Goal: Task Accomplishment & Management: Manage account settings

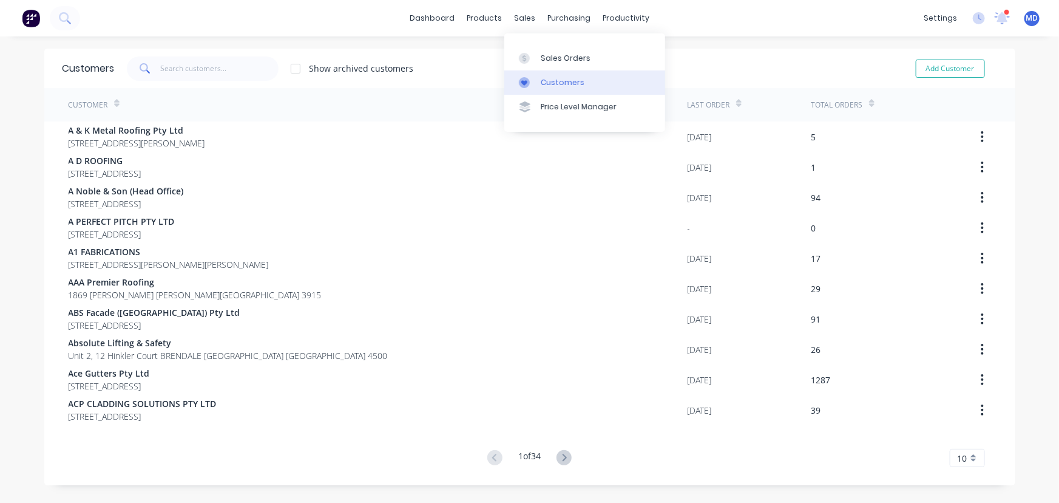
click at [568, 77] on div "Customers" at bounding box center [563, 82] width 44 height 11
click at [241, 76] on input "text" at bounding box center [219, 68] width 118 height 24
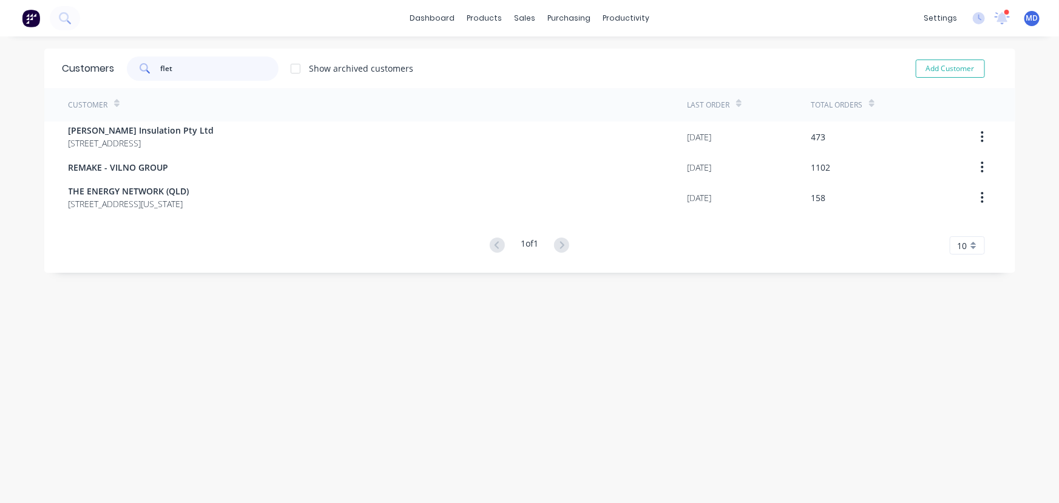
type input "flet"
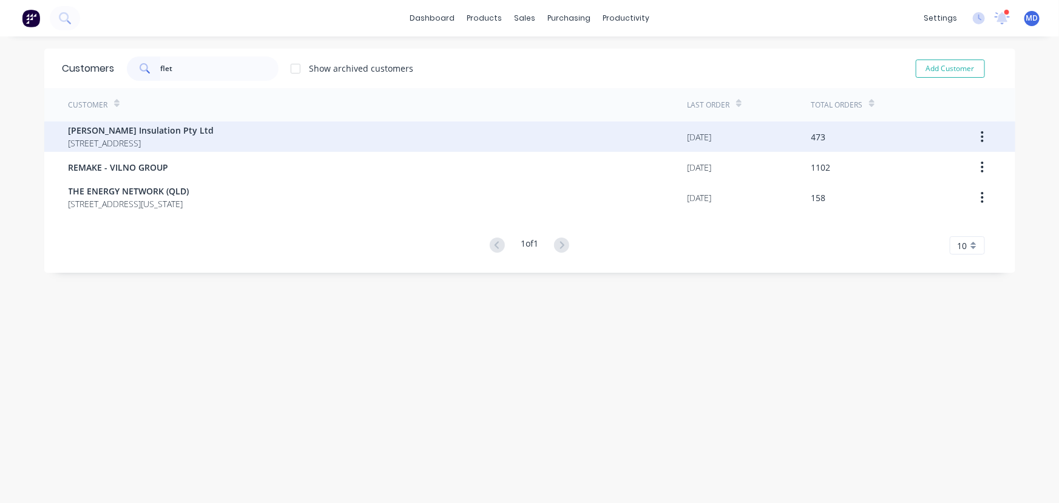
click at [140, 137] on span "[STREET_ADDRESS]" at bounding box center [142, 143] width 146 height 13
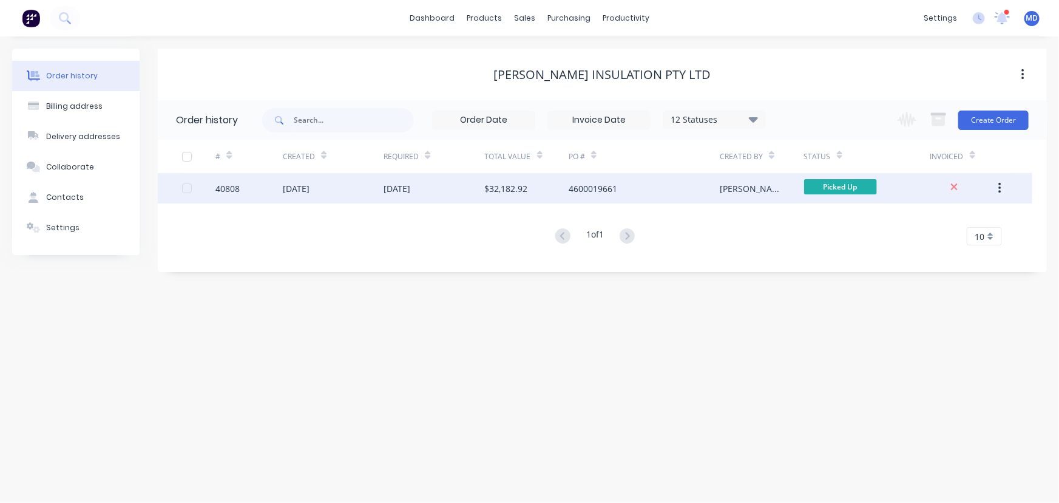
click at [406, 194] on div "[DATE]" at bounding box center [397, 188] width 27 height 13
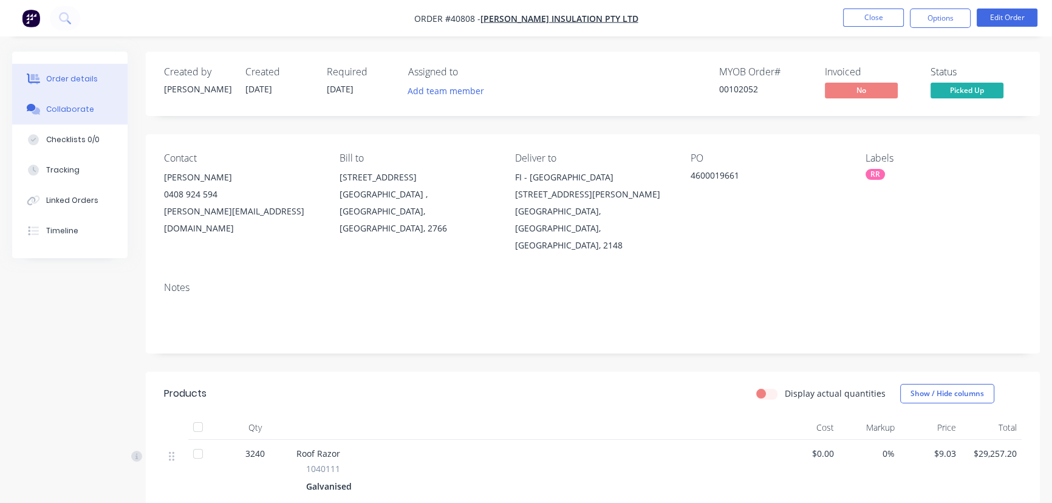
drag, startPoint x: 75, startPoint y: 108, endPoint x: 90, endPoint y: 109, distance: 15.8
click at [75, 107] on div "Collaborate" at bounding box center [70, 109] width 48 height 11
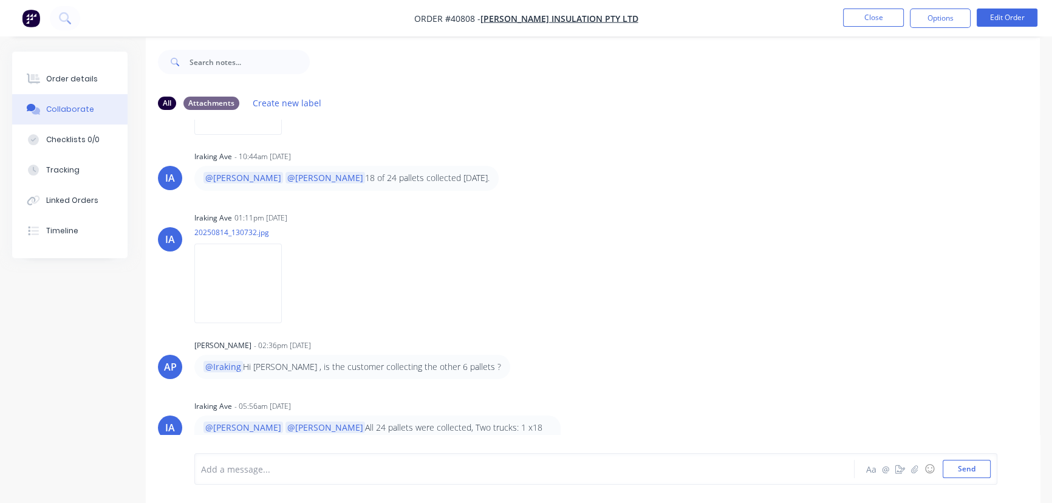
scroll to position [18, 0]
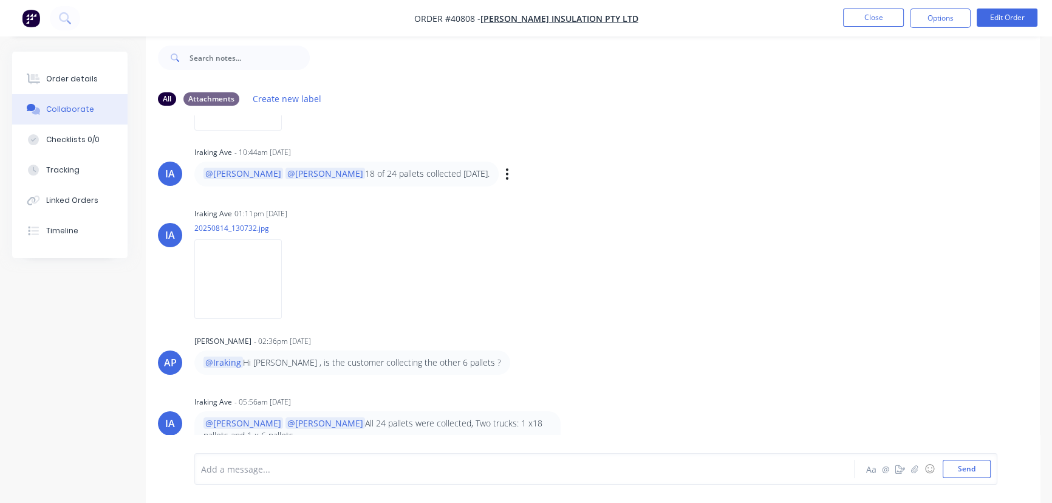
click at [446, 171] on div "@[PERSON_NAME] @[PERSON_NAME] 18 of 24 pallets collected [DATE]. Labels Edit De…" at bounding box center [383, 173] width 379 height 24
click at [505, 169] on icon "button" at bounding box center [507, 174] width 4 height 14
click at [513, 212] on button "Delete" at bounding box center [551, 216] width 76 height 20
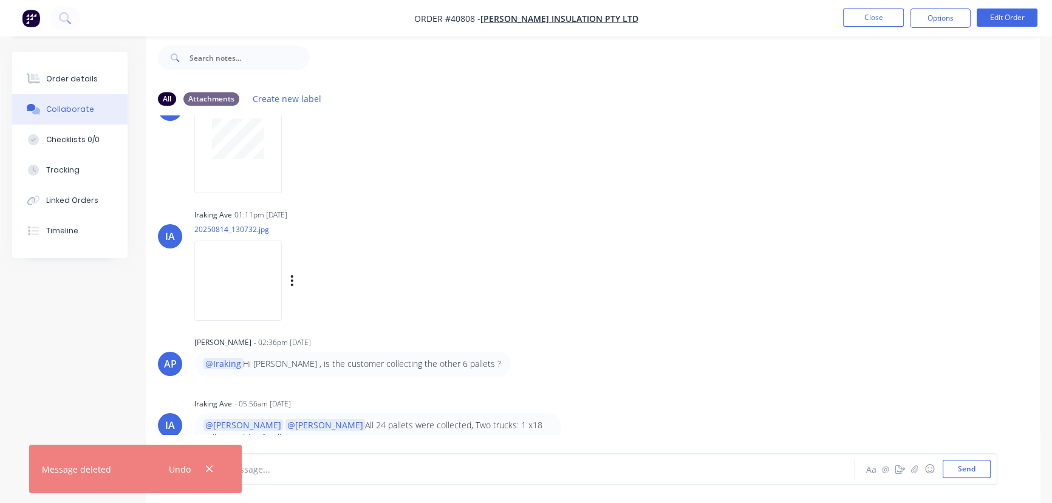
scroll to position [57, 0]
click at [212, 466] on icon "button" at bounding box center [209, 468] width 8 height 11
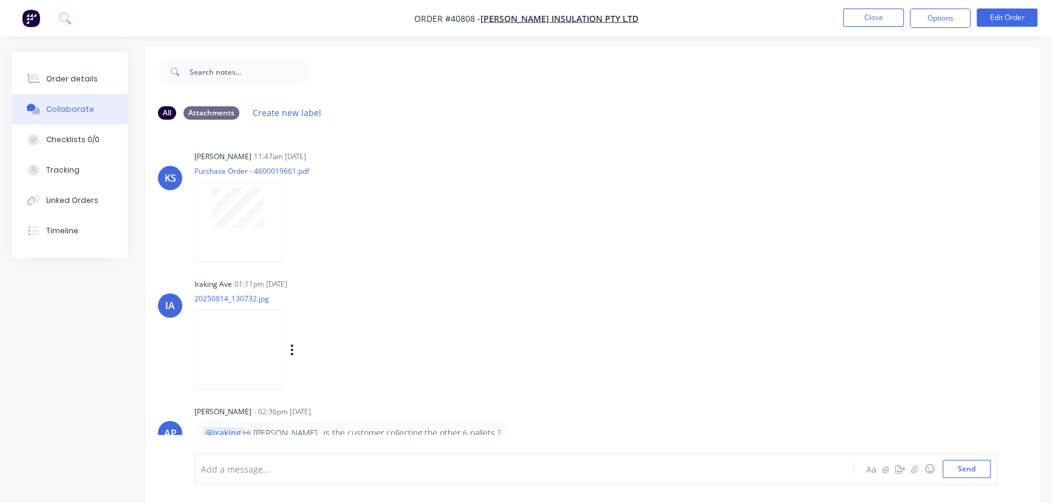
scroll to position [0, 0]
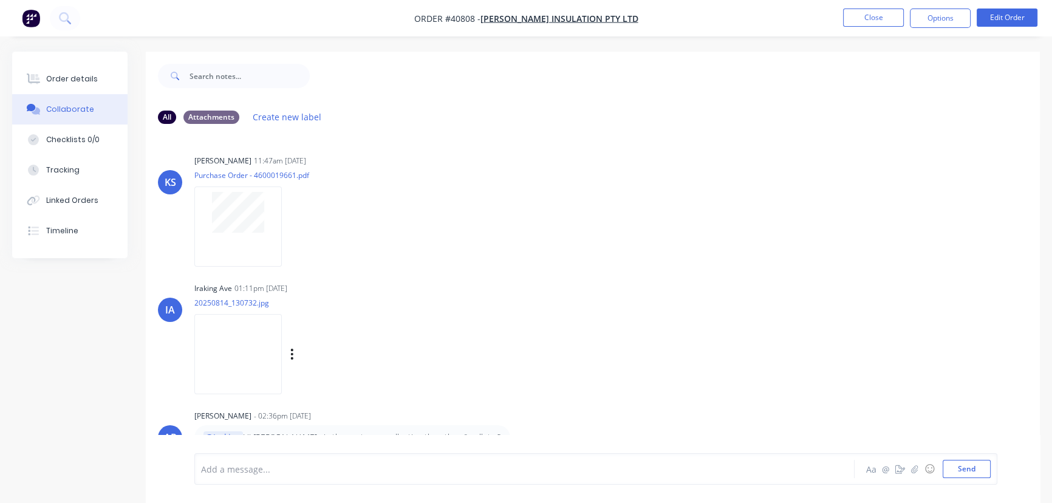
click at [249, 338] on img at bounding box center [237, 354] width 87 height 80
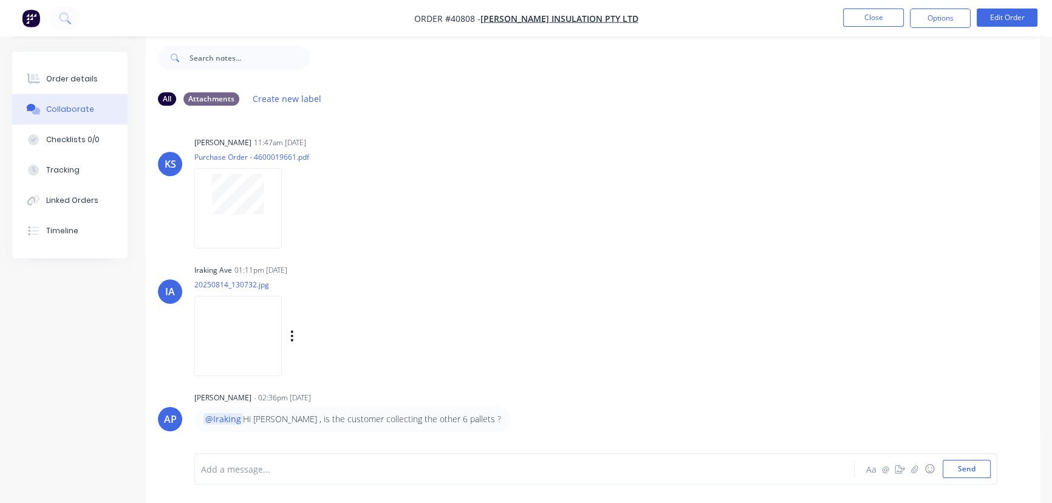
scroll to position [57, 0]
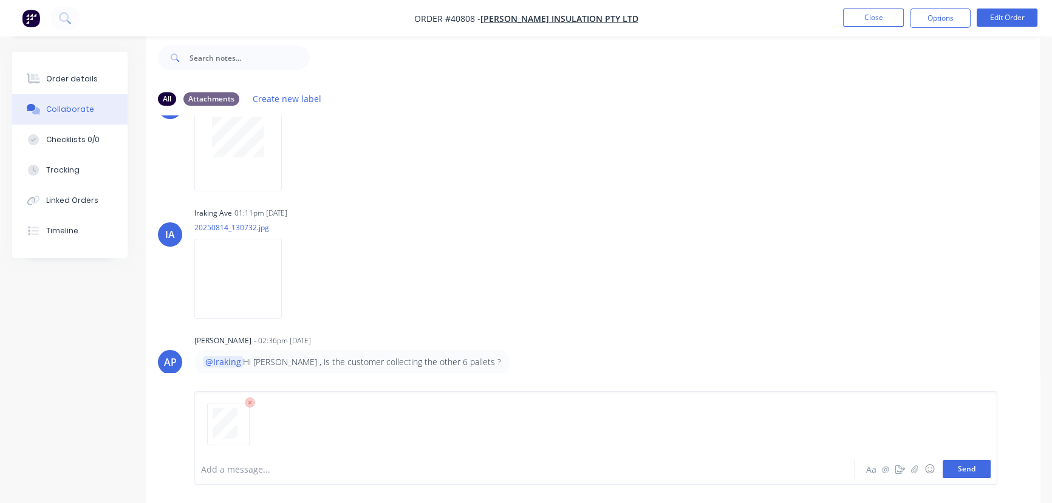
click at [962, 466] on button "Send" at bounding box center [966, 469] width 48 height 18
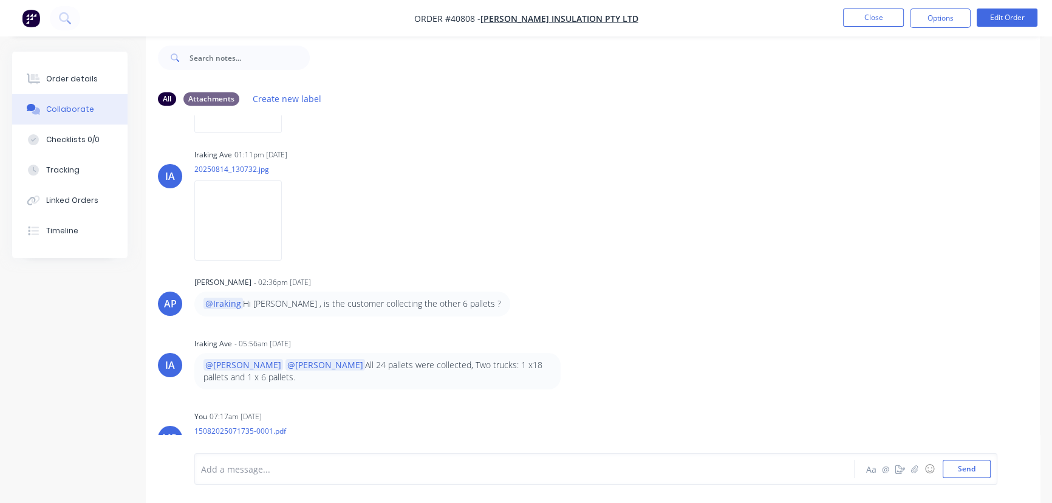
scroll to position [195, 0]
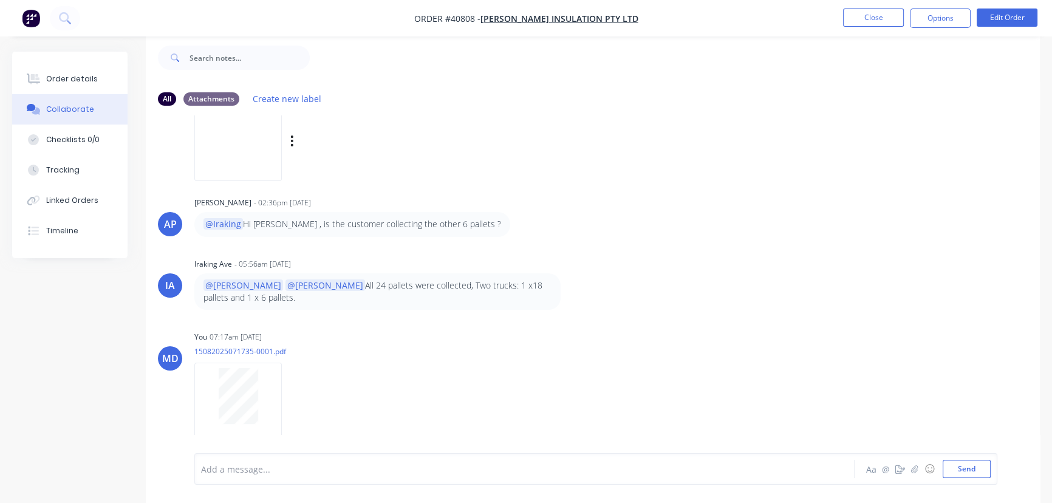
click at [250, 152] on img at bounding box center [237, 141] width 87 height 80
click at [66, 72] on button "Order details" at bounding box center [69, 79] width 115 height 30
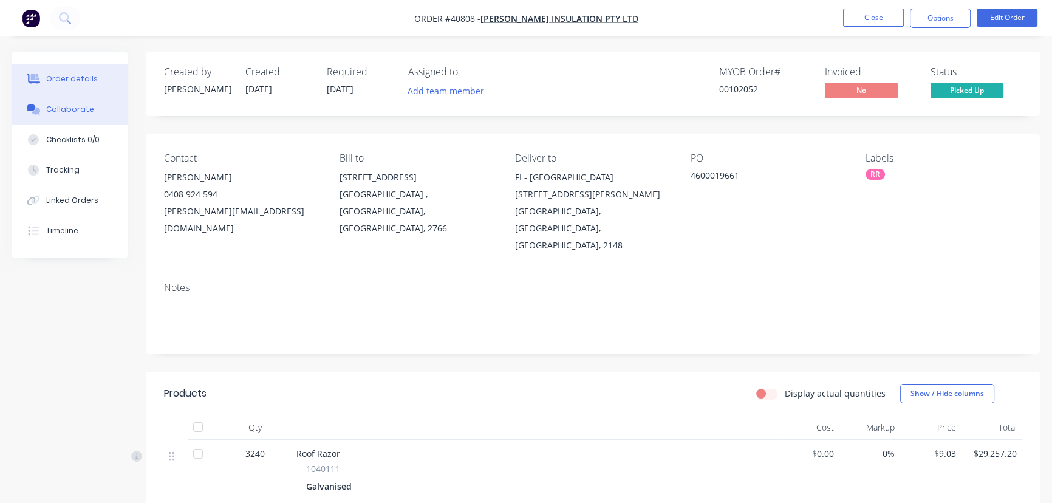
click at [74, 109] on div "Collaborate" at bounding box center [70, 109] width 48 height 11
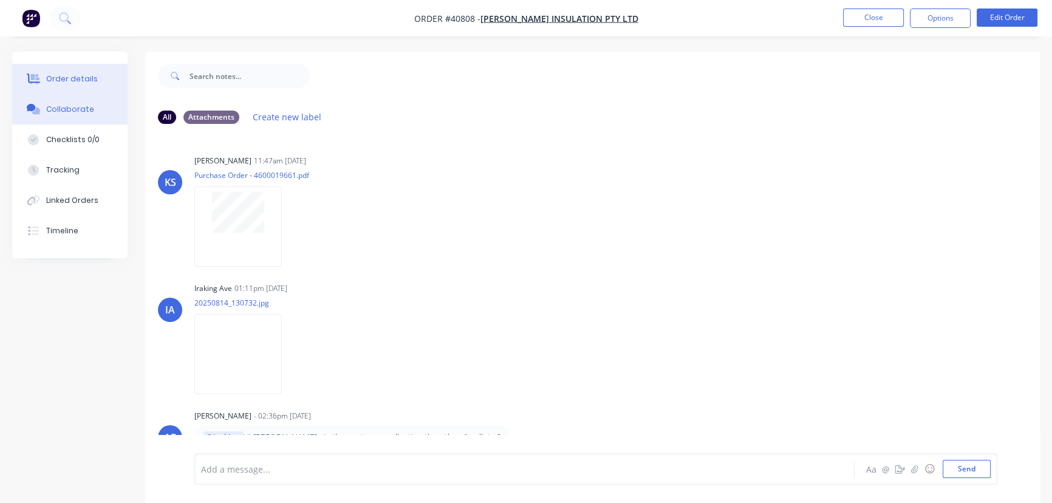
click at [75, 79] on div "Order details" at bounding box center [72, 78] width 52 height 11
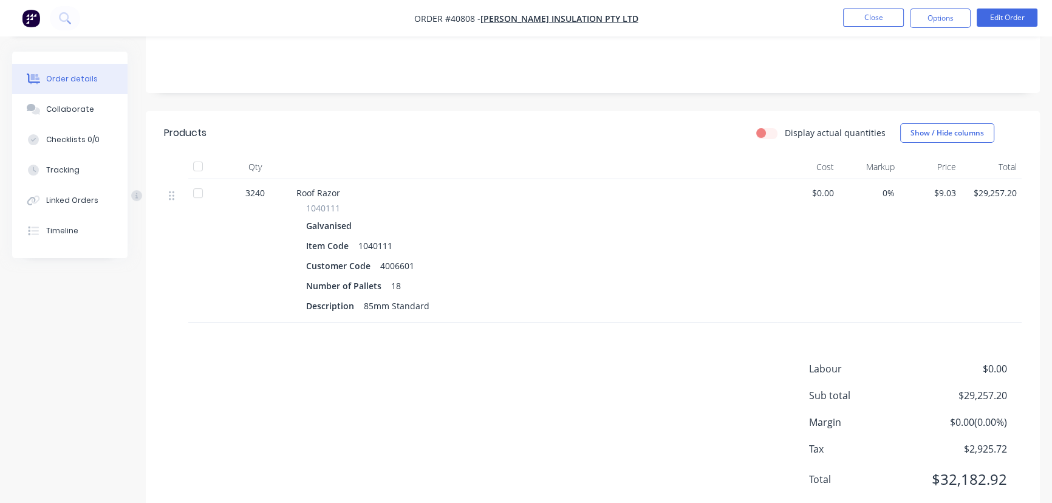
scroll to position [262, 0]
click at [1006, 17] on button "Edit Order" at bounding box center [1006, 17] width 61 height 18
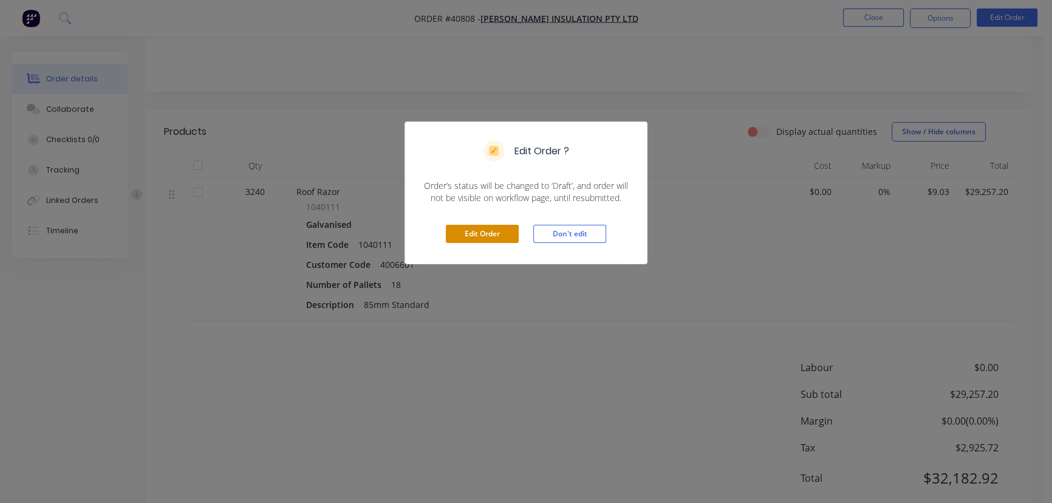
click at [478, 232] on button "Edit Order" at bounding box center [482, 234] width 73 height 18
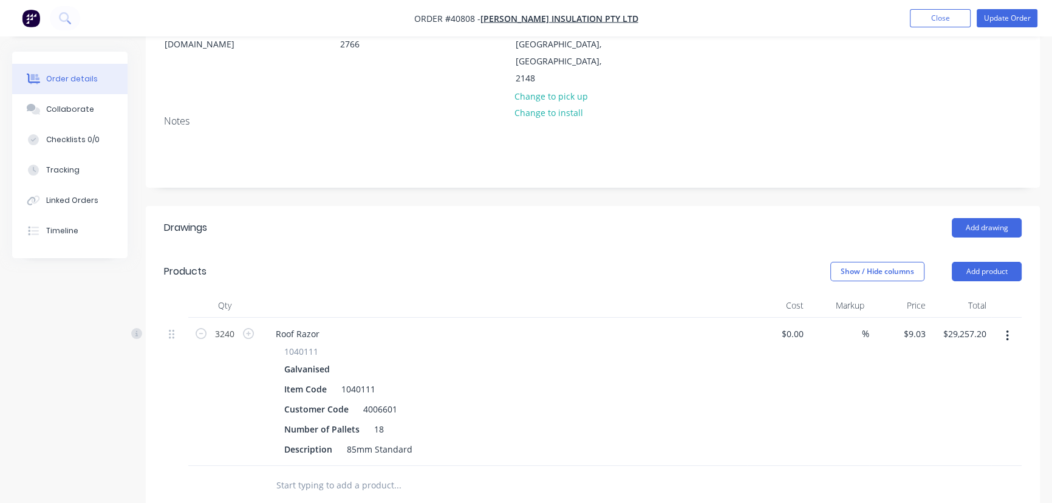
scroll to position [220, 0]
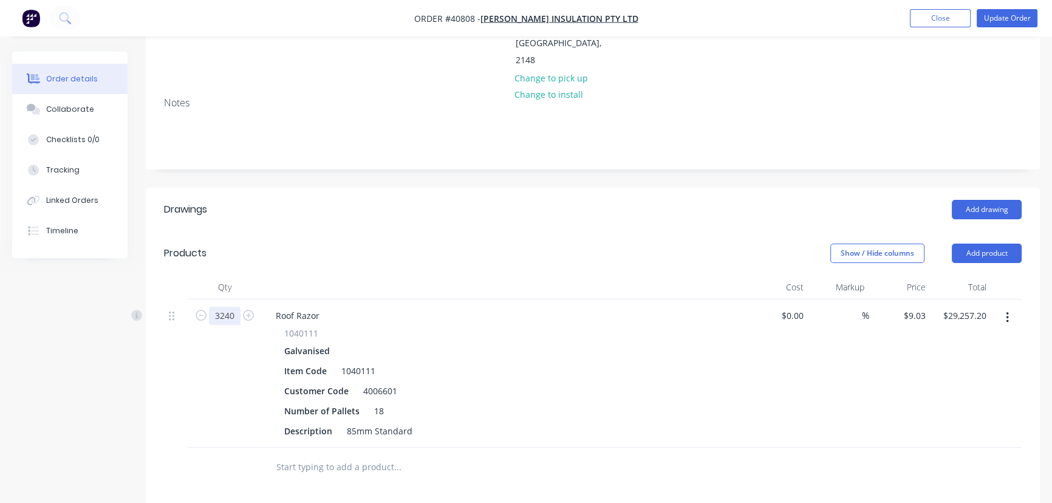
click at [233, 307] on input "3240" at bounding box center [225, 316] width 32 height 18
type input "4320"
type input "$39,009.60"
click at [382, 402] on div "18" at bounding box center [378, 411] width 19 height 18
click at [1002, 23] on button "Update Order" at bounding box center [1006, 18] width 61 height 18
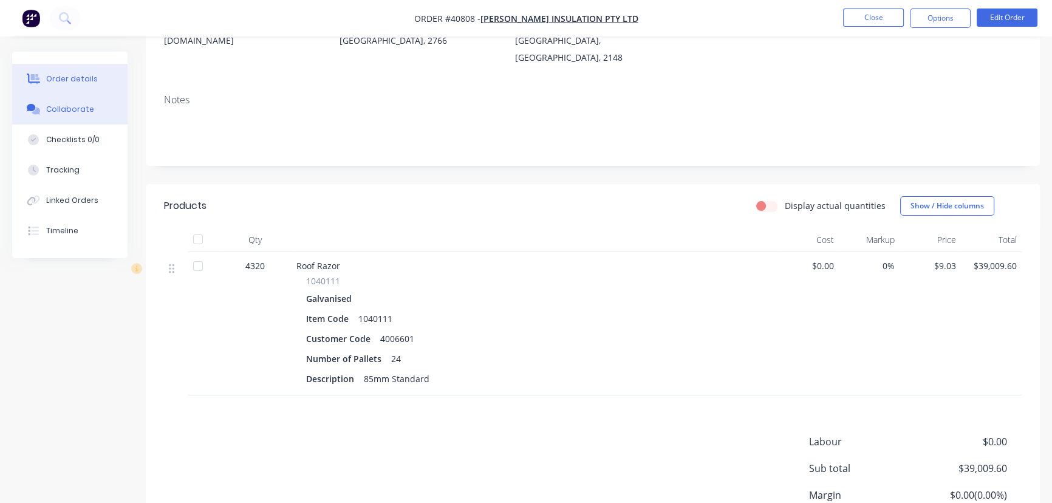
scroll to position [0, 0]
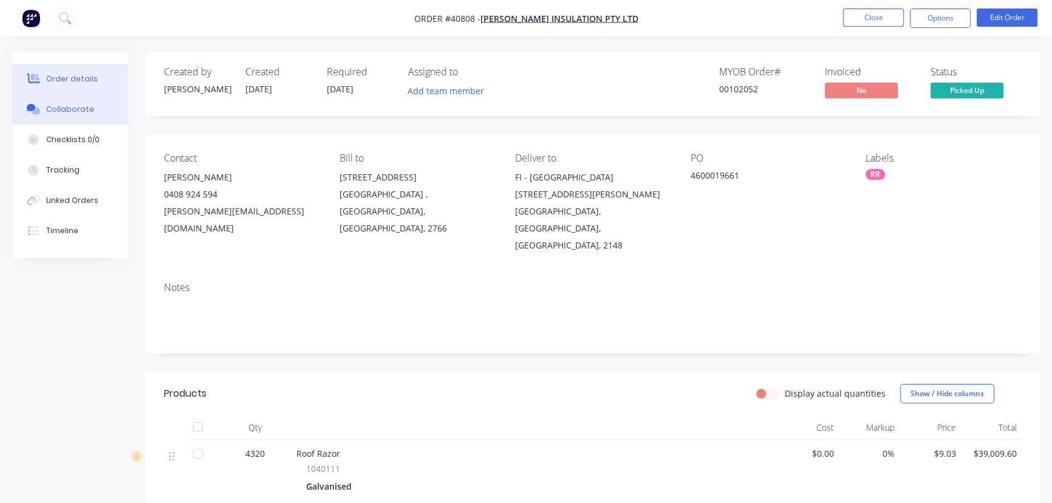
click at [67, 106] on div "Collaborate" at bounding box center [70, 109] width 48 height 11
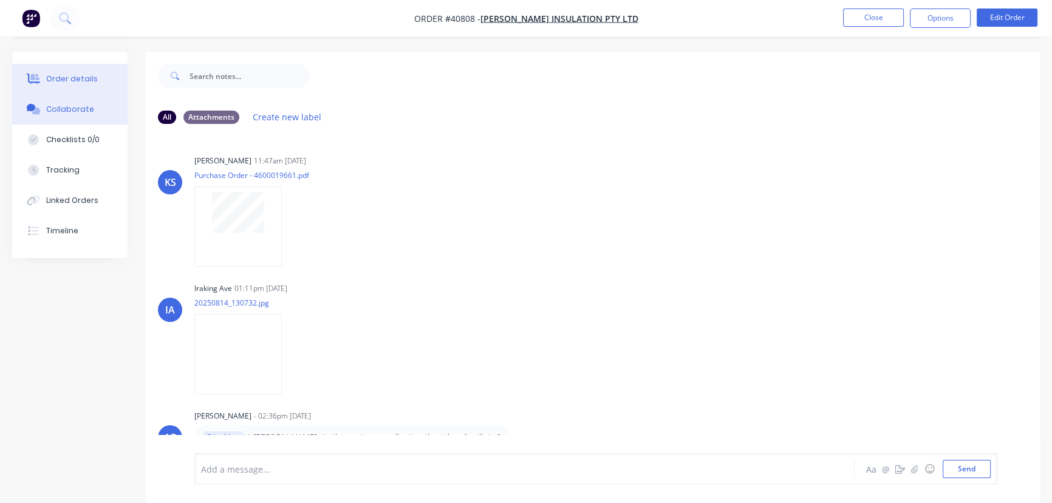
click at [67, 73] on div "Order details" at bounding box center [72, 78] width 52 height 11
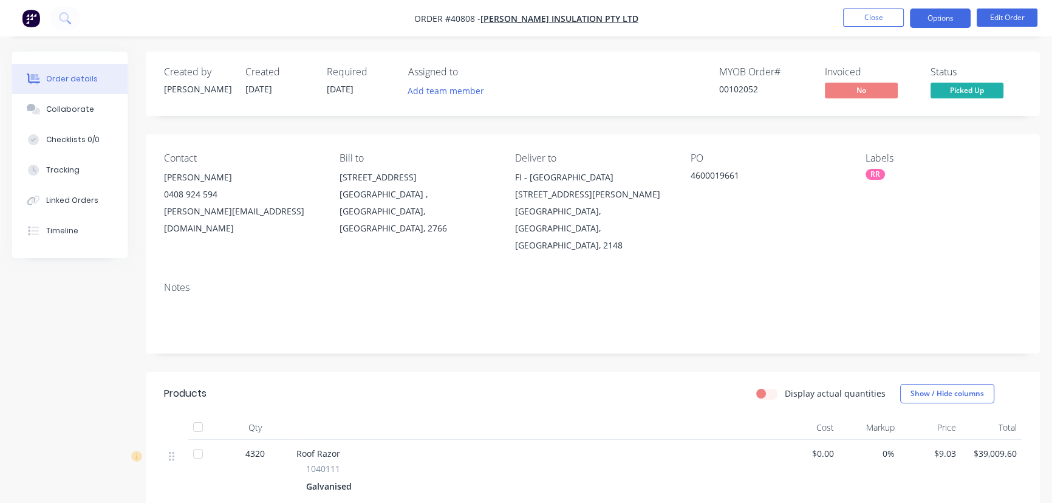
click at [931, 19] on button "Options" at bounding box center [939, 17] width 61 height 19
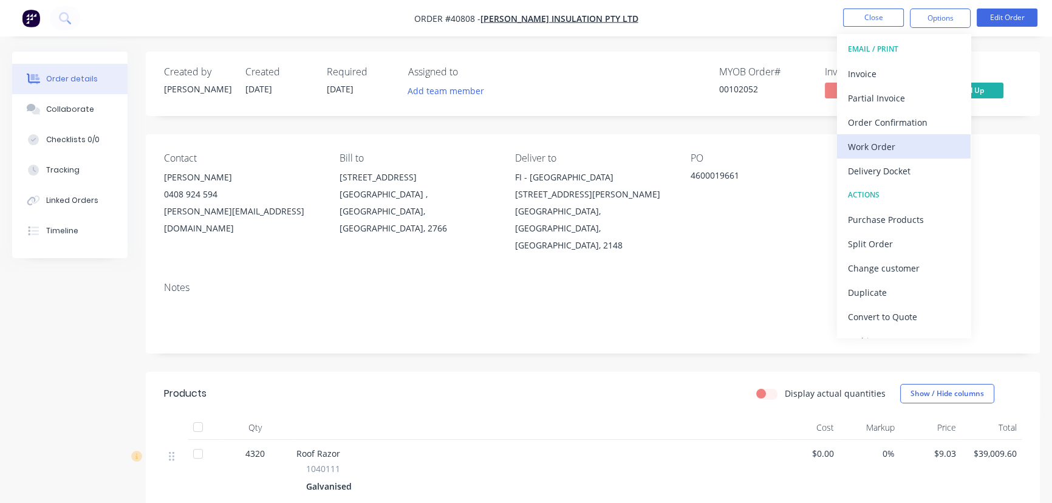
click at [872, 139] on div "Work Order" at bounding box center [904, 147] width 112 height 18
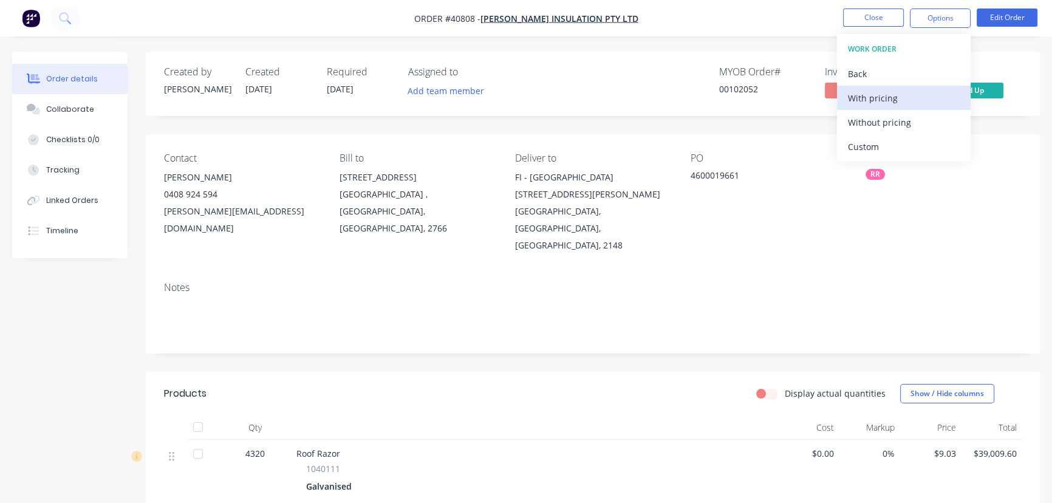
click at [876, 98] on div "With pricing" at bounding box center [904, 98] width 112 height 18
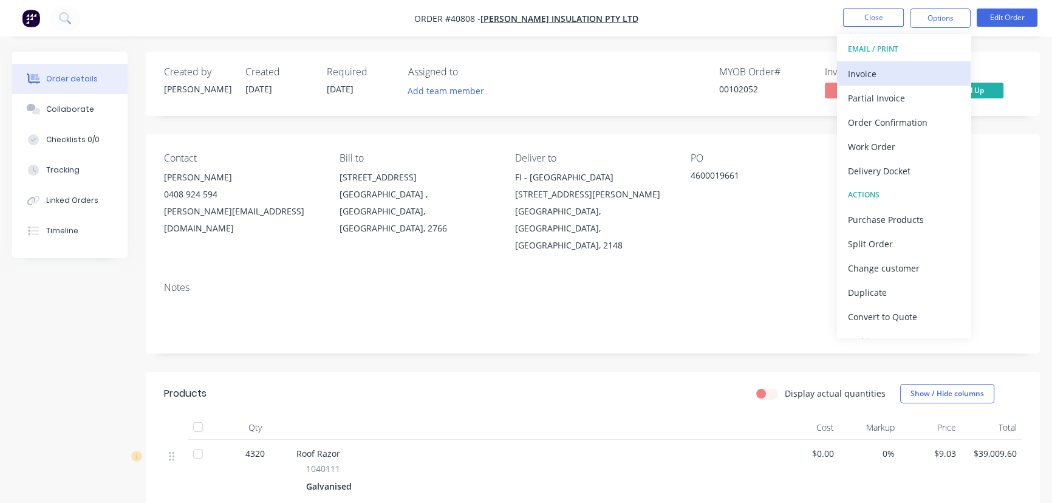
click at [865, 69] on div "Invoice" at bounding box center [904, 74] width 112 height 18
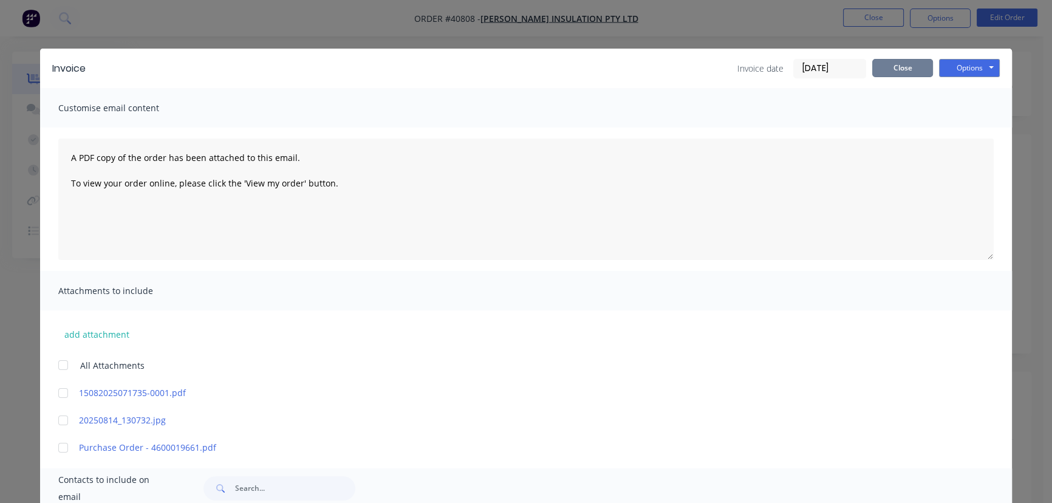
drag, startPoint x: 897, startPoint y: 65, endPoint x: 879, endPoint y: 64, distance: 17.6
click at [897, 66] on button "Close" at bounding box center [902, 68] width 61 height 18
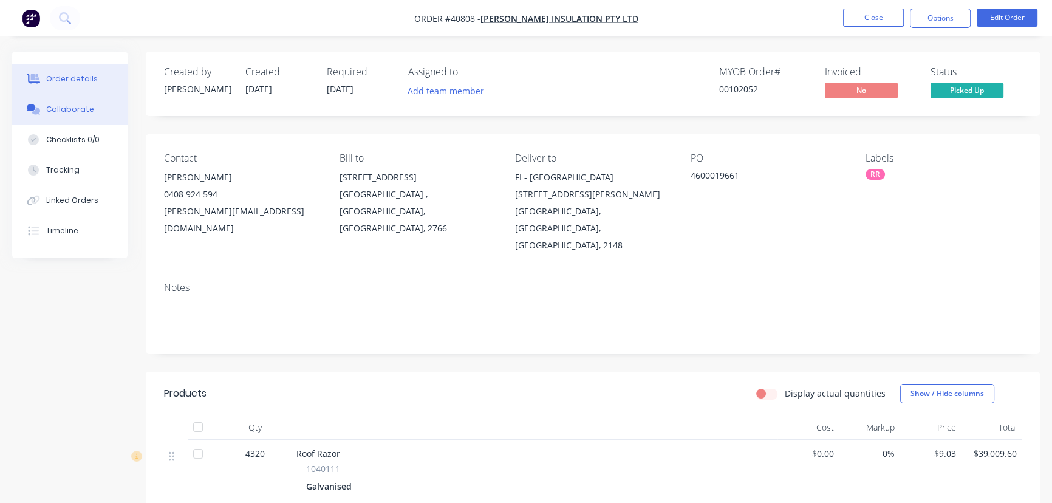
drag, startPoint x: 70, startPoint y: 103, endPoint x: 106, endPoint y: 121, distance: 40.5
click at [70, 102] on button "Collaborate" at bounding box center [69, 109] width 115 height 30
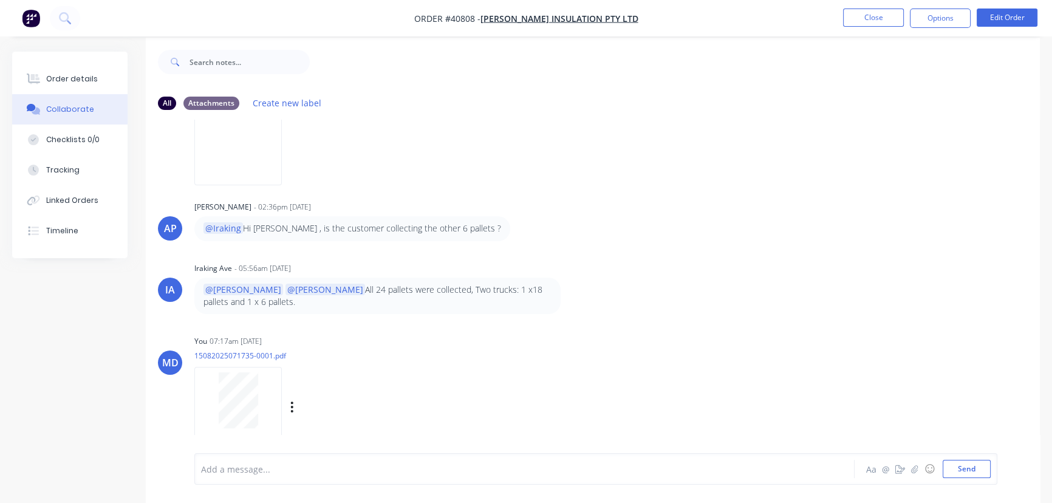
scroll to position [18, 0]
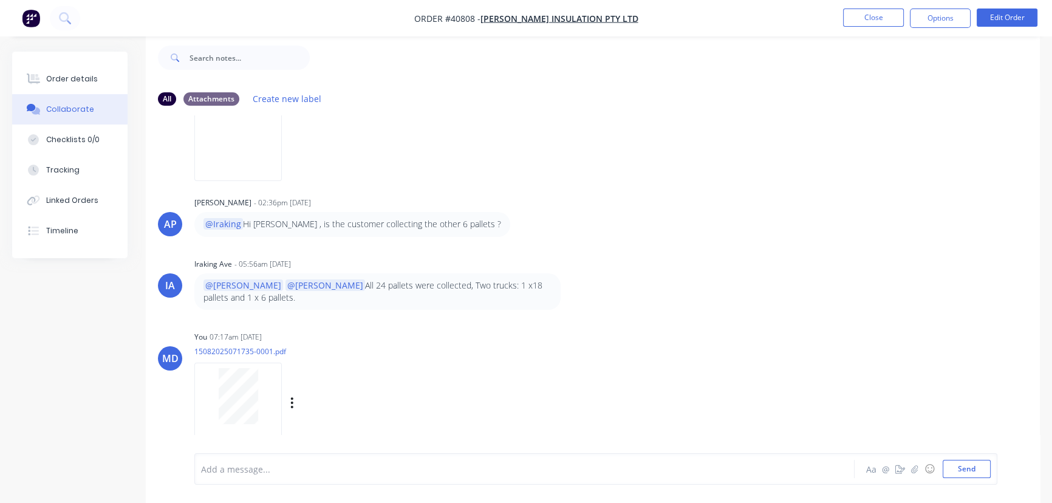
click at [288, 394] on div "Labels Download Delete" at bounding box center [355, 403] width 137 height 18
click at [290, 396] on icon "button" at bounding box center [292, 403] width 4 height 14
click at [321, 418] on button "Delete" at bounding box center [372, 431] width 137 height 27
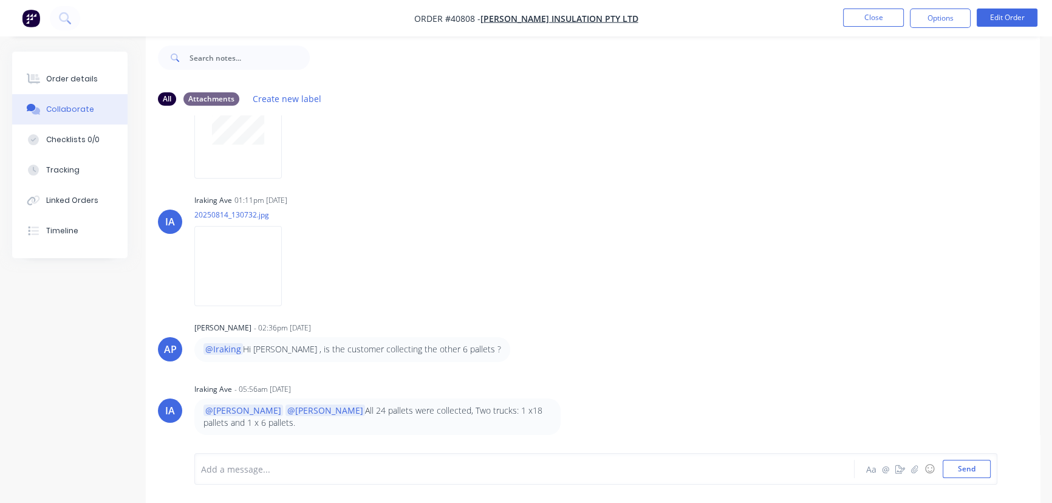
scroll to position [57, 0]
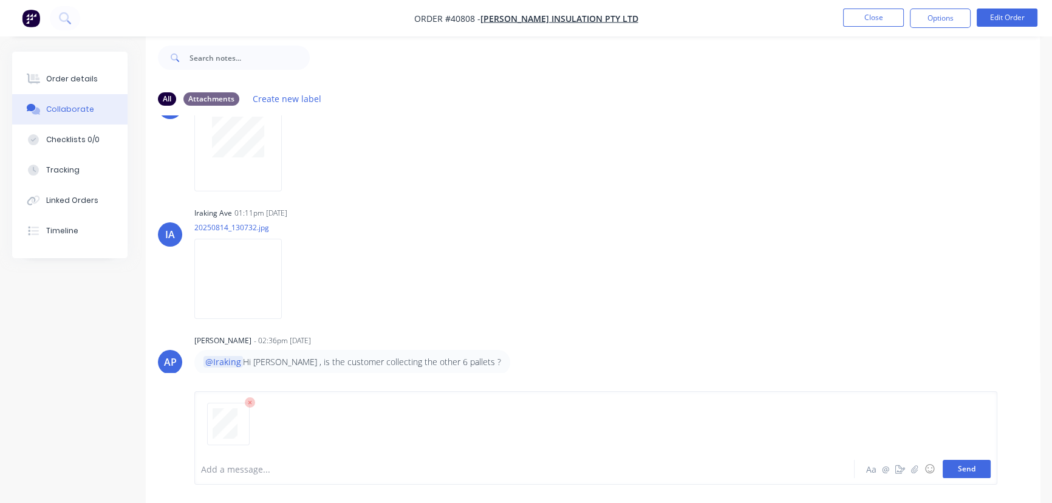
click at [966, 471] on button "Send" at bounding box center [966, 469] width 48 height 18
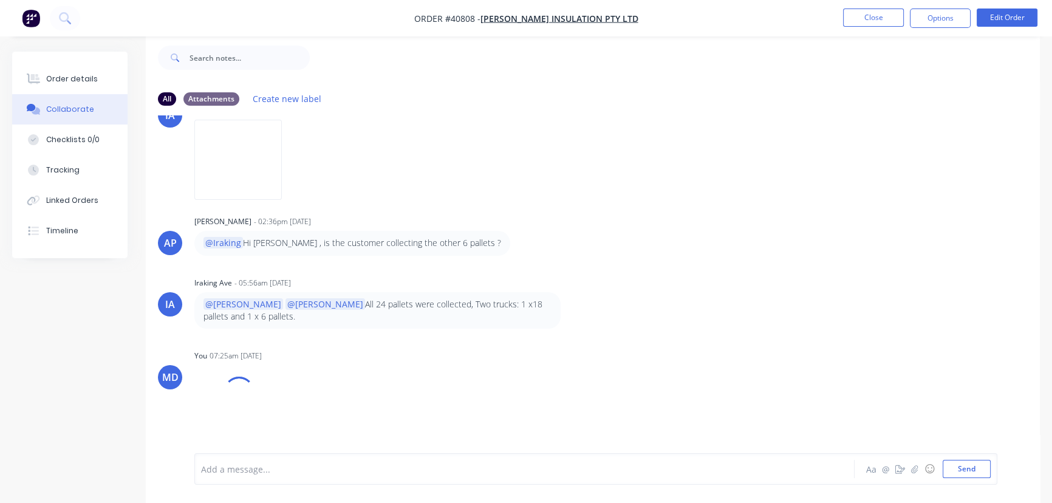
scroll to position [195, 0]
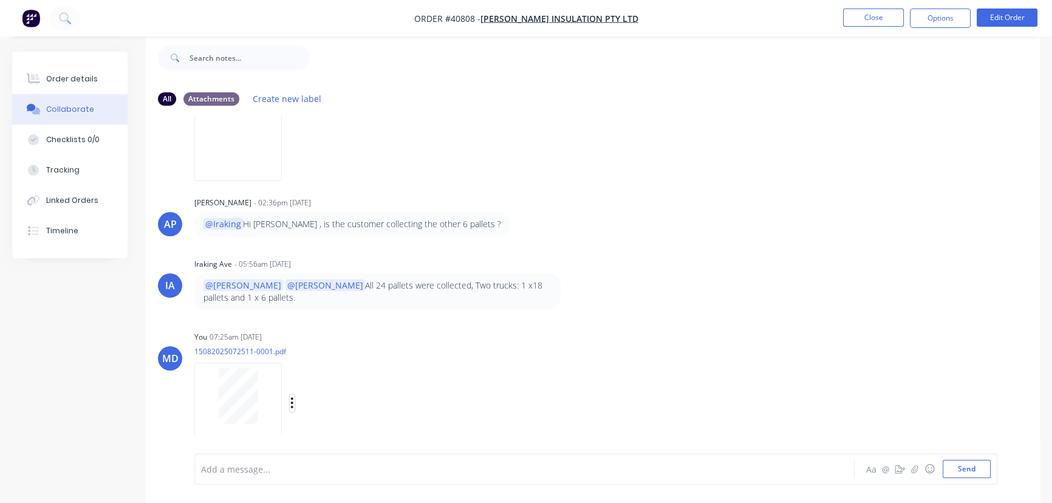
click at [293, 394] on button "button" at bounding box center [292, 403] width 5 height 18
click at [330, 421] on button "Delete" at bounding box center [372, 431] width 137 height 27
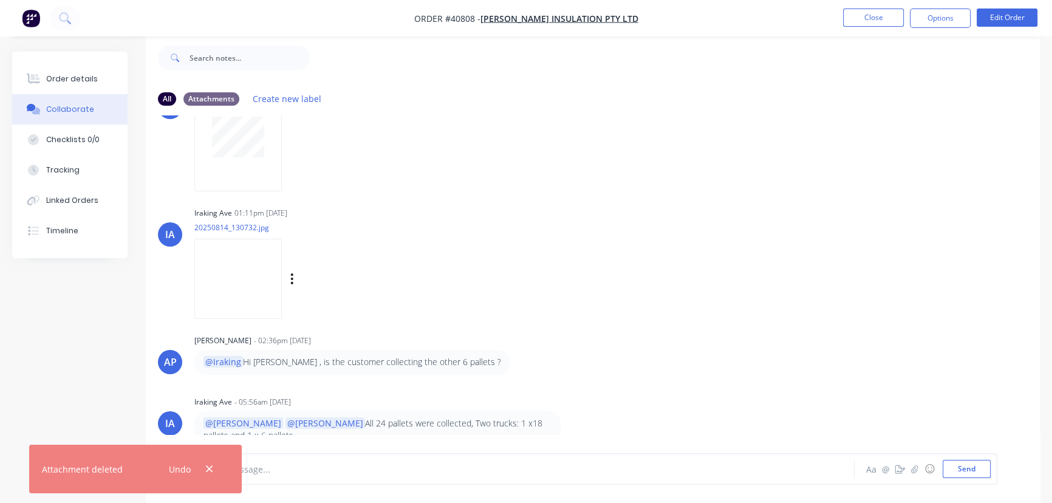
click at [288, 278] on div "Labels Download Delete" at bounding box center [355, 279] width 137 height 18
click at [298, 277] on div "Labels Download Delete" at bounding box center [355, 279] width 137 height 18
click at [293, 273] on button "button" at bounding box center [292, 279] width 5 height 18
click at [325, 331] on button "Delete" at bounding box center [372, 338] width 137 height 27
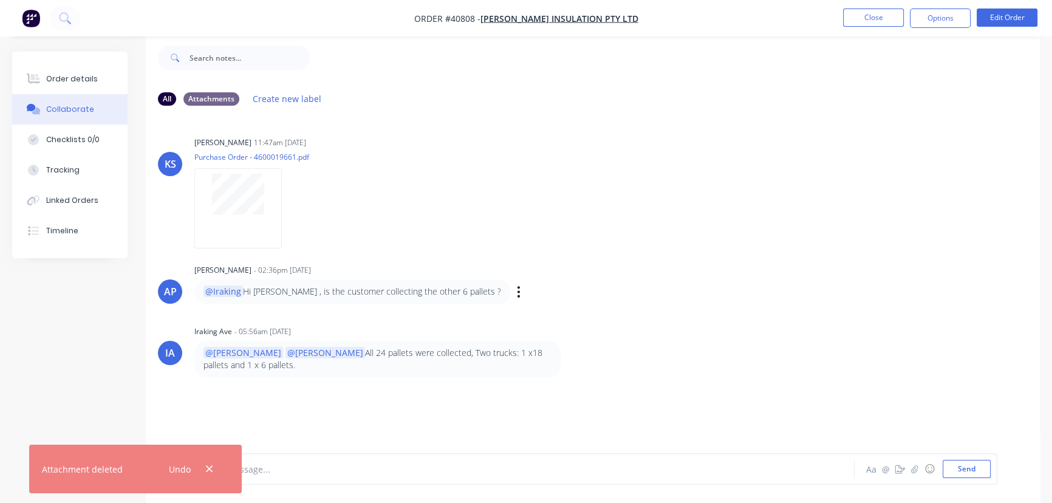
scroll to position [0, 0]
click at [206, 470] on icon "button" at bounding box center [209, 468] width 8 height 11
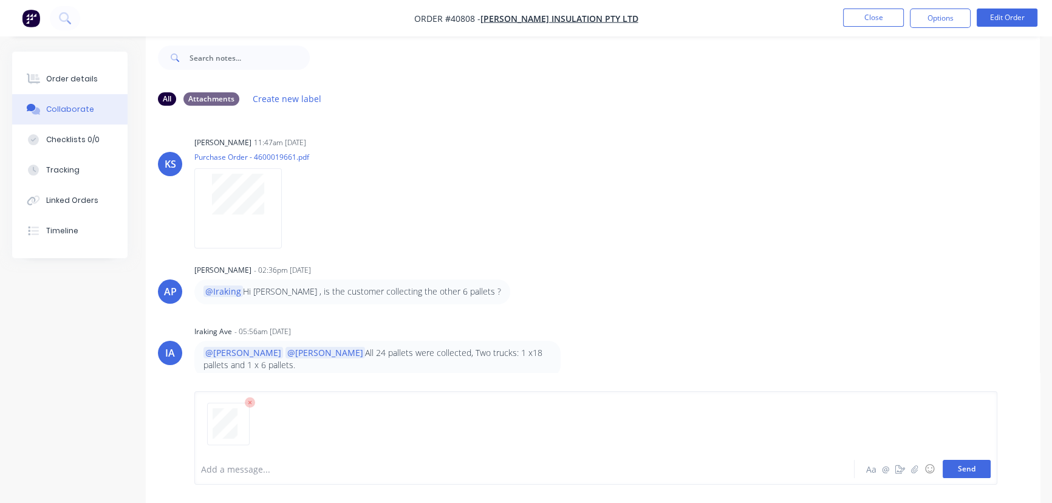
click at [959, 471] on button "Send" at bounding box center [966, 469] width 48 height 18
click at [953, 469] on button "Send" at bounding box center [966, 469] width 48 height 18
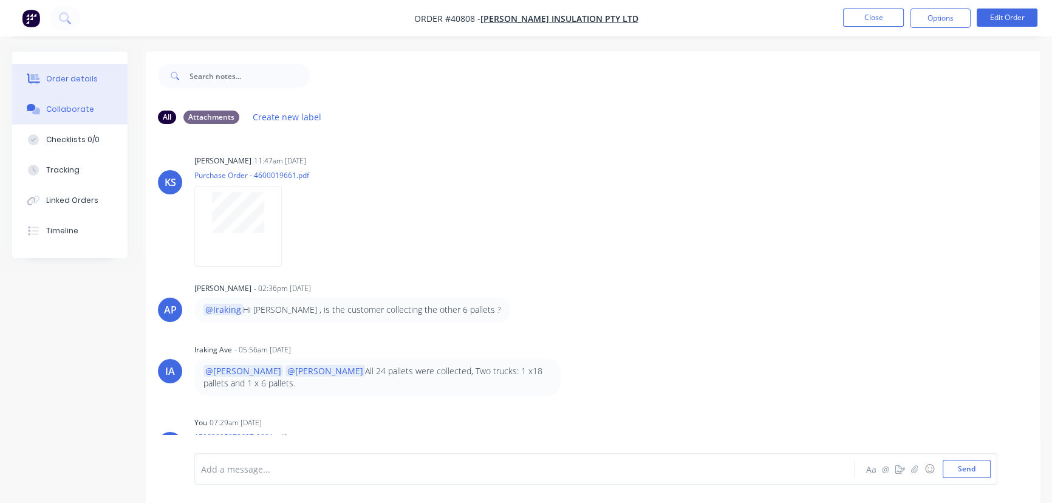
click at [56, 75] on div "Order details" at bounding box center [72, 78] width 52 height 11
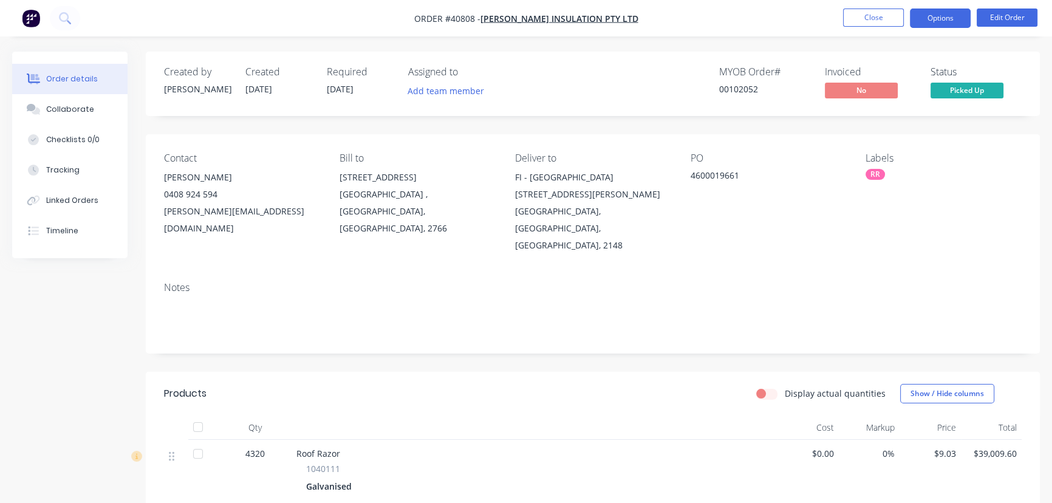
click at [931, 17] on button "Options" at bounding box center [939, 17] width 61 height 19
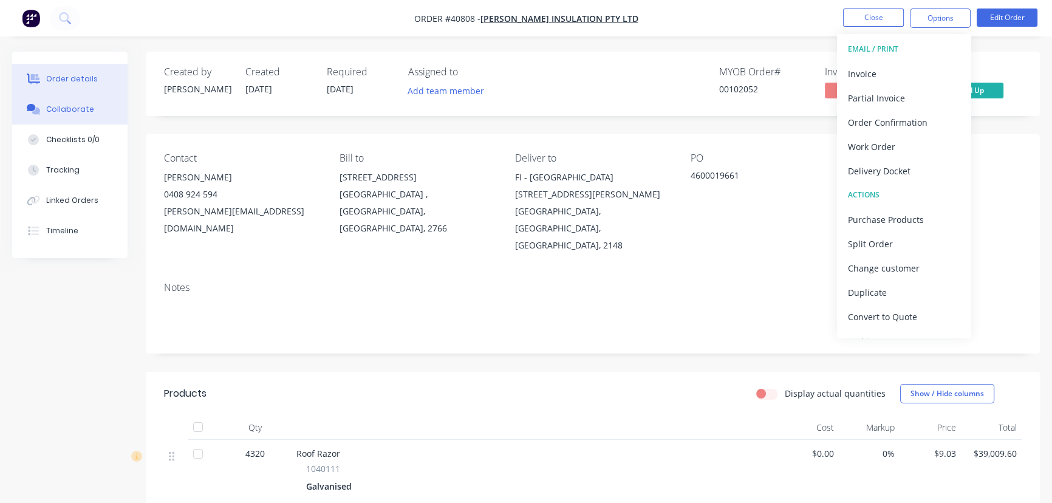
click at [70, 110] on div "Collaborate" at bounding box center [70, 109] width 48 height 11
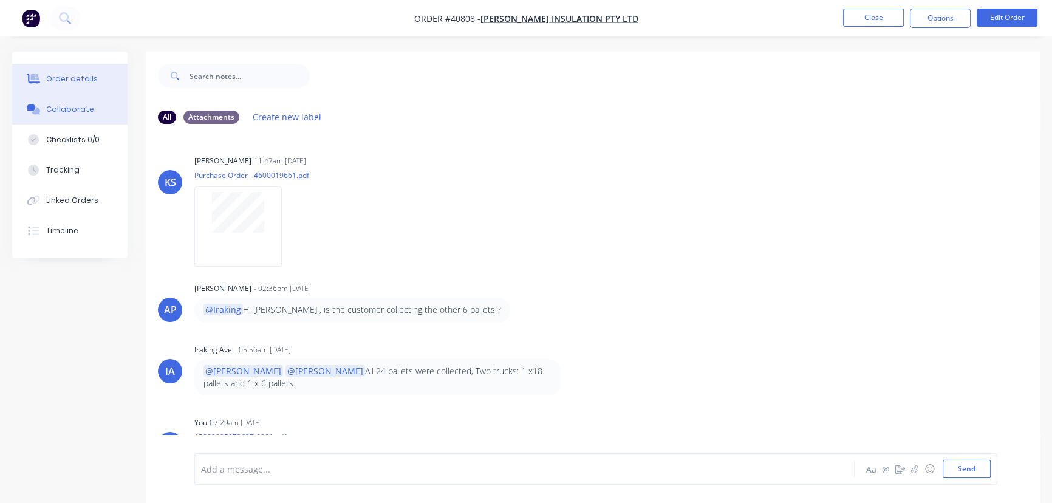
click at [67, 79] on div "Order details" at bounding box center [72, 78] width 52 height 11
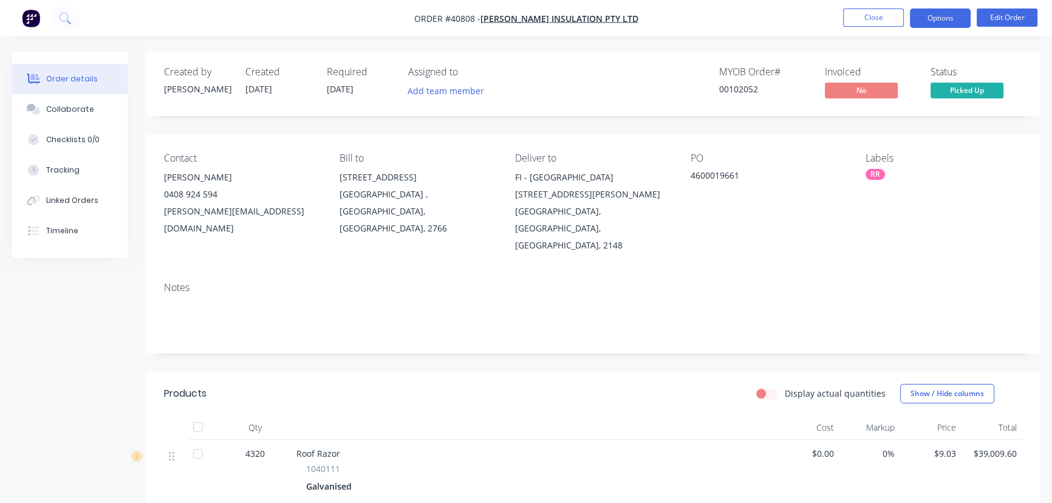
click at [935, 17] on button "Options" at bounding box center [939, 17] width 61 height 19
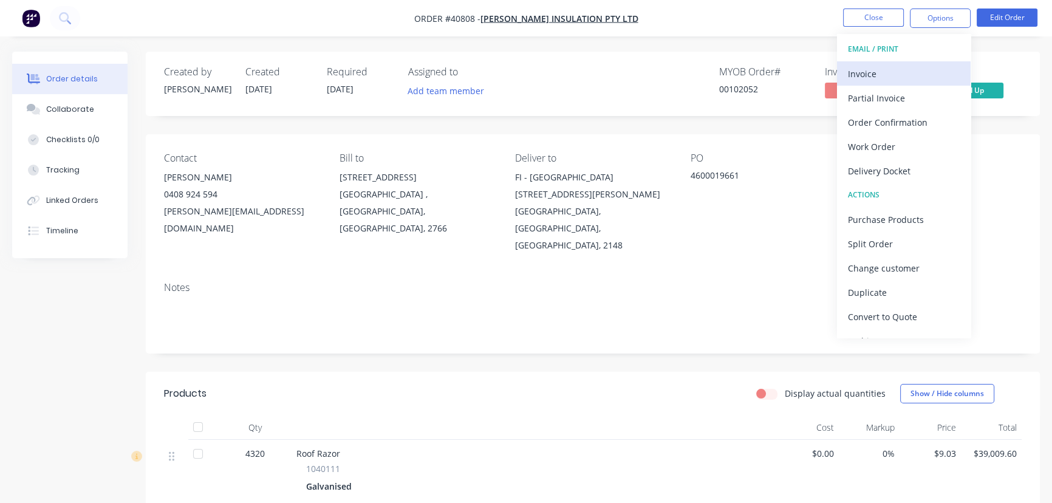
click at [865, 70] on div "Invoice" at bounding box center [904, 74] width 112 height 18
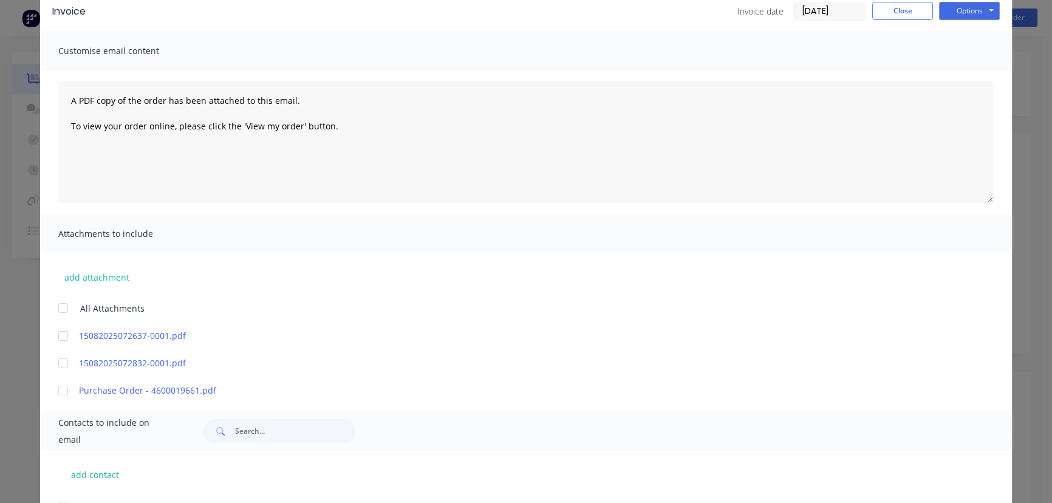
scroll to position [110, 0]
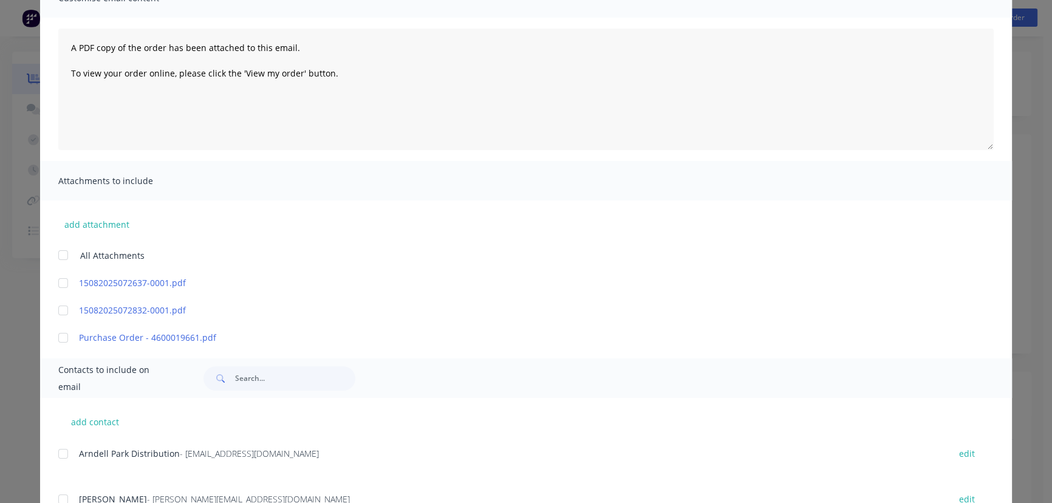
click at [59, 285] on div at bounding box center [63, 283] width 24 height 24
click at [56, 309] on div at bounding box center [63, 310] width 24 height 24
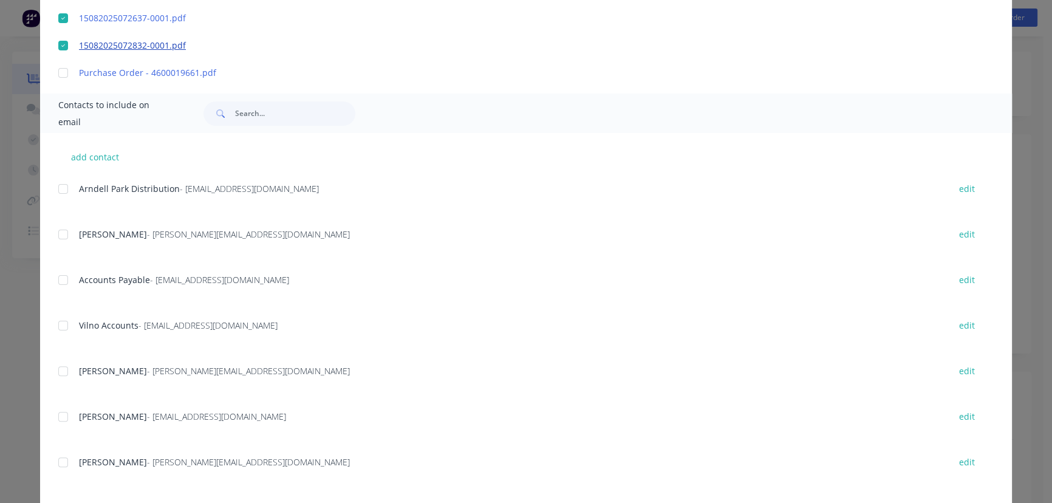
scroll to position [386, 0]
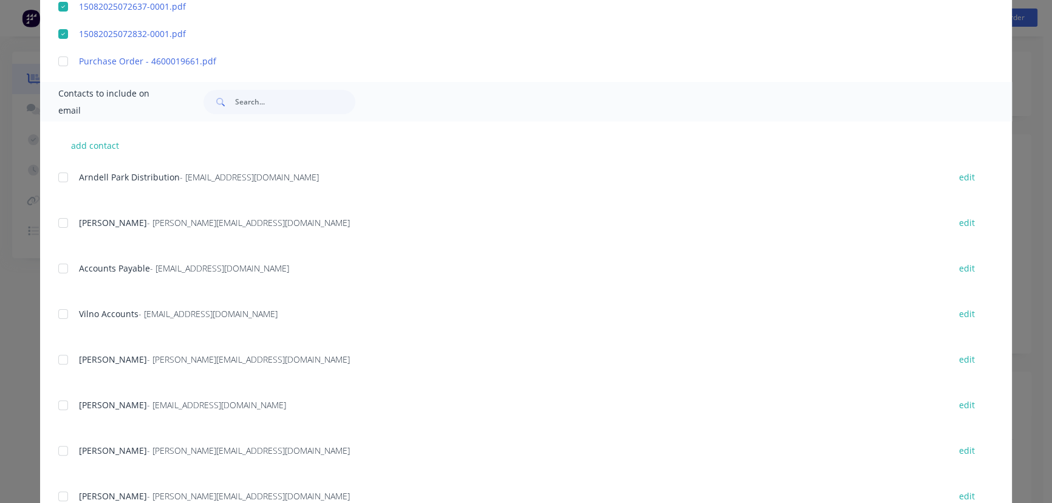
click at [54, 269] on div at bounding box center [63, 268] width 24 height 24
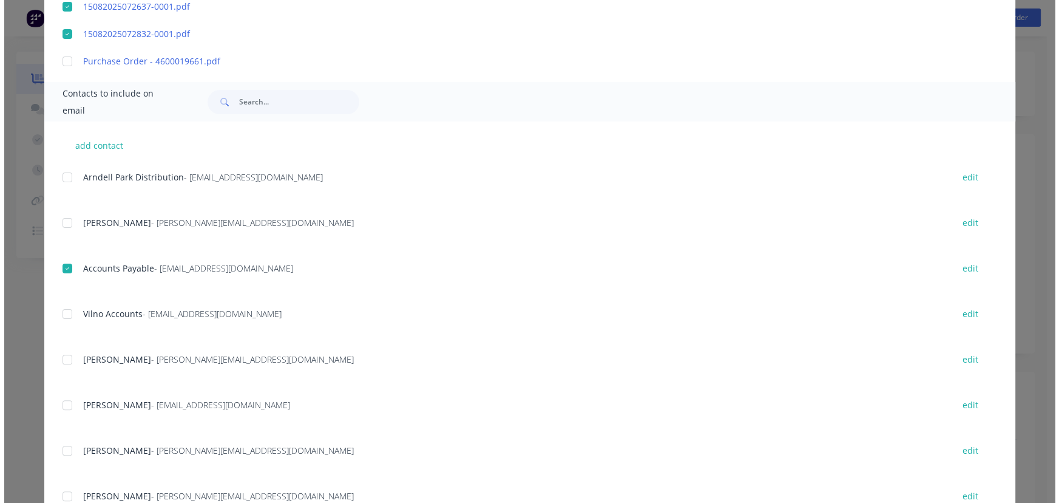
scroll to position [0, 0]
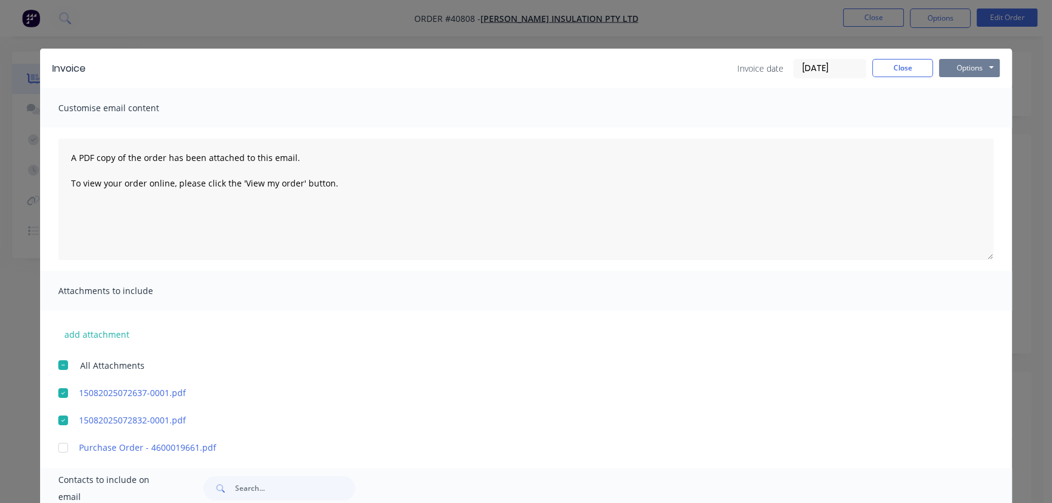
click at [955, 67] on button "Options" at bounding box center [969, 68] width 61 height 18
click at [965, 128] on button "Email" at bounding box center [978, 130] width 78 height 20
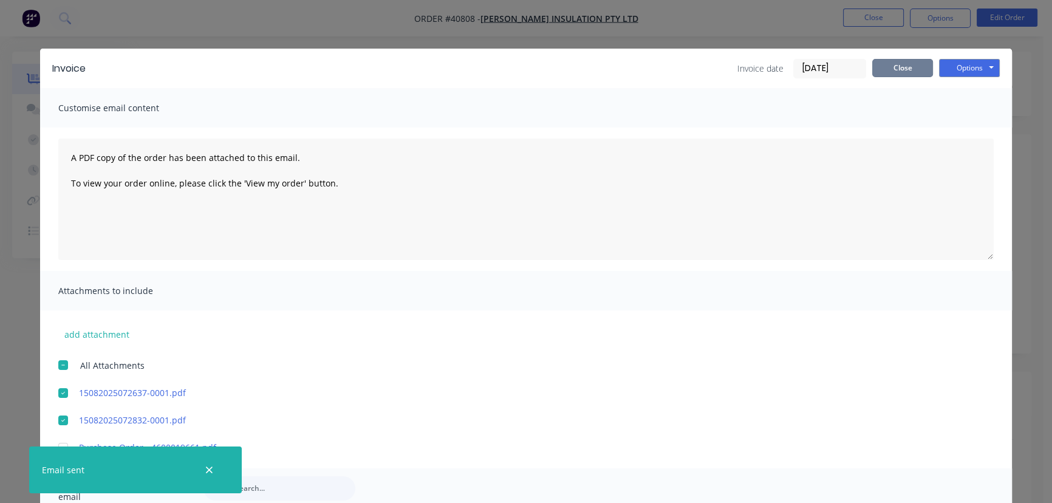
click at [894, 63] on button "Close" at bounding box center [902, 68] width 61 height 18
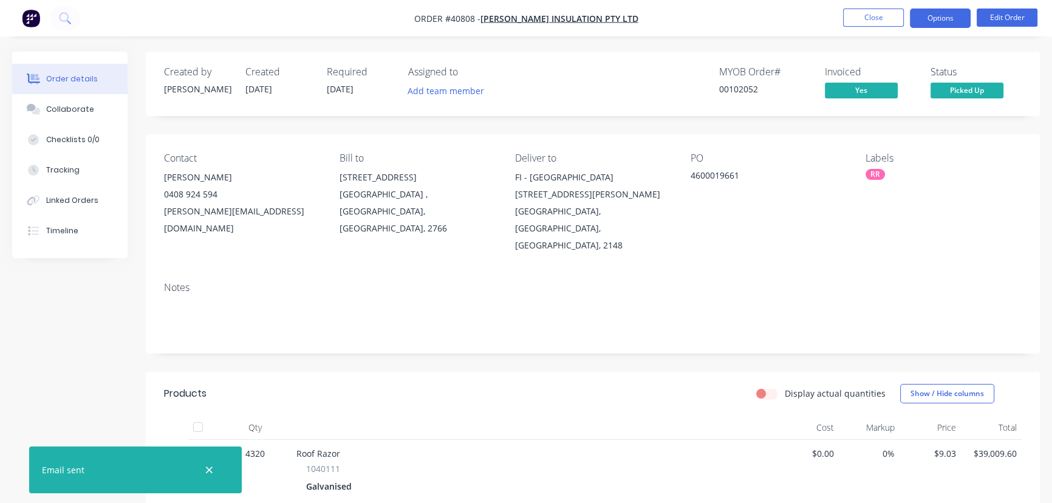
click at [926, 12] on button "Options" at bounding box center [939, 17] width 61 height 19
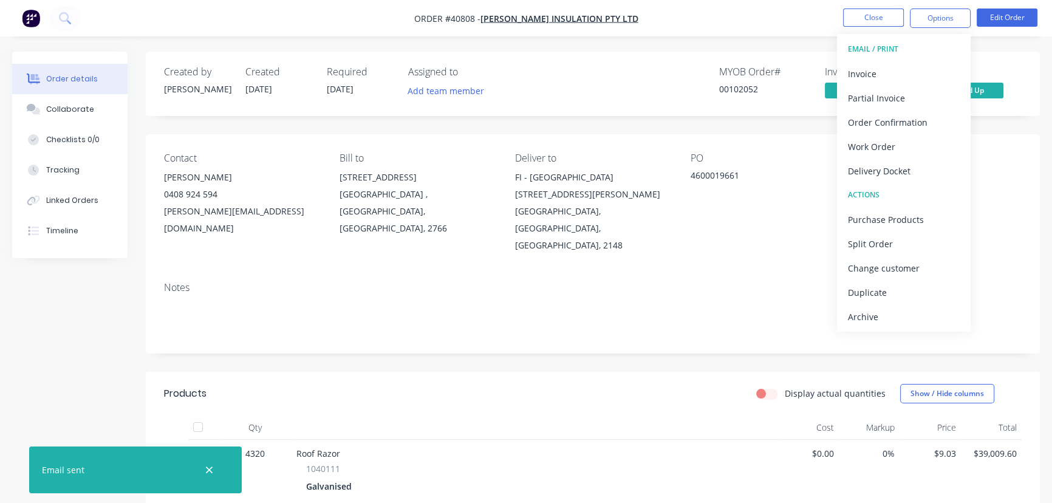
click at [856, 314] on div "Archive" at bounding box center [904, 317] width 112 height 18
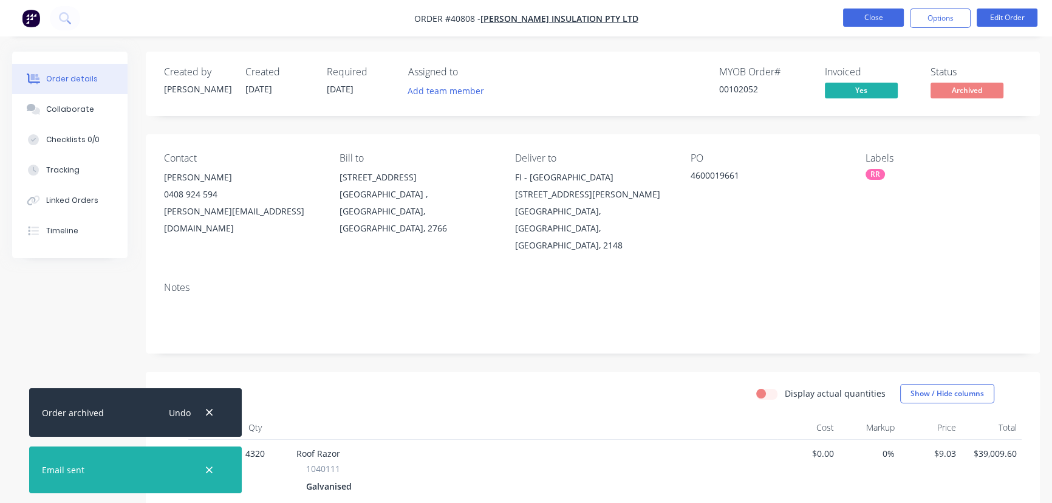
click at [866, 21] on button "Close" at bounding box center [873, 17] width 61 height 18
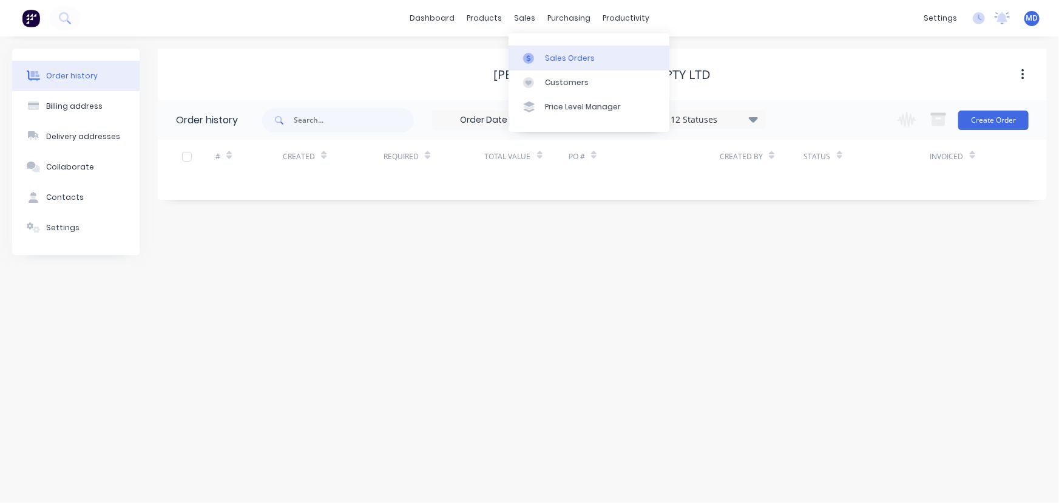
click at [571, 56] on div "Sales Orders" at bounding box center [570, 58] width 50 height 11
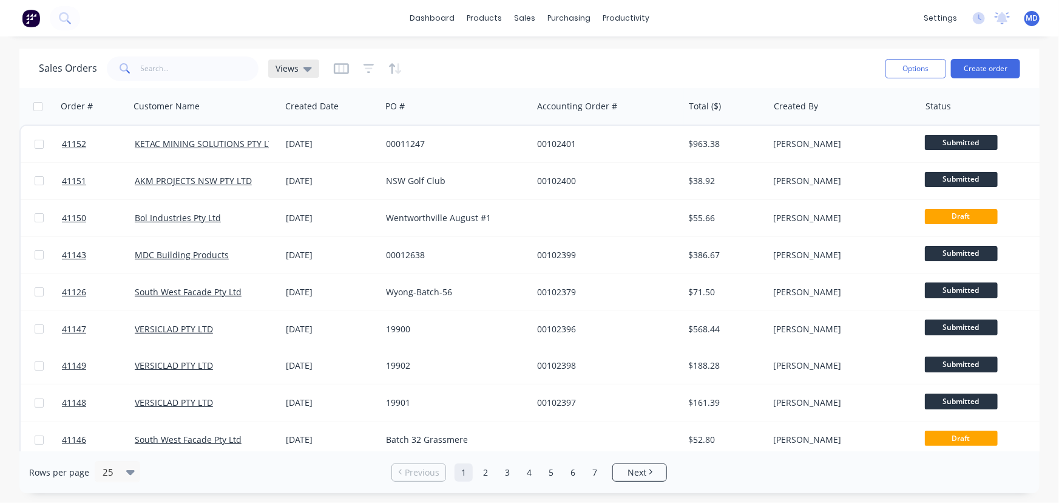
click at [286, 66] on span "Views" at bounding box center [287, 68] width 23 height 13
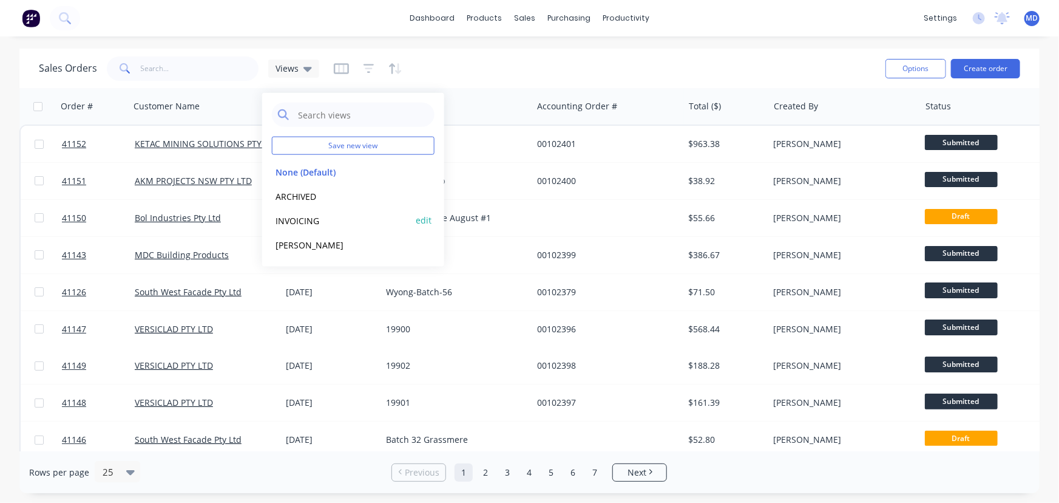
click at [293, 218] on button "INVOICING" at bounding box center [341, 220] width 138 height 14
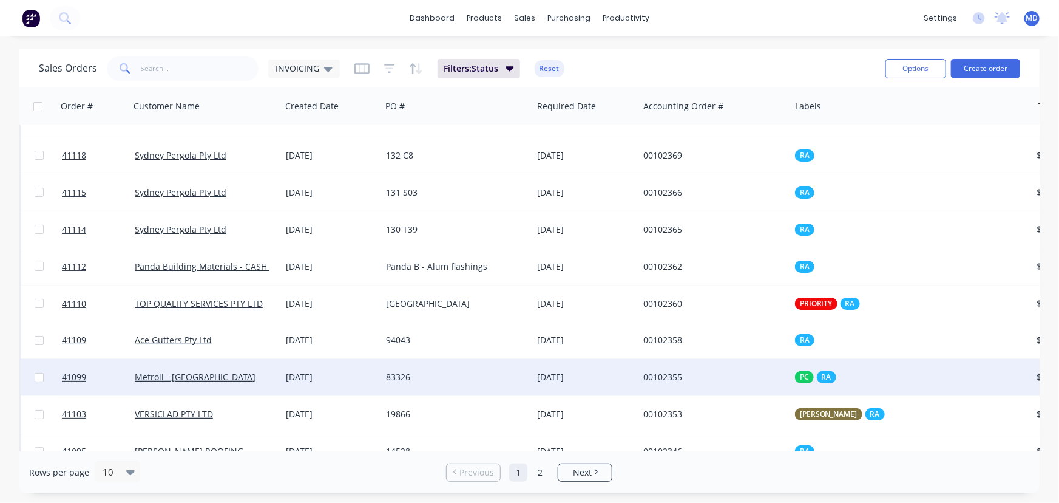
scroll to position [49, 0]
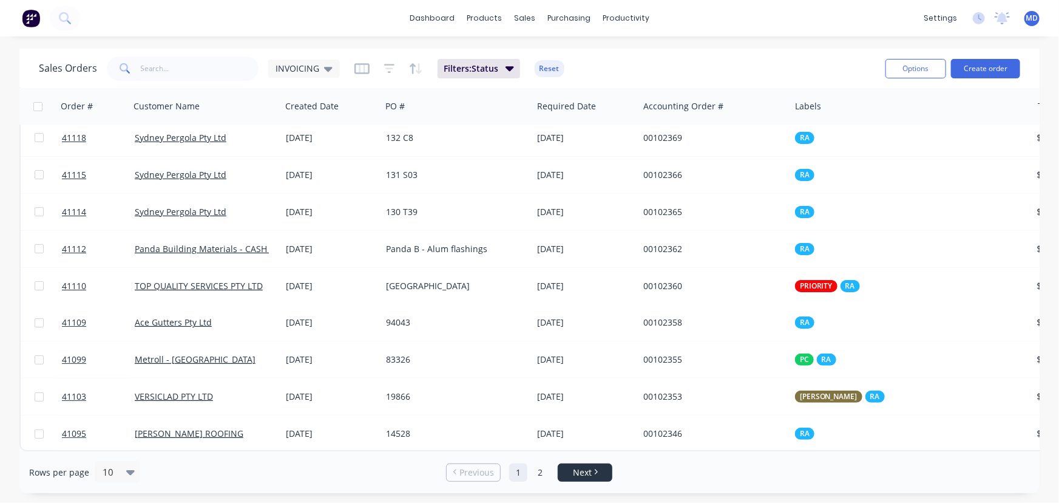
click at [584, 470] on span "Next" at bounding box center [582, 472] width 19 height 12
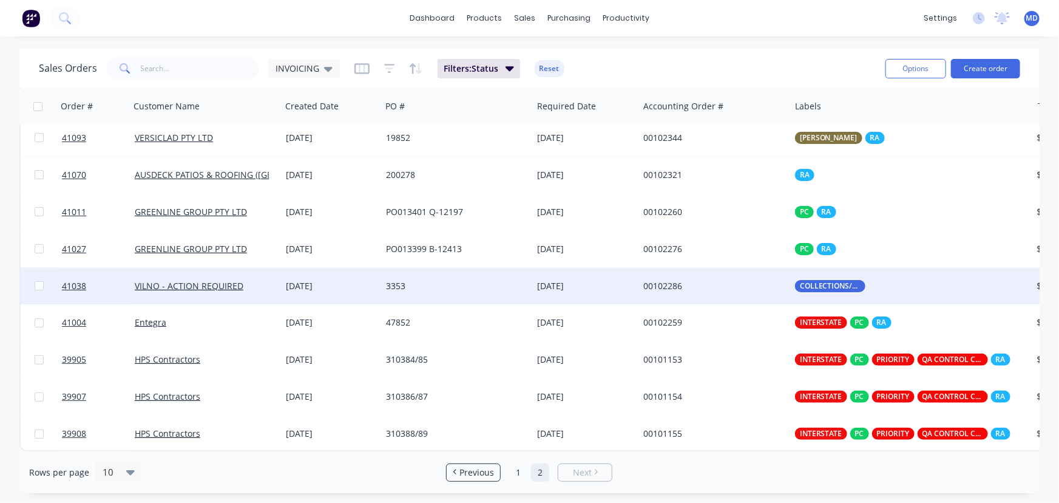
click at [473, 280] on div "3353" at bounding box center [453, 286] width 135 height 12
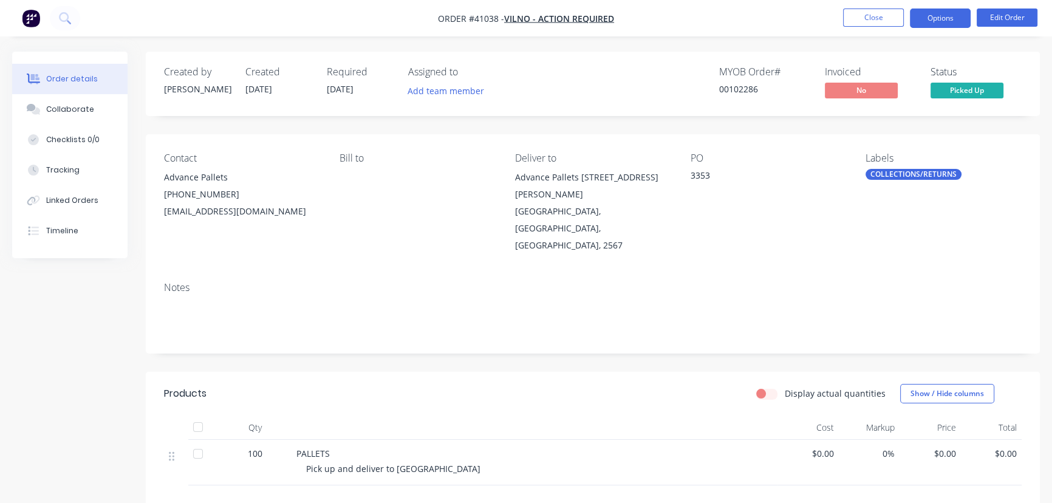
click at [941, 12] on button "Options" at bounding box center [939, 17] width 61 height 19
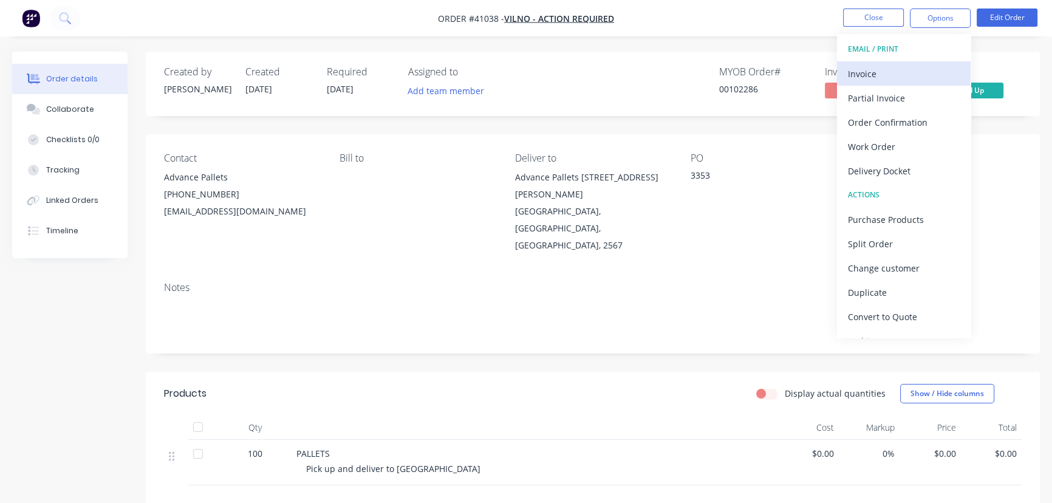
click at [863, 71] on div "Invoice" at bounding box center [904, 74] width 112 height 18
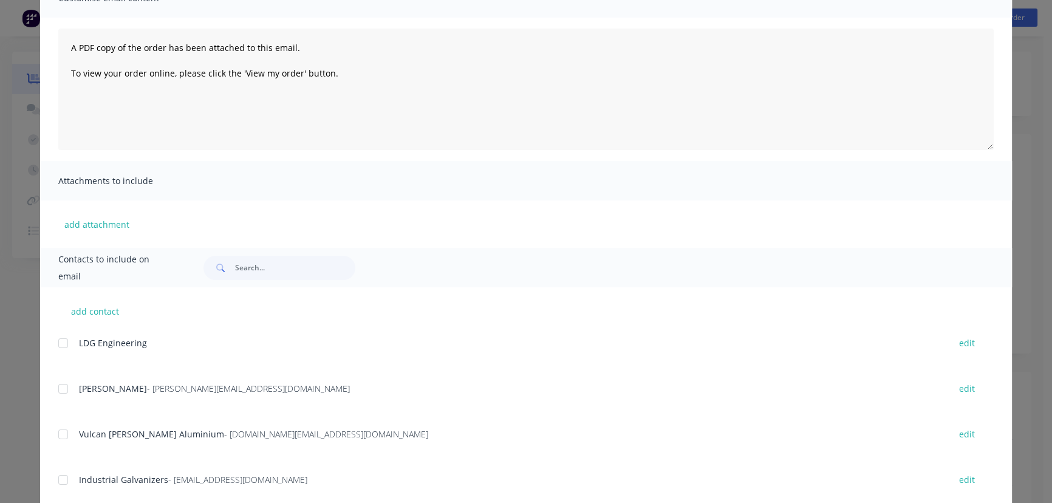
scroll to position [99, 0]
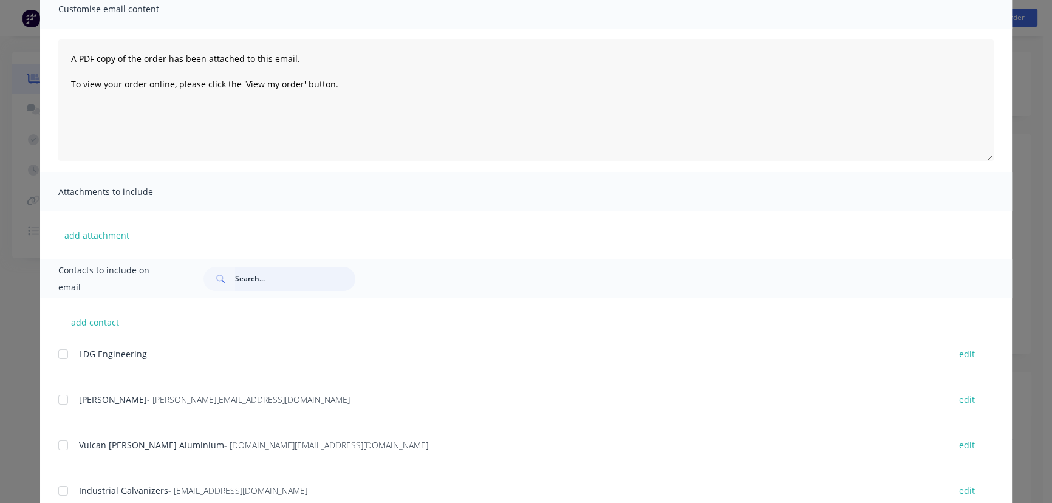
click at [282, 277] on input "text" at bounding box center [295, 279] width 120 height 24
type input "vino"
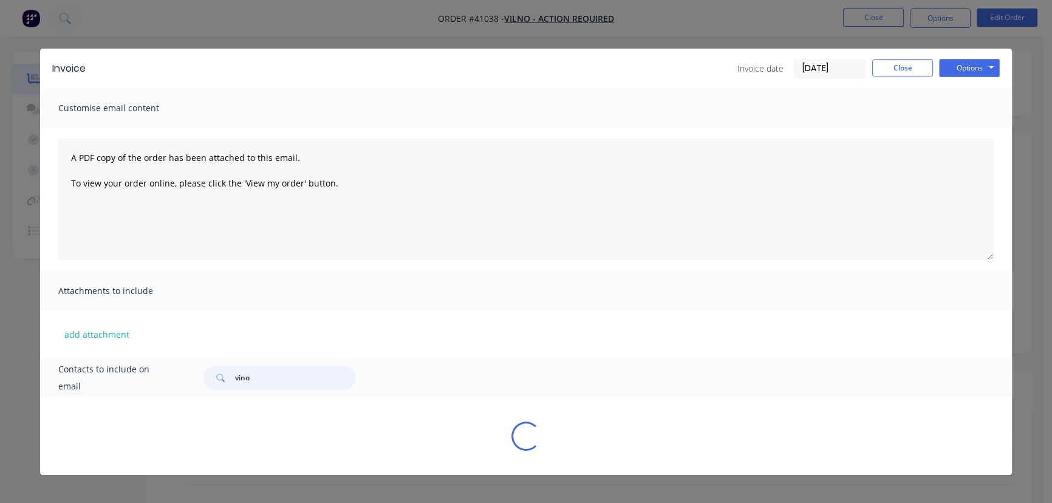
scroll to position [0, 0]
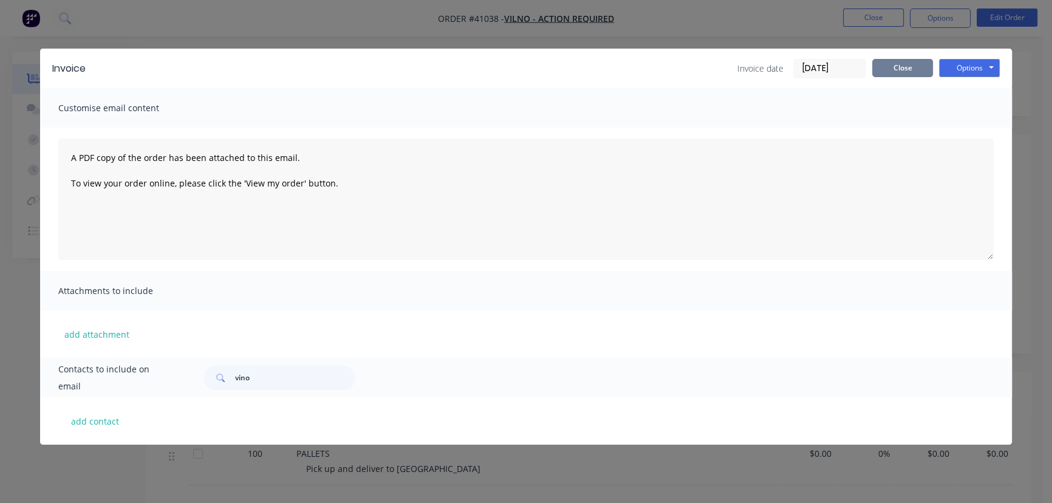
click at [892, 72] on button "Close" at bounding box center [902, 68] width 61 height 18
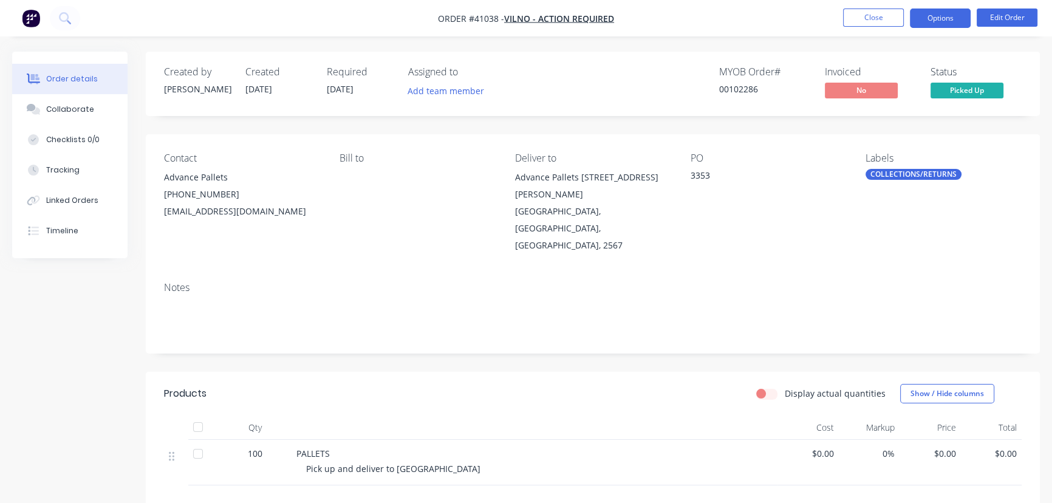
click at [957, 14] on button "Options" at bounding box center [939, 17] width 61 height 19
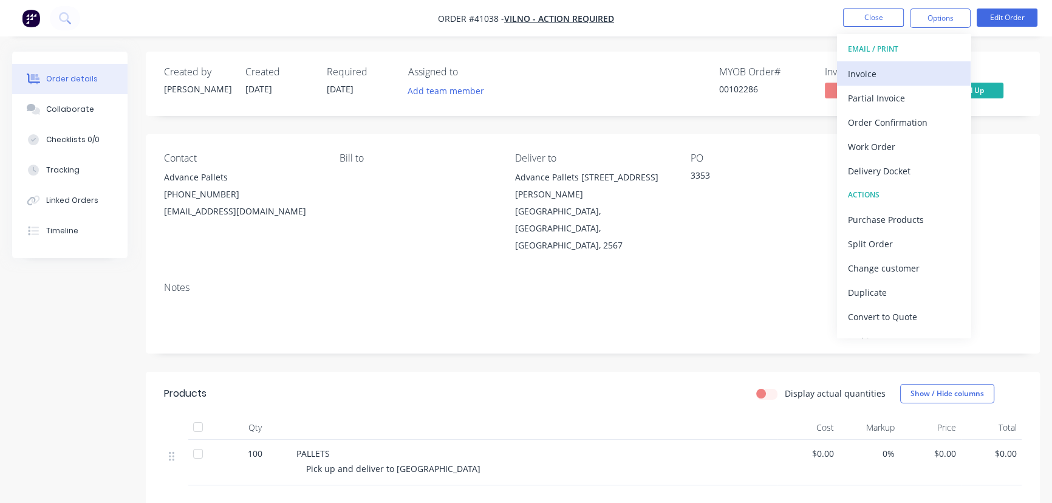
click at [851, 69] on div "Invoice" at bounding box center [904, 74] width 112 height 18
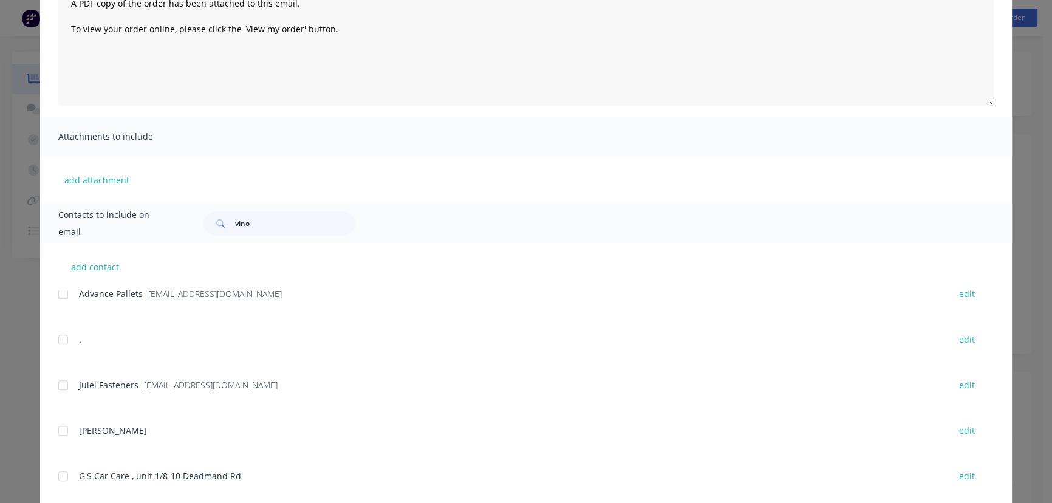
scroll to position [993, 0]
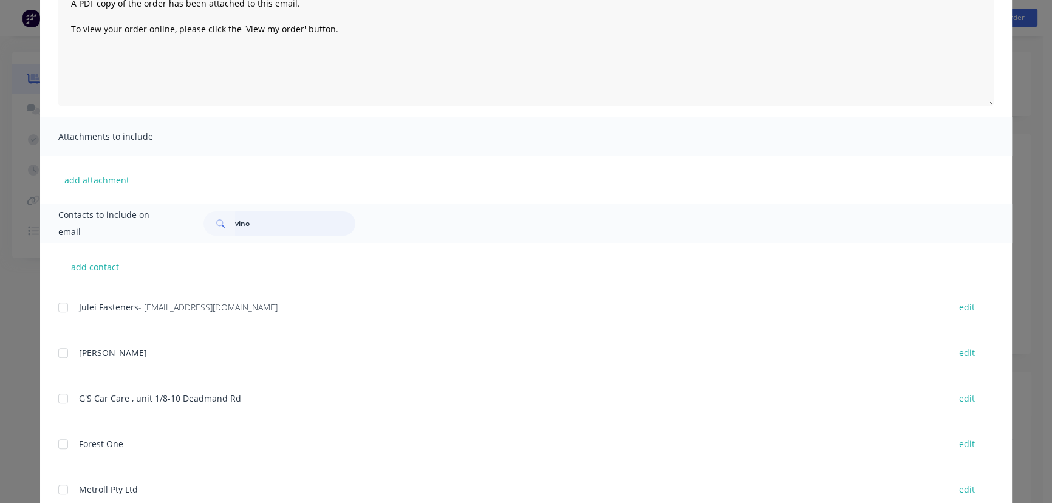
click at [260, 223] on input "vino" at bounding box center [295, 223] width 120 height 24
type input "vilno"
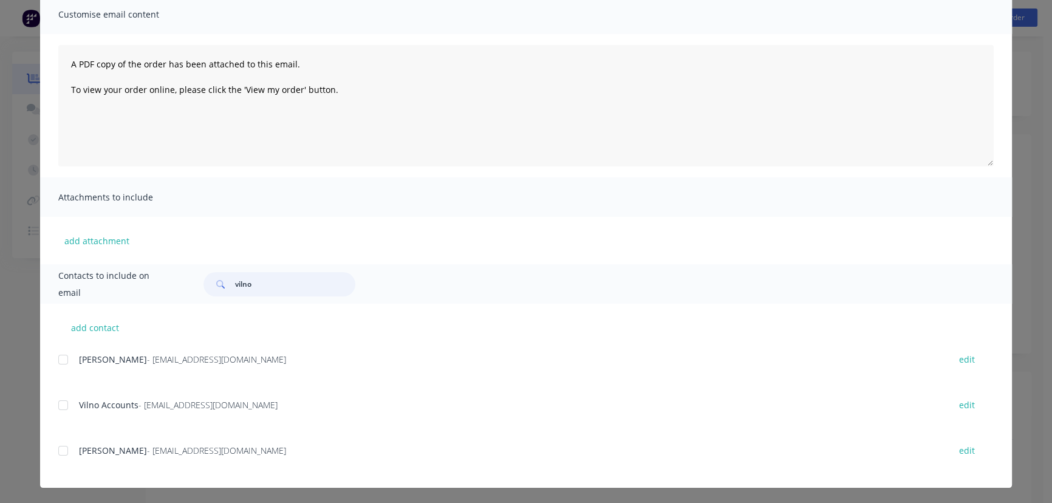
scroll to position [95, 0]
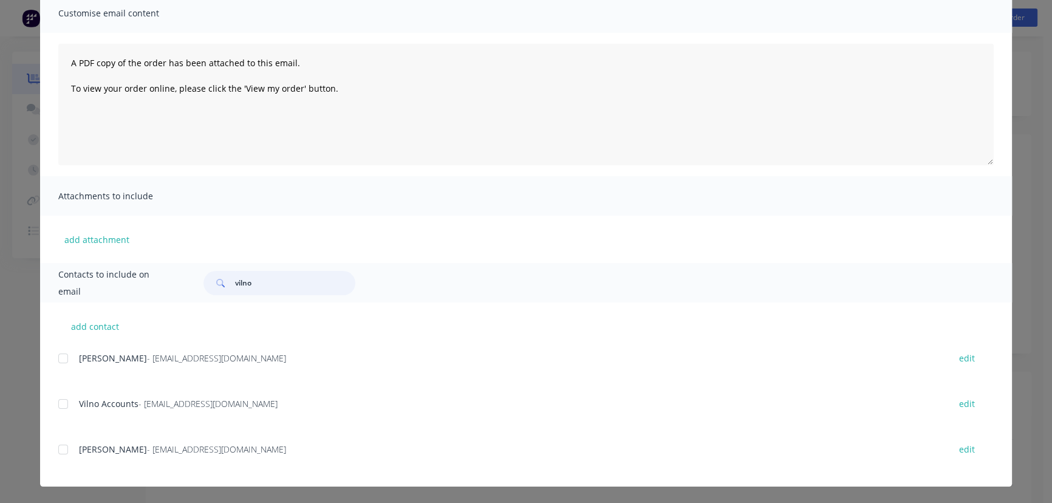
click at [57, 401] on div at bounding box center [63, 404] width 24 height 24
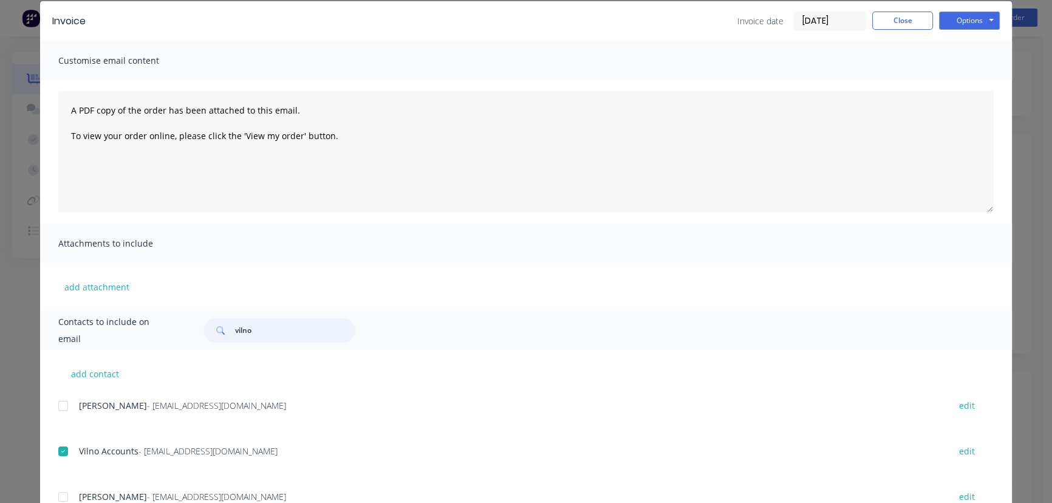
scroll to position [0, 0]
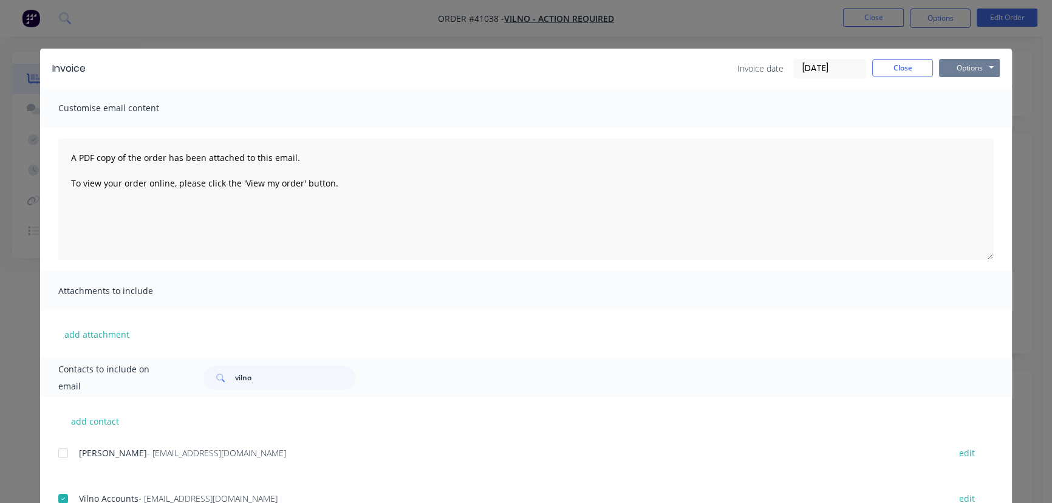
click at [964, 69] on button "Options" at bounding box center [969, 68] width 61 height 18
click at [967, 129] on button "Email" at bounding box center [978, 130] width 78 height 20
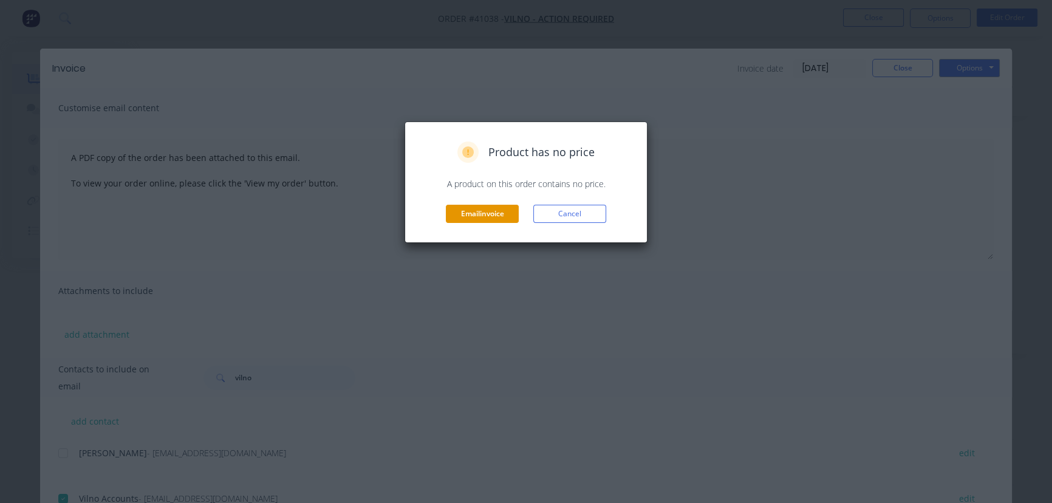
click at [494, 212] on button "Email invoice" at bounding box center [482, 214] width 73 height 18
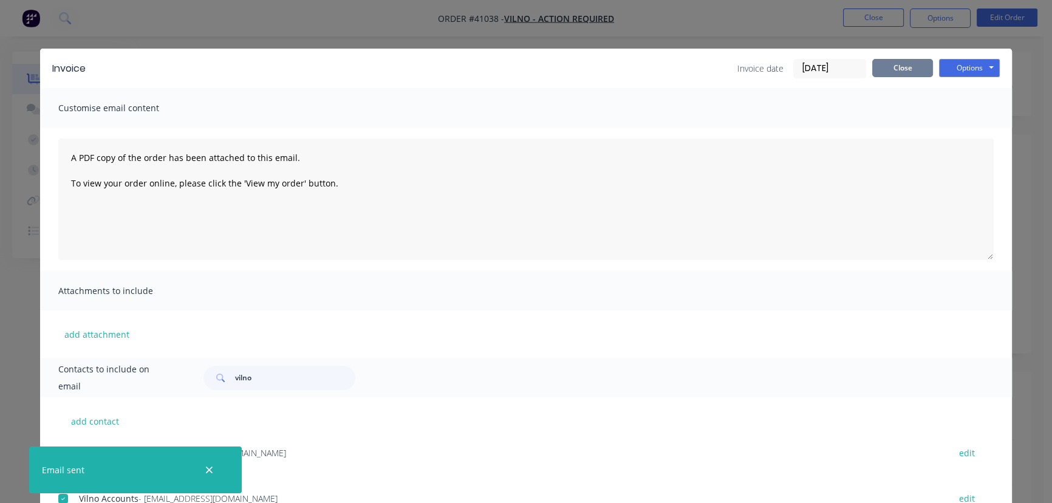
click at [899, 64] on button "Close" at bounding box center [902, 68] width 61 height 18
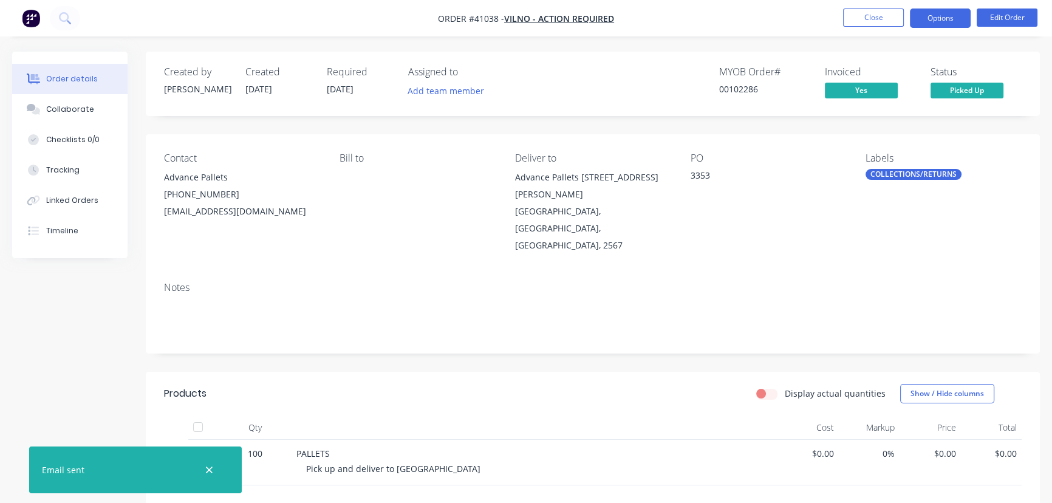
click at [939, 16] on button "Options" at bounding box center [939, 17] width 61 height 19
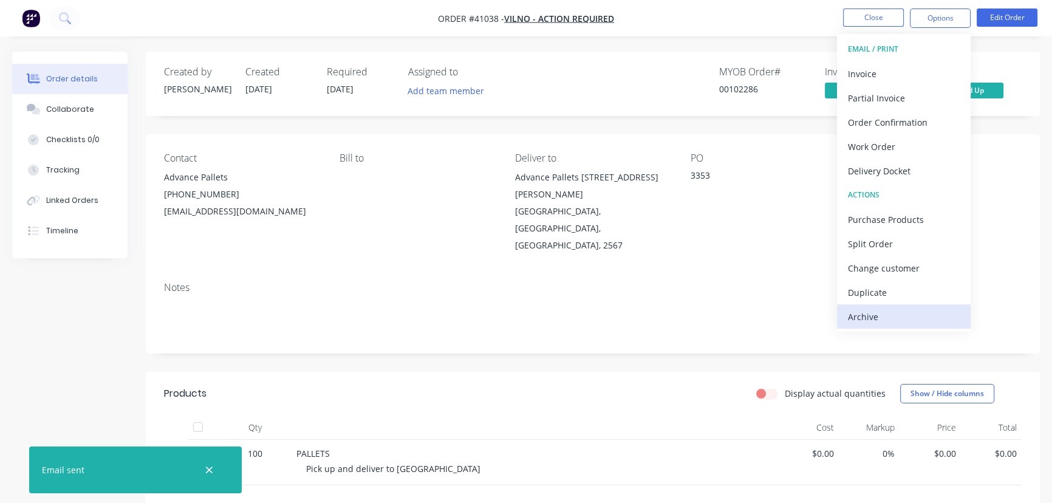
click at [863, 316] on div "Archive" at bounding box center [904, 317] width 112 height 18
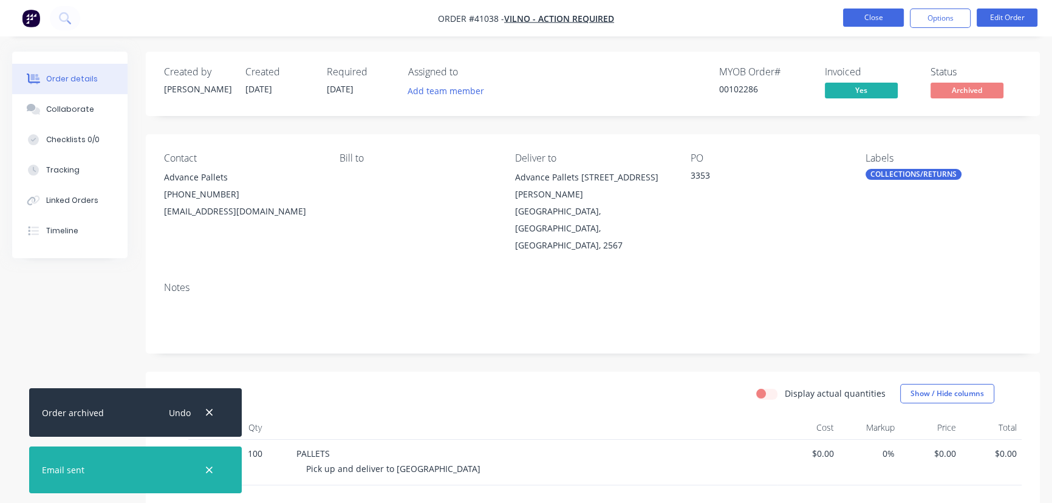
click at [873, 16] on button "Close" at bounding box center [873, 17] width 61 height 18
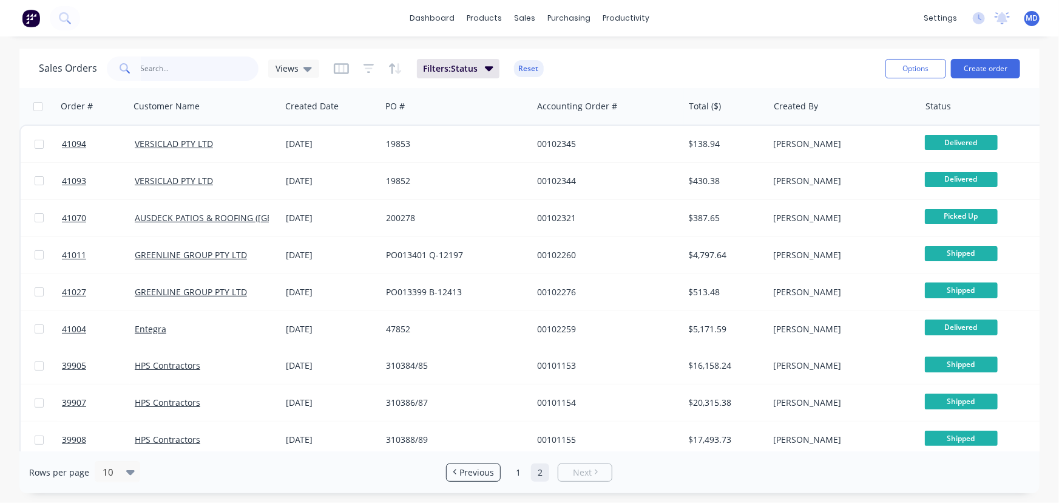
click at [194, 70] on input "text" at bounding box center [200, 68] width 118 height 24
type input "41120"
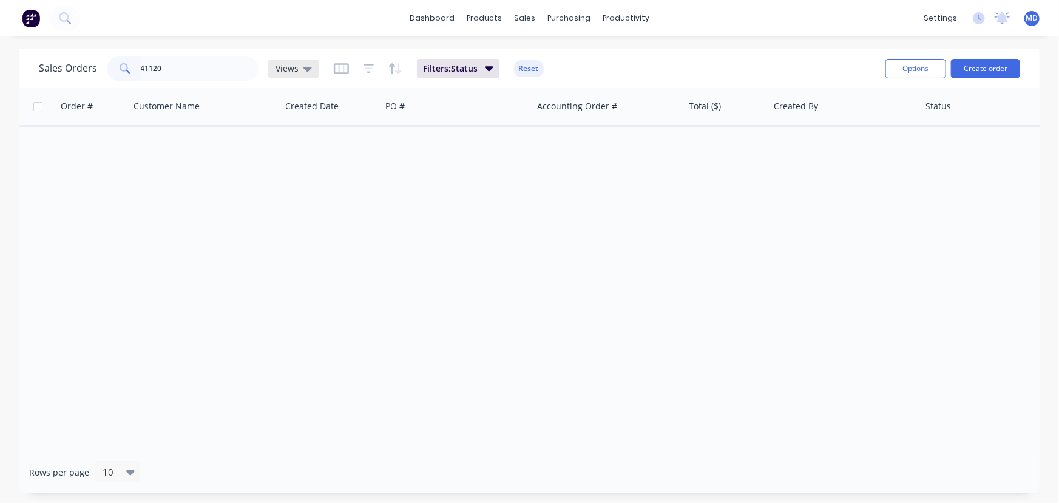
click at [299, 67] on div "Views" at bounding box center [294, 68] width 36 height 11
click at [303, 195] on button "ARCHIVED" at bounding box center [341, 196] width 138 height 14
click at [295, 64] on span "ARCHIVED" at bounding box center [296, 68] width 41 height 13
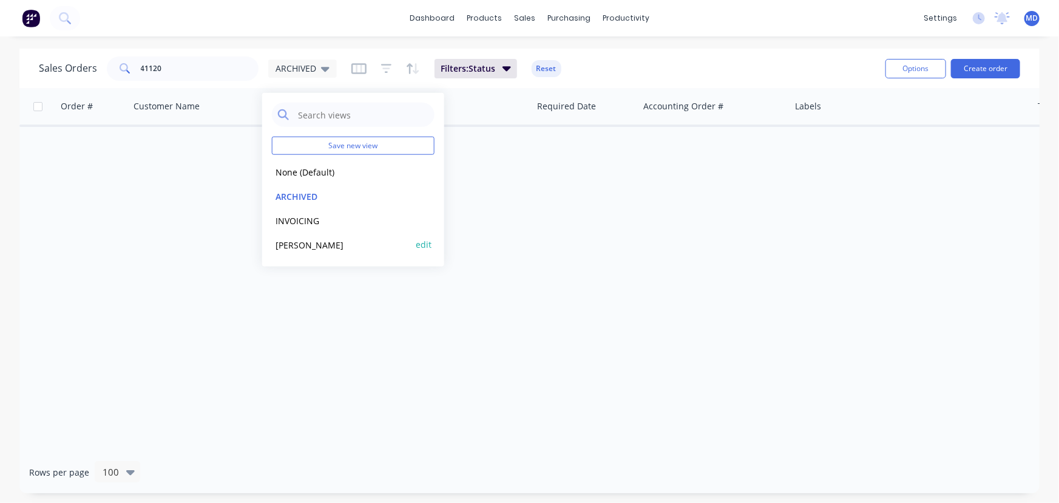
click at [285, 242] on button "[PERSON_NAME]" at bounding box center [341, 244] width 138 height 14
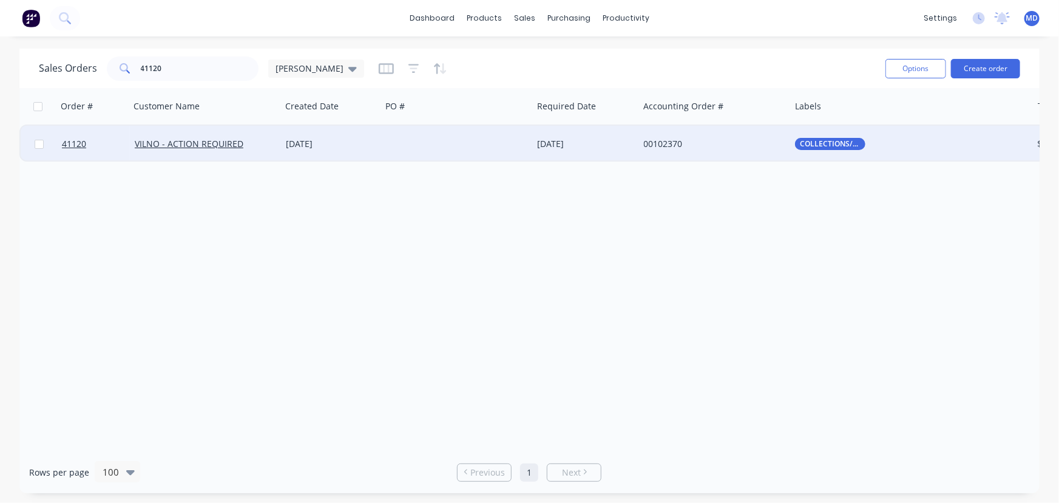
click at [423, 148] on div at bounding box center [456, 144] width 151 height 36
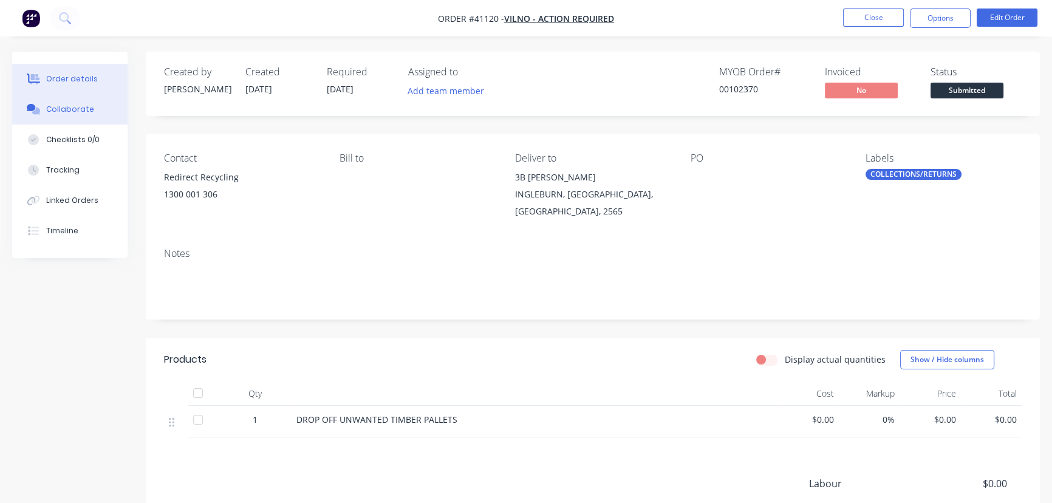
click at [83, 110] on div "Collaborate" at bounding box center [70, 109] width 48 height 11
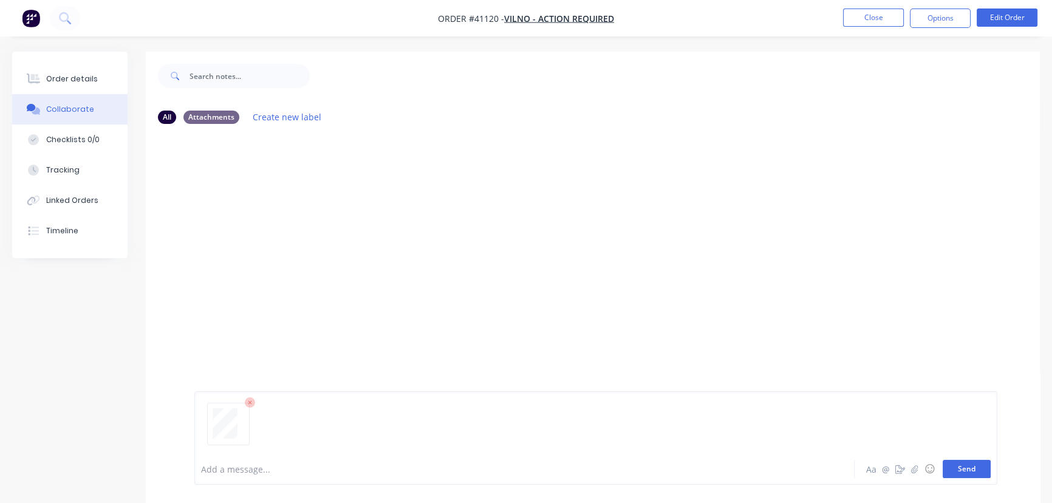
drag, startPoint x: 963, startPoint y: 472, endPoint x: 960, endPoint y: 464, distance: 8.7
click at [963, 472] on button "Send" at bounding box center [966, 469] width 48 height 18
click at [260, 229] on div at bounding box center [238, 220] width 76 height 56
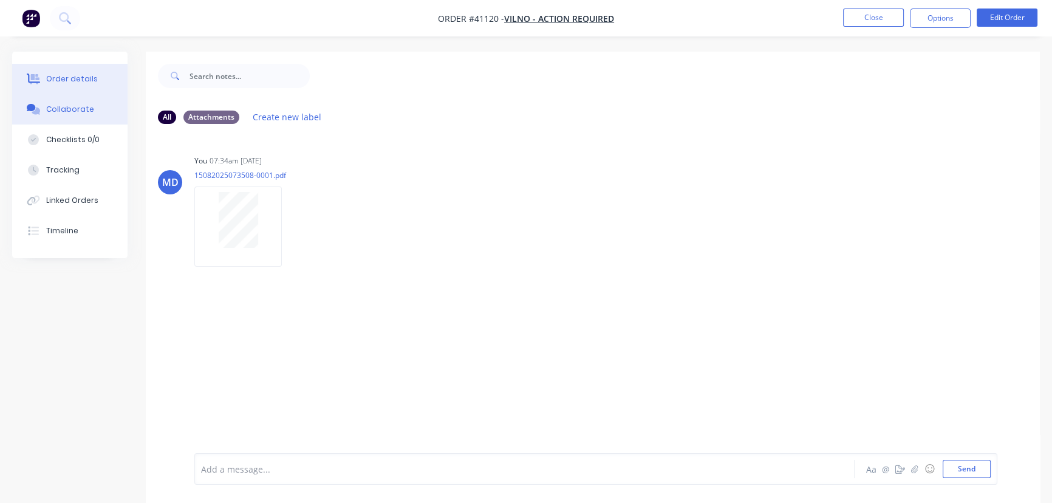
click at [75, 79] on div "Order details" at bounding box center [72, 78] width 52 height 11
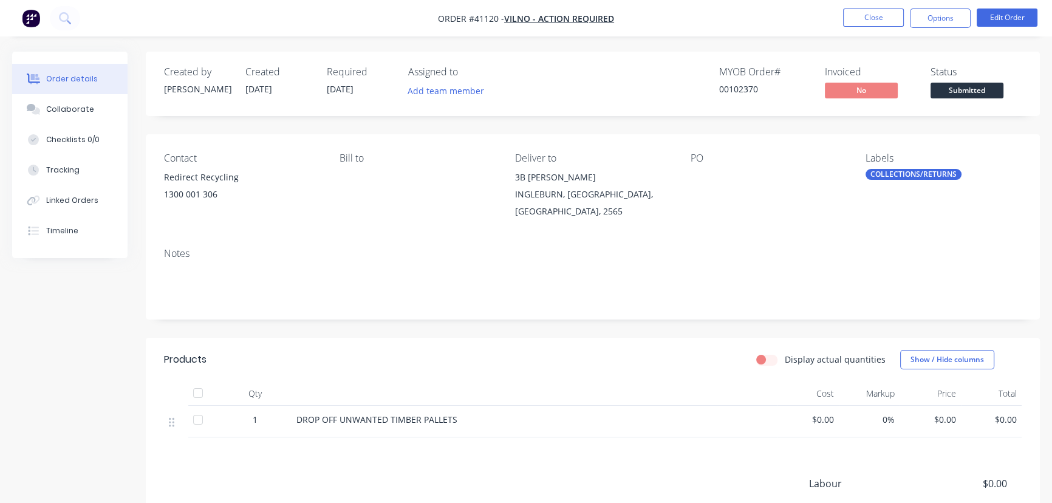
click at [968, 92] on span "Submitted" at bounding box center [966, 90] width 73 height 15
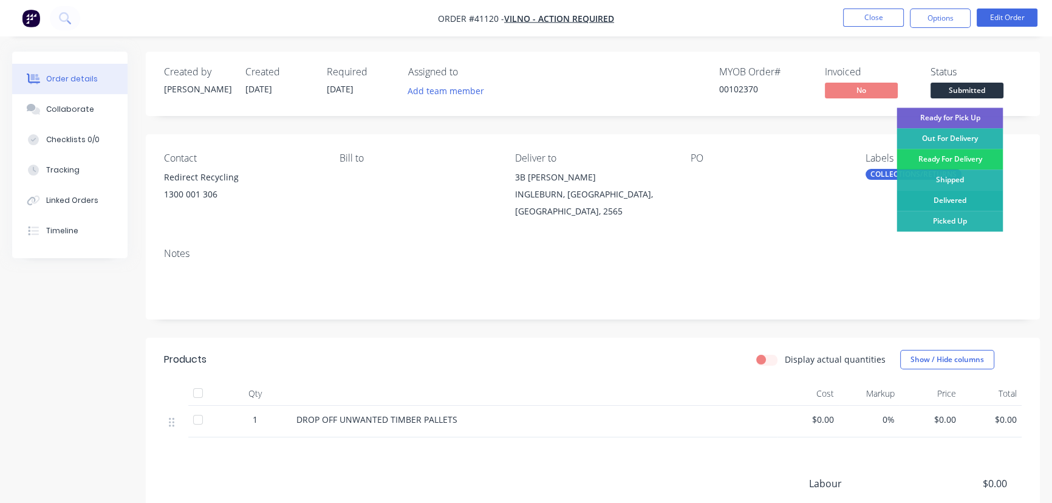
click at [956, 199] on div "Delivered" at bounding box center [949, 200] width 106 height 21
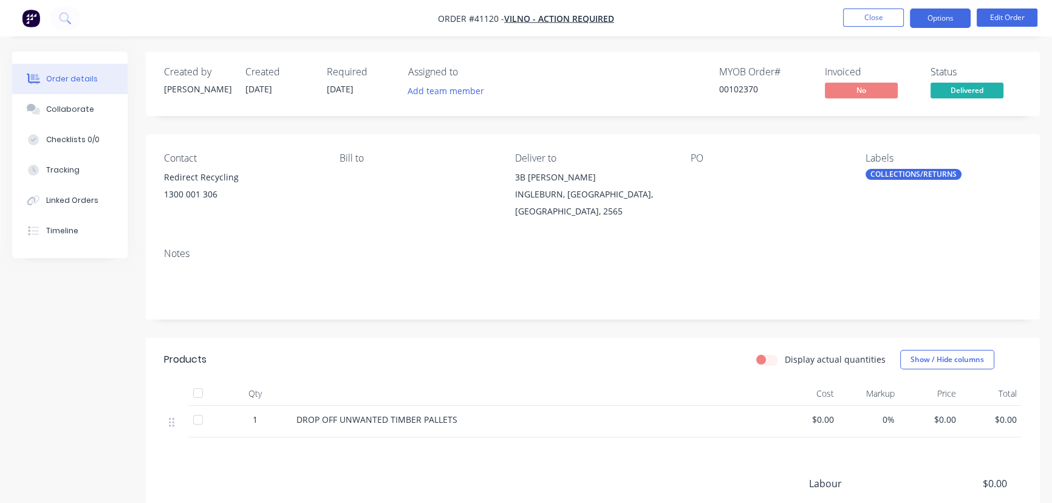
click at [937, 18] on button "Options" at bounding box center [939, 17] width 61 height 19
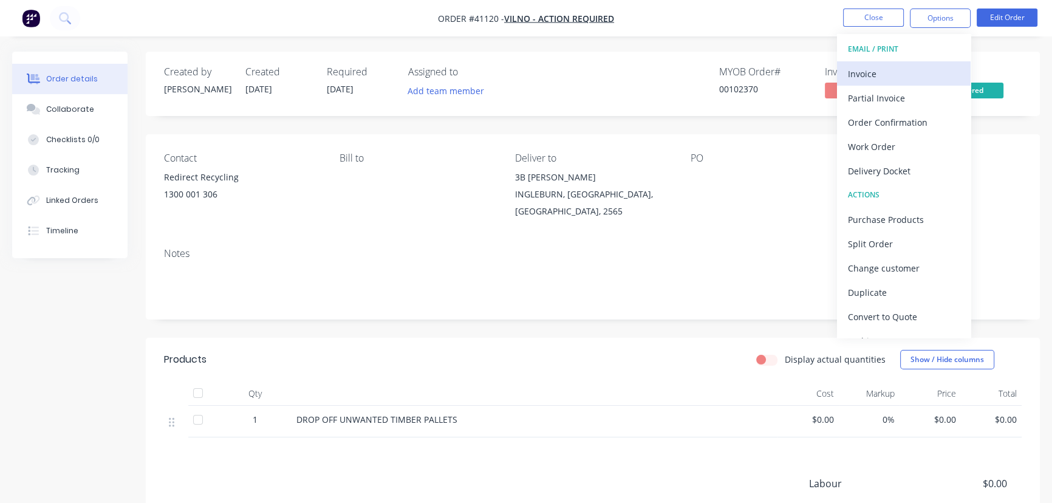
click at [866, 72] on div "Invoice" at bounding box center [904, 74] width 112 height 18
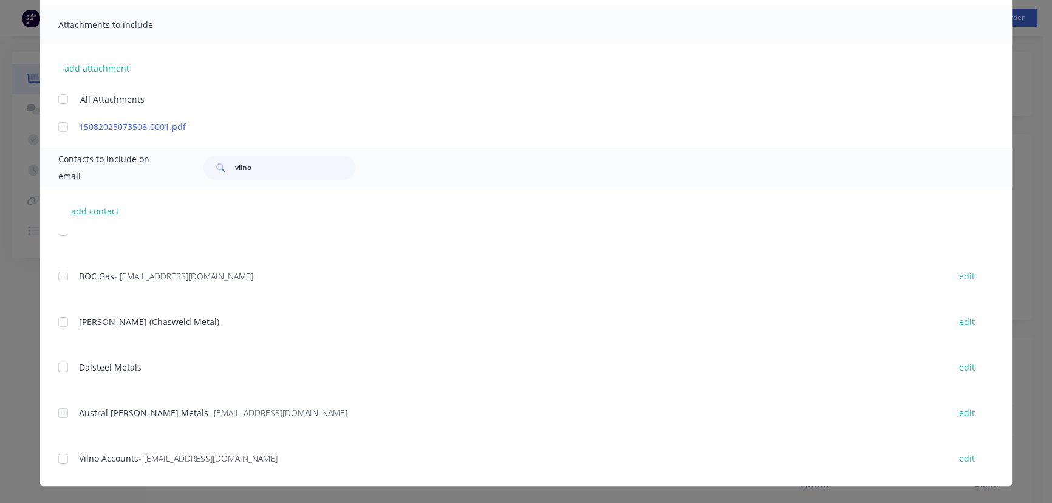
scroll to position [386, 0]
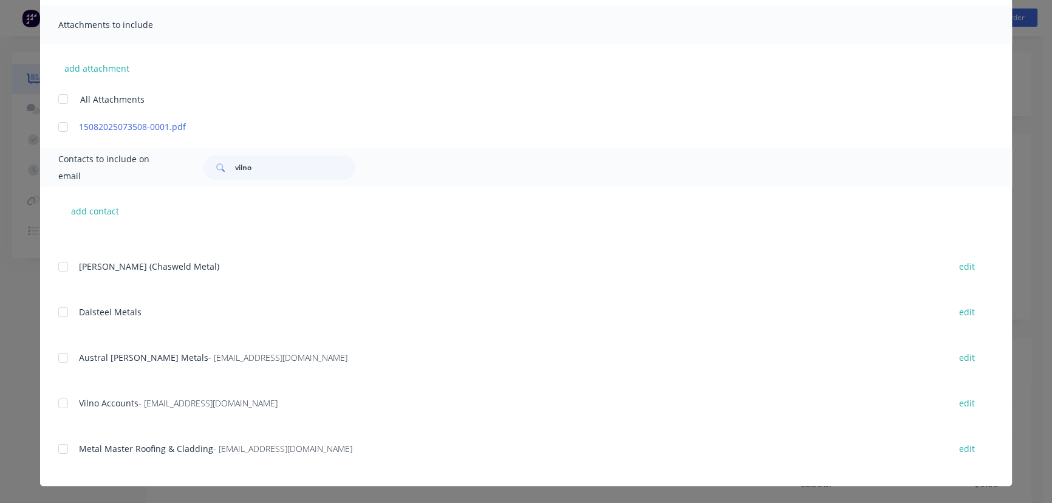
click at [60, 405] on div at bounding box center [63, 403] width 24 height 24
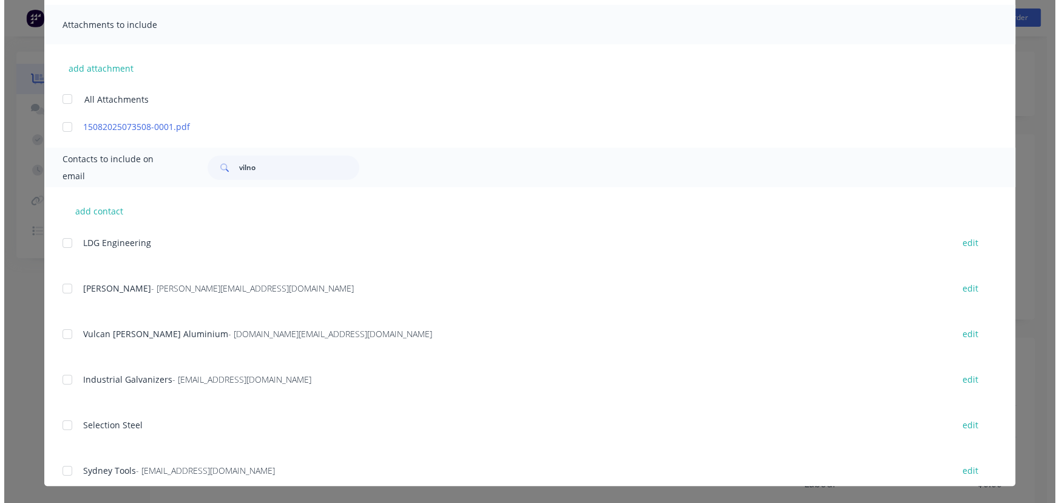
scroll to position [0, 0]
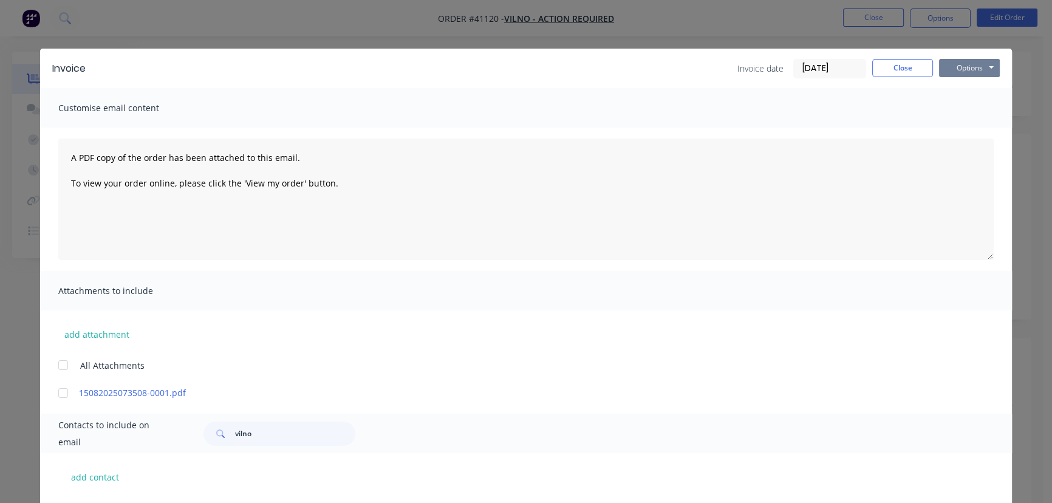
click at [957, 67] on button "Options" at bounding box center [969, 68] width 61 height 18
click at [967, 127] on button "Email" at bounding box center [978, 130] width 78 height 20
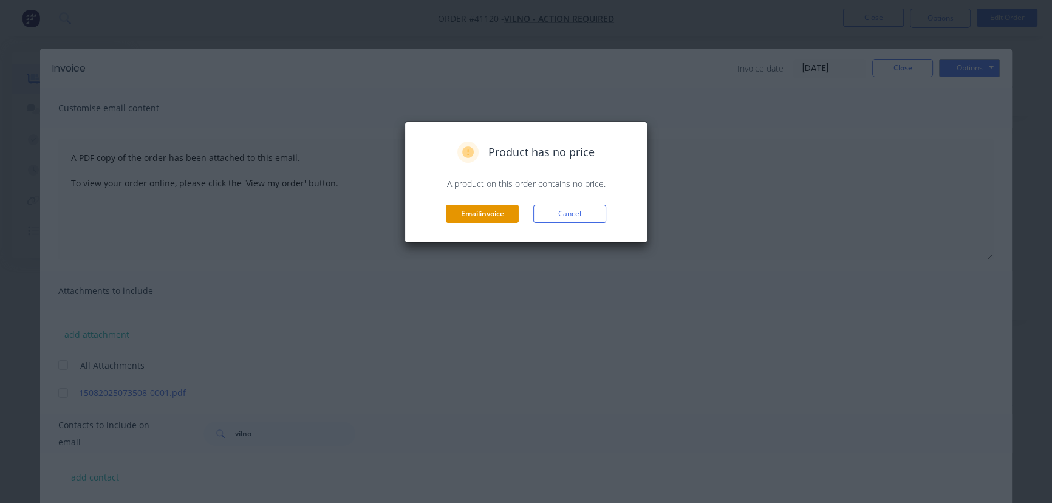
click at [458, 213] on button "Email invoice" at bounding box center [482, 214] width 73 height 18
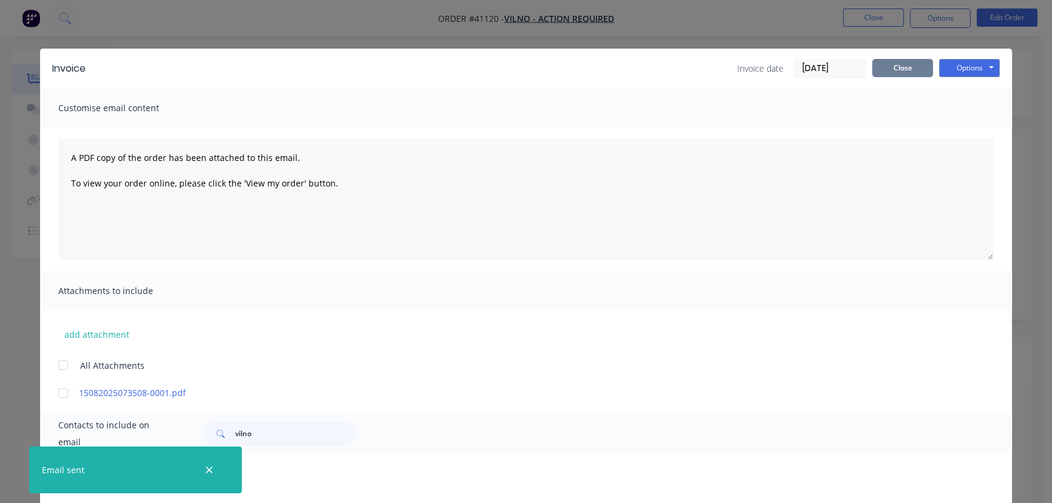
click at [887, 68] on button "Close" at bounding box center [902, 68] width 61 height 18
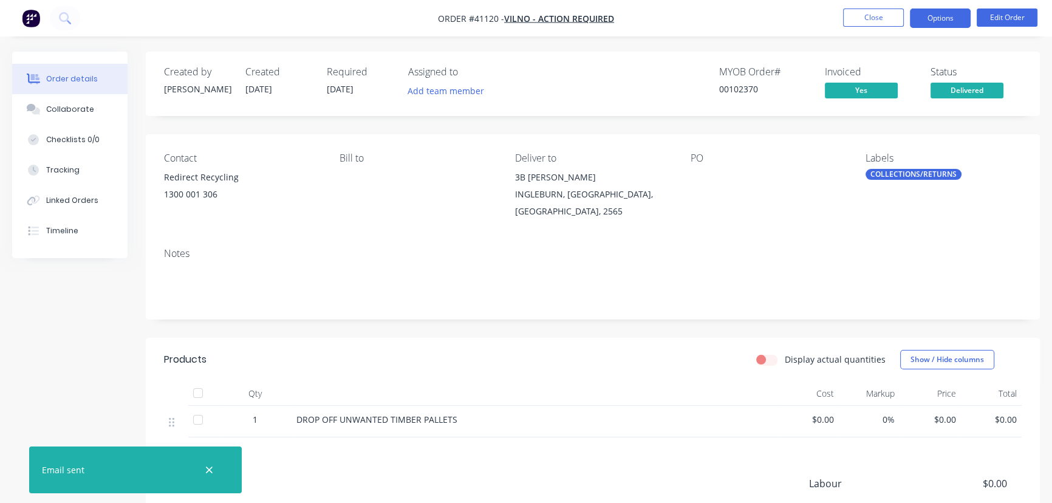
click at [931, 19] on button "Options" at bounding box center [939, 17] width 61 height 19
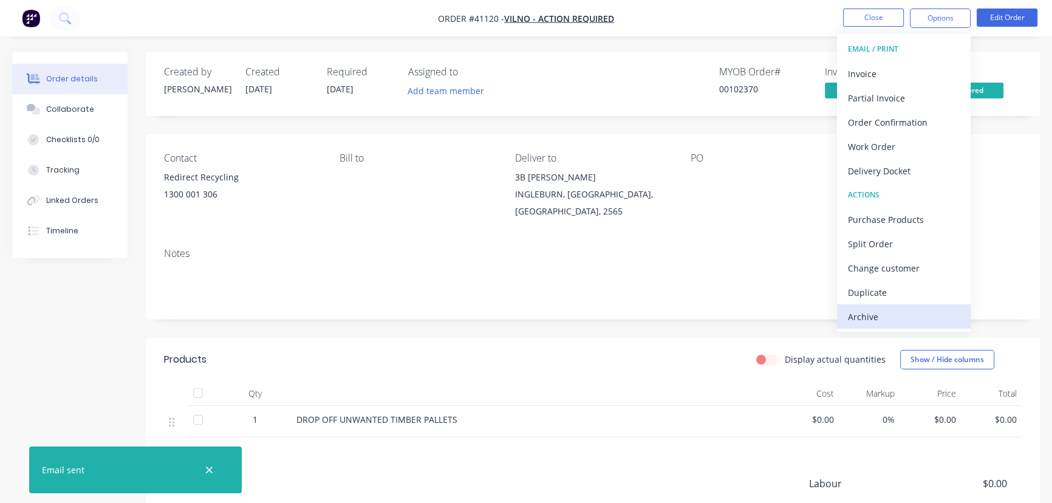
click at [868, 313] on div "Archive" at bounding box center [904, 317] width 112 height 18
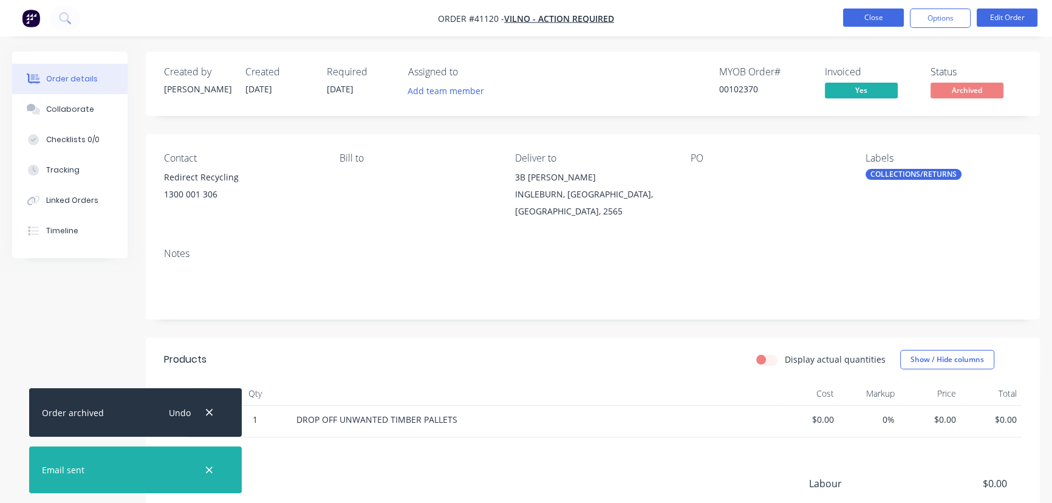
click at [866, 16] on button "Close" at bounding box center [873, 17] width 61 height 18
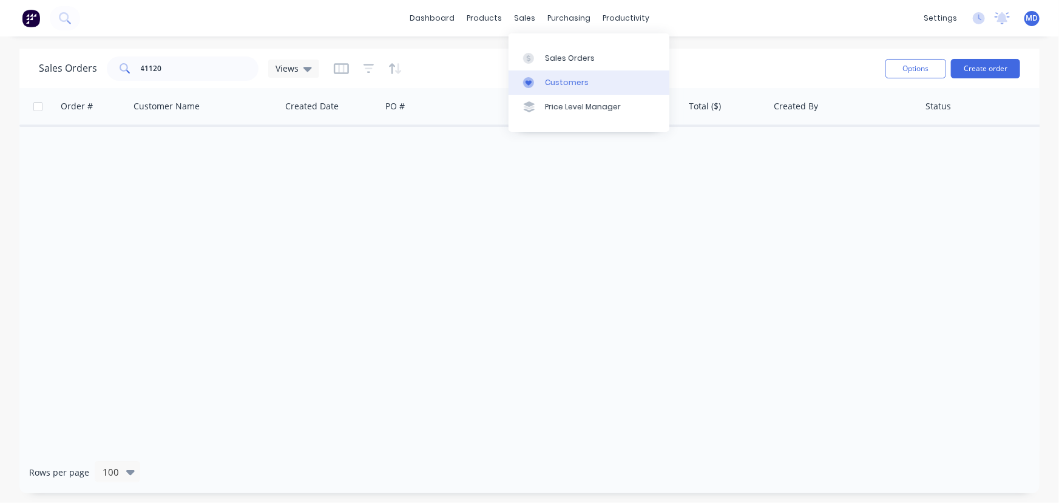
click at [576, 84] on div "Customers" at bounding box center [567, 82] width 44 height 11
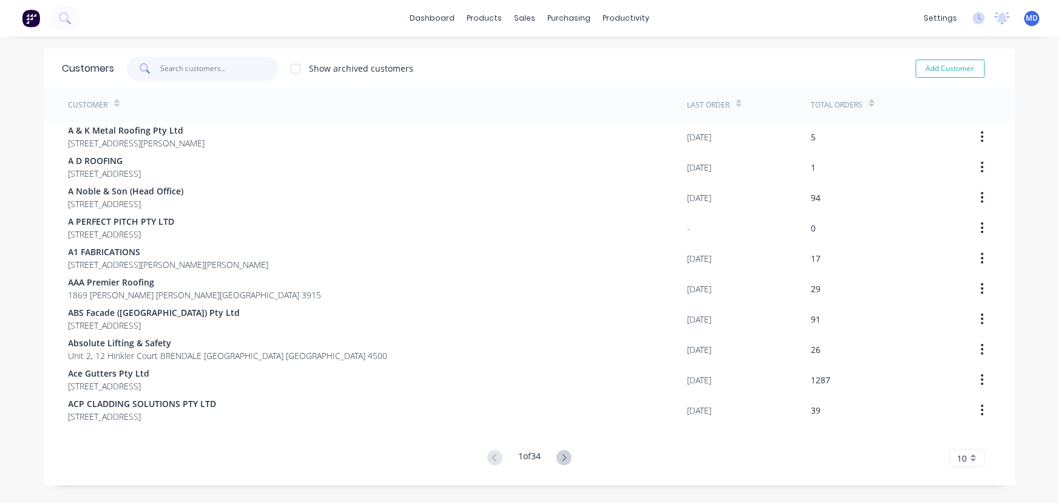
click at [240, 72] on input "text" at bounding box center [219, 68] width 118 height 24
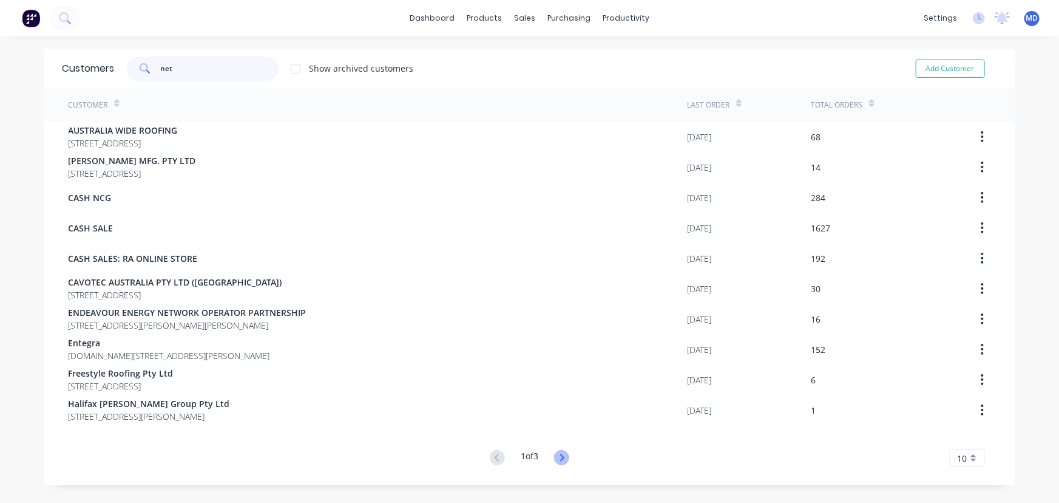
type input "net"
click at [555, 457] on icon at bounding box center [561, 457] width 15 height 15
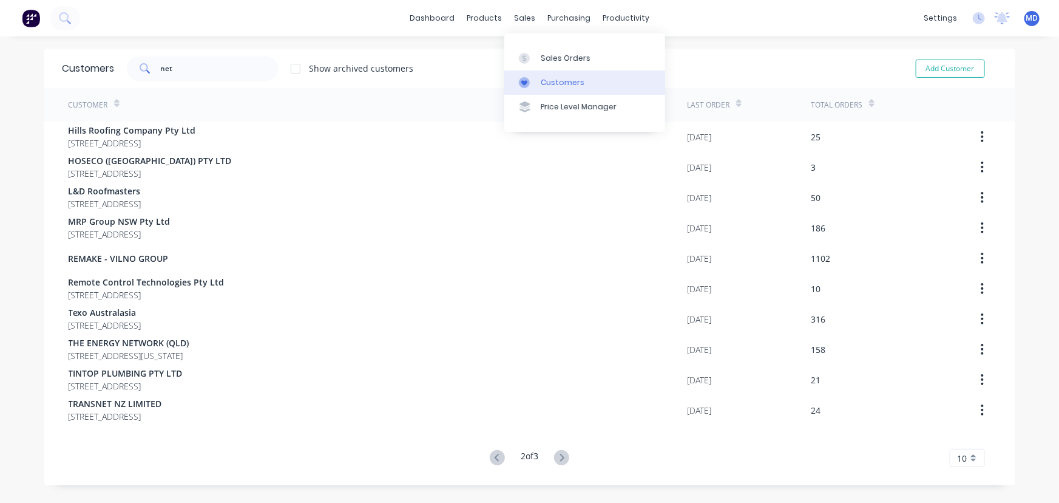
click at [569, 80] on div "Customers" at bounding box center [563, 82] width 44 height 11
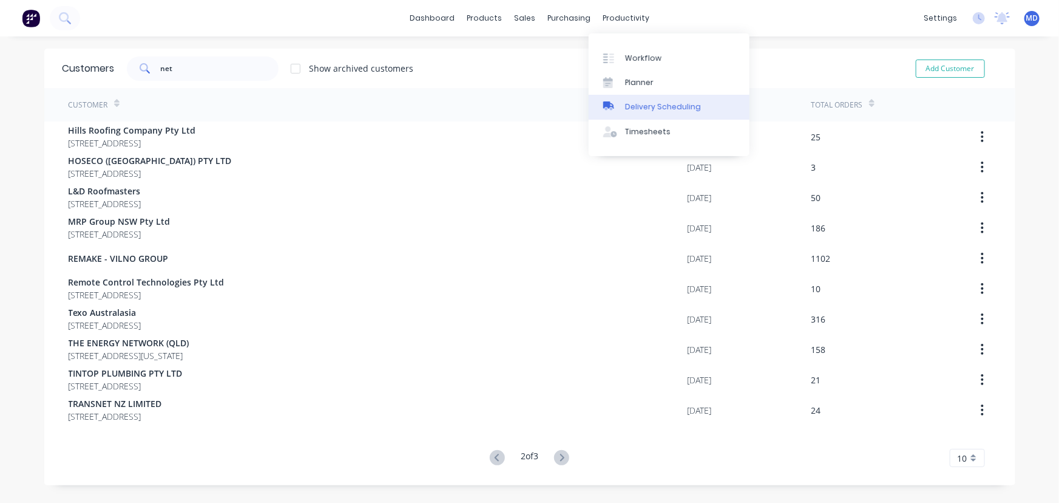
click at [676, 103] on div "Delivery Scheduling" at bounding box center [663, 106] width 76 height 11
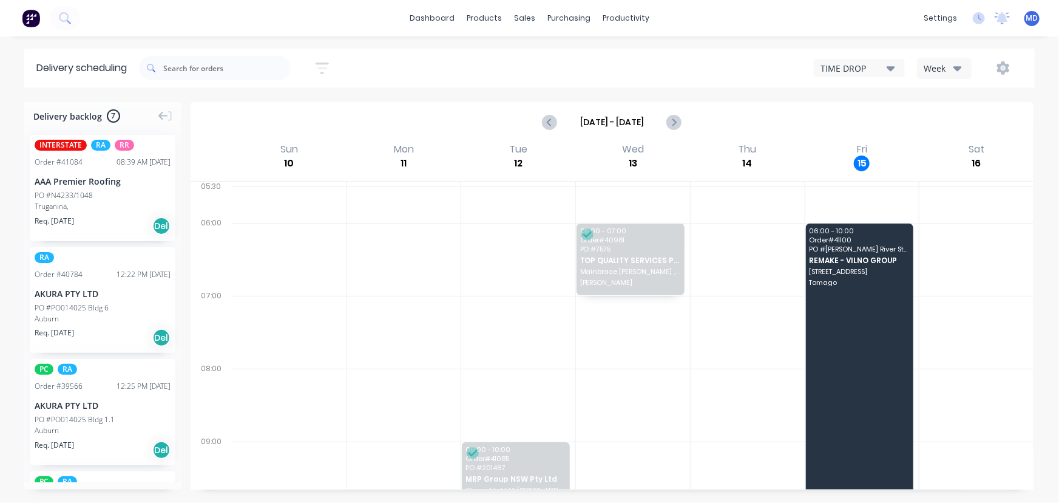
click at [959, 69] on icon "button" at bounding box center [958, 68] width 8 height 5
click at [942, 120] on div "Vehicle" at bounding box center [978, 124] width 120 height 24
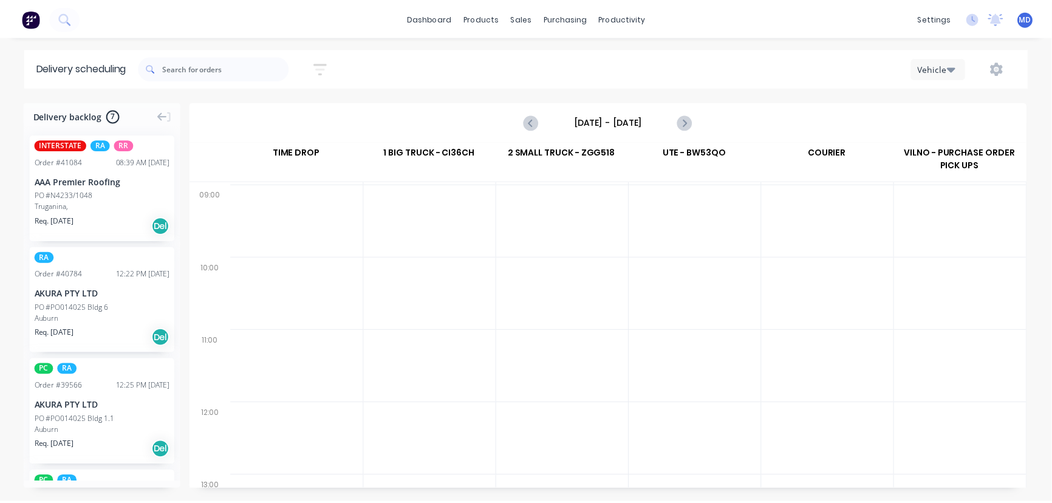
scroll to position [276, 0]
click at [560, 12] on div "purchasing" at bounding box center [569, 18] width 55 height 18
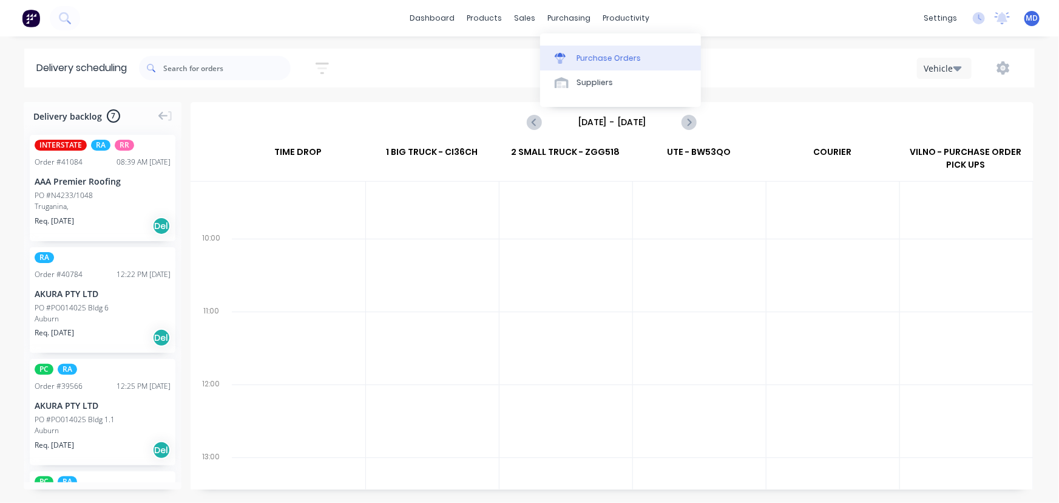
click at [613, 56] on div "Purchase Orders" at bounding box center [609, 58] width 64 height 11
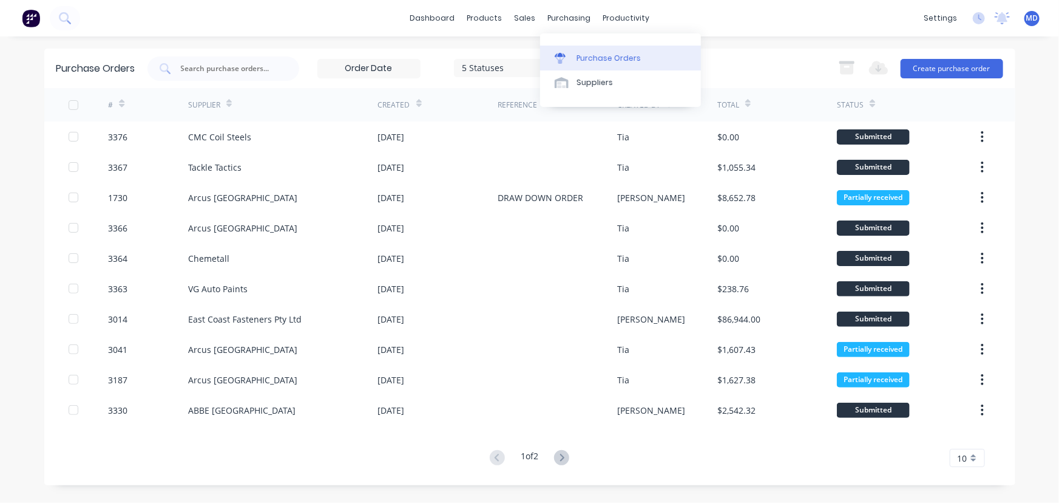
click at [599, 56] on div "Purchase Orders" at bounding box center [609, 58] width 64 height 11
click at [542, 70] on div "5 Statuses" at bounding box center [505, 67] width 87 height 13
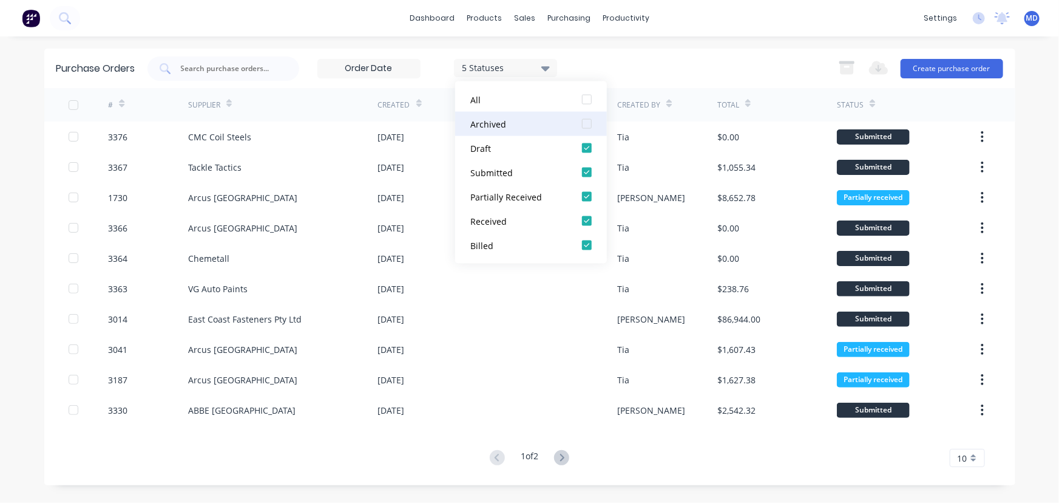
drag, startPoint x: 586, startPoint y: 126, endPoint x: 593, endPoint y: 120, distance: 8.6
click at [586, 125] on div at bounding box center [587, 124] width 24 height 24
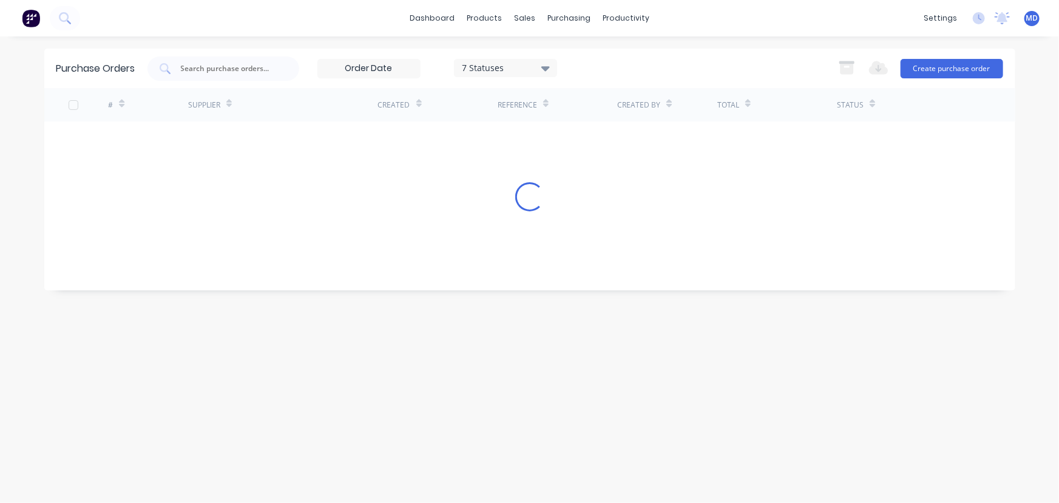
click at [662, 47] on div "dashboard products sales purchasing productivity dashboard products Product Cat…" at bounding box center [529, 251] width 1059 height 503
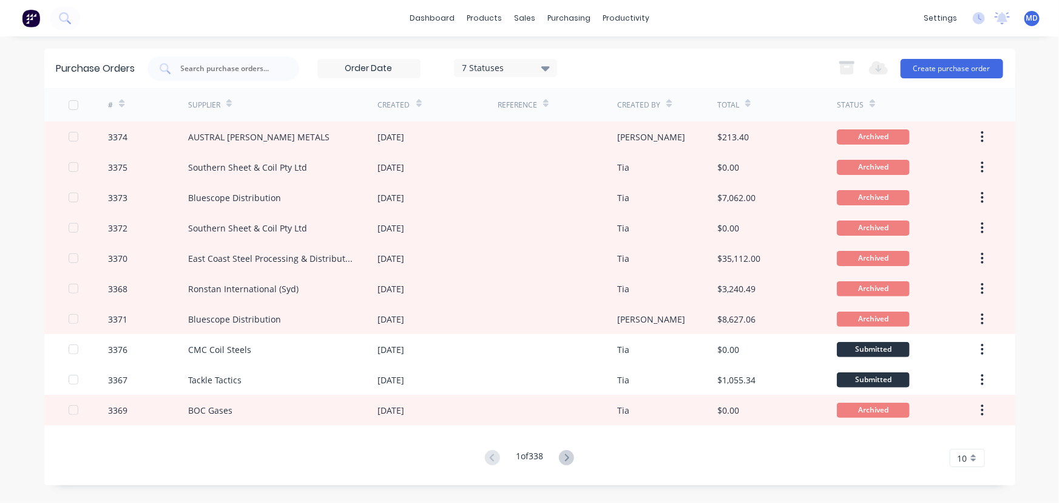
click at [542, 63] on div "7 Statuses" at bounding box center [505, 67] width 87 height 13
click at [567, 73] on link "Customers" at bounding box center [589, 82] width 161 height 24
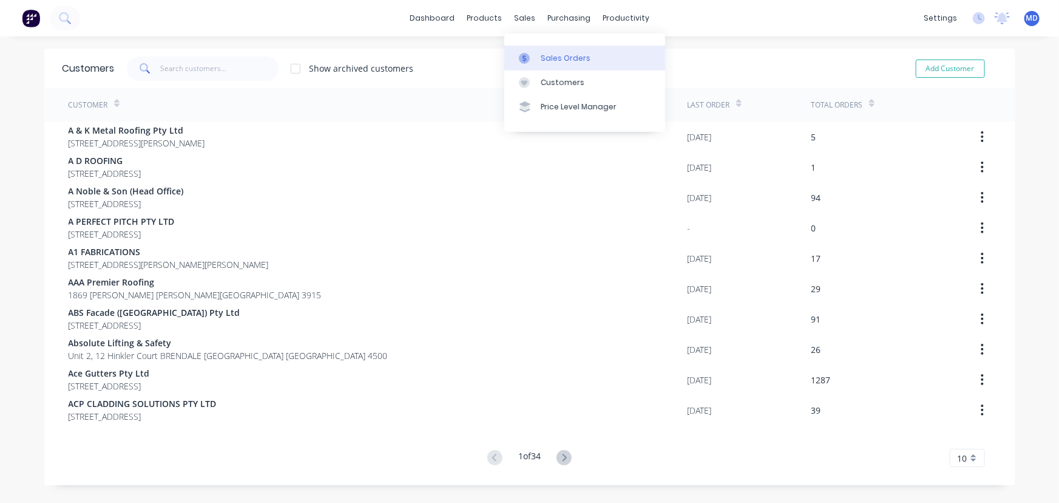
click at [557, 61] on div "Sales Orders" at bounding box center [566, 58] width 50 height 11
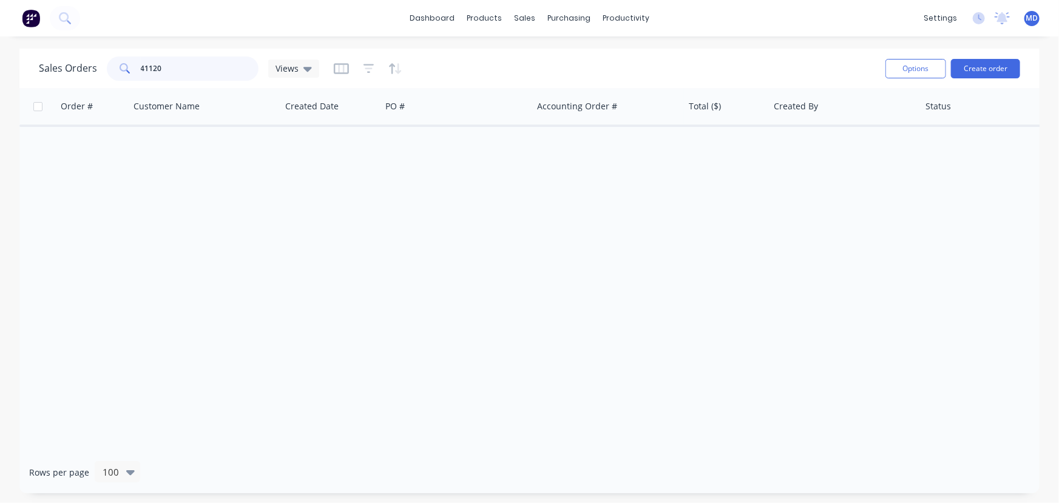
drag, startPoint x: 188, startPoint y: 73, endPoint x: -56, endPoint y: 76, distance: 244.1
click at [0, 76] on html "dashboard products sales purchasing productivity dashboard products Product Cat…" at bounding box center [529, 251] width 1059 height 503
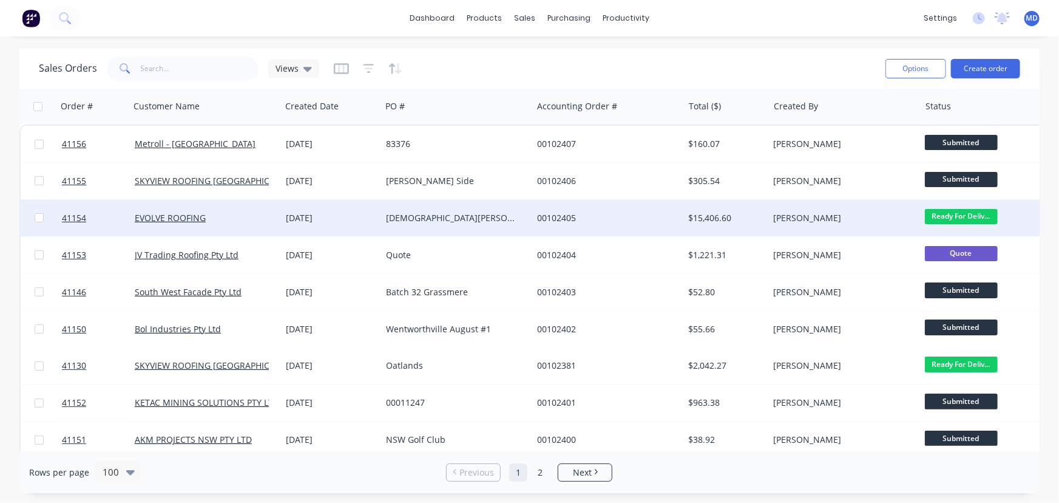
click at [507, 219] on div "[DEMOGRAPHIC_DATA][PERSON_NAME]" at bounding box center [453, 218] width 135 height 12
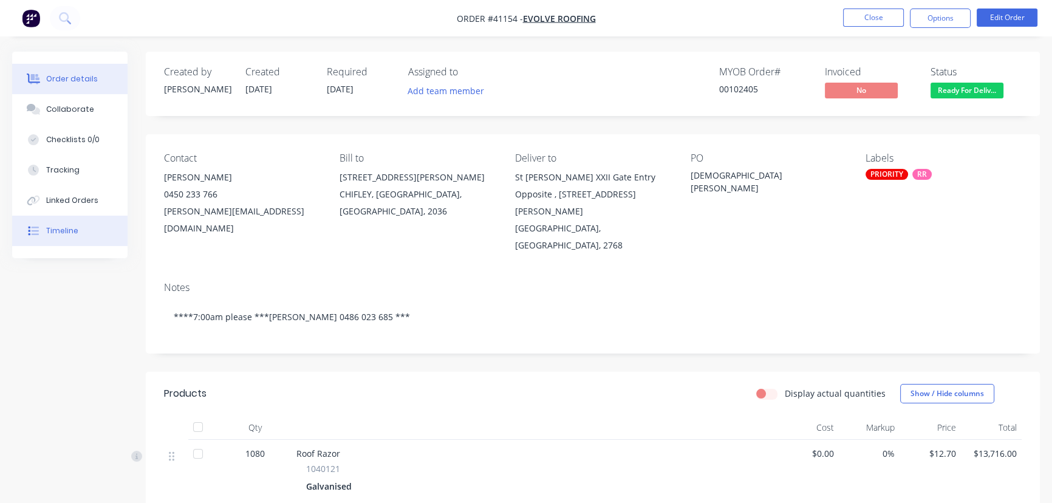
click at [70, 232] on div "Timeline" at bounding box center [62, 230] width 32 height 11
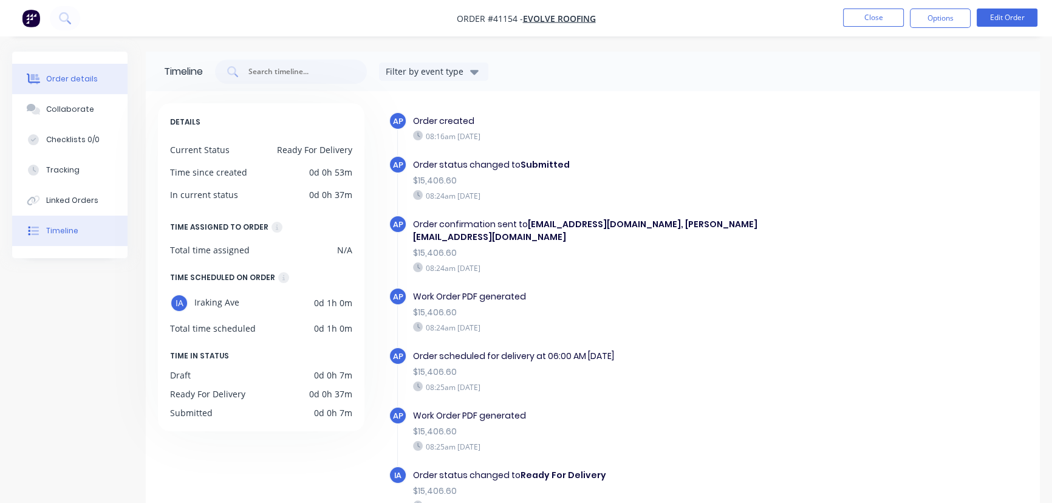
click at [66, 80] on div "Order details" at bounding box center [72, 78] width 52 height 11
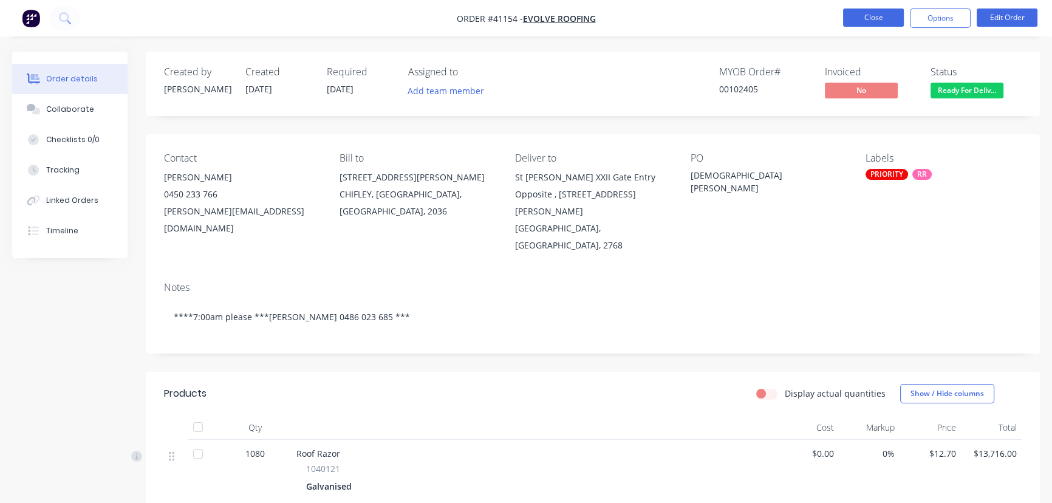
click at [862, 13] on button "Close" at bounding box center [873, 17] width 61 height 18
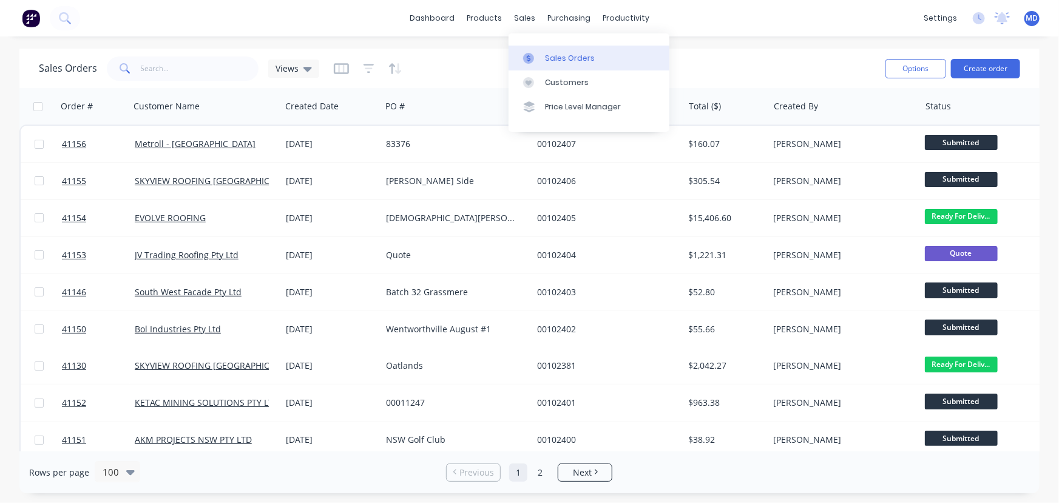
click at [569, 55] on div "Sales Orders" at bounding box center [570, 58] width 50 height 11
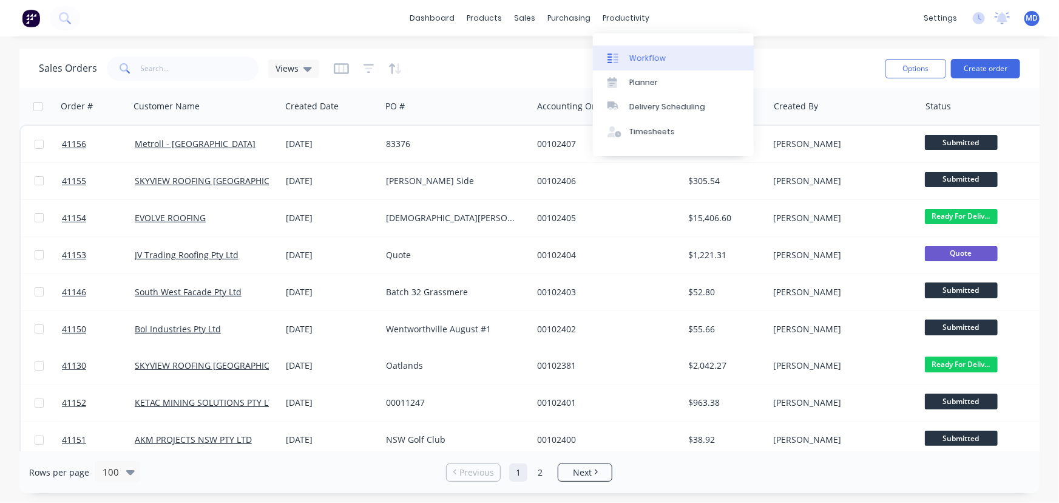
click at [653, 56] on div "Workflow" at bounding box center [648, 58] width 36 height 11
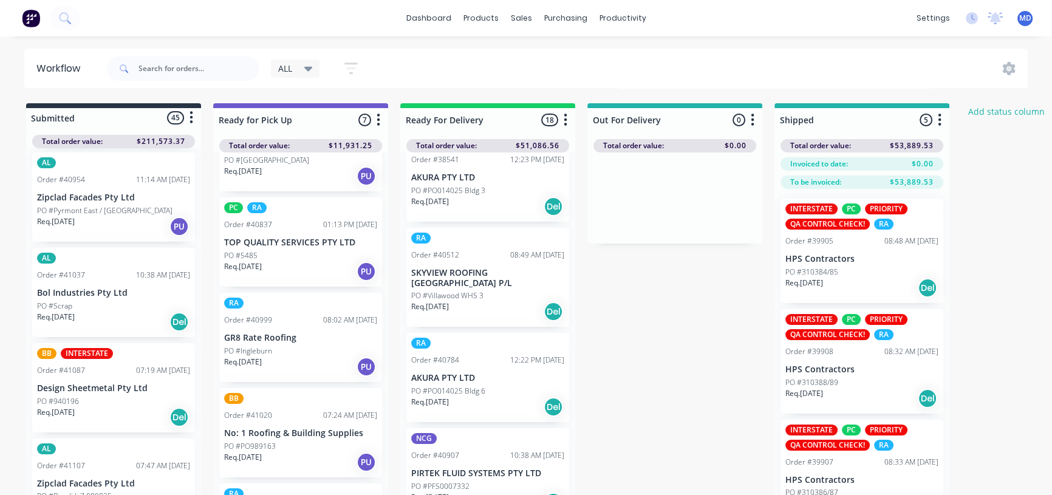
scroll to position [55, 0]
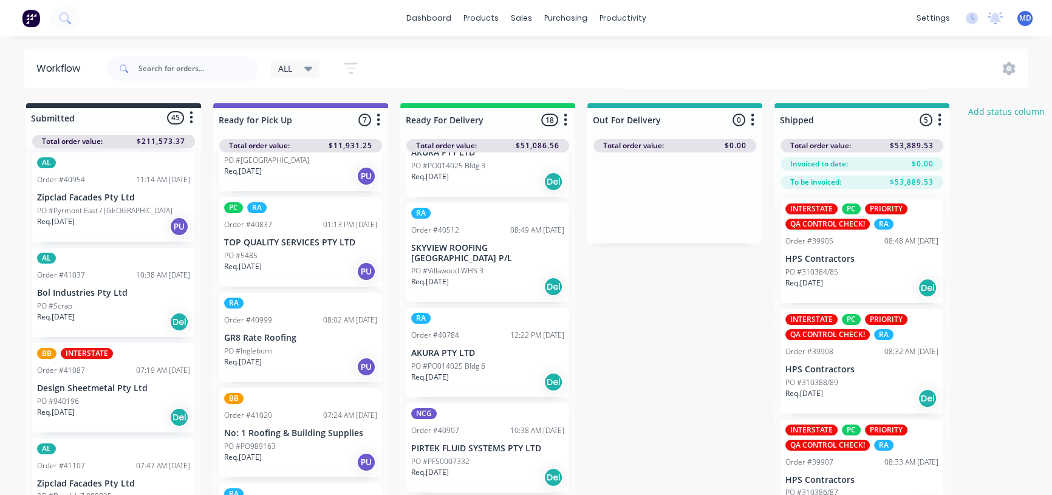
click at [284, 428] on p "No: 1 Roofing & Building Supplies" at bounding box center [300, 433] width 153 height 10
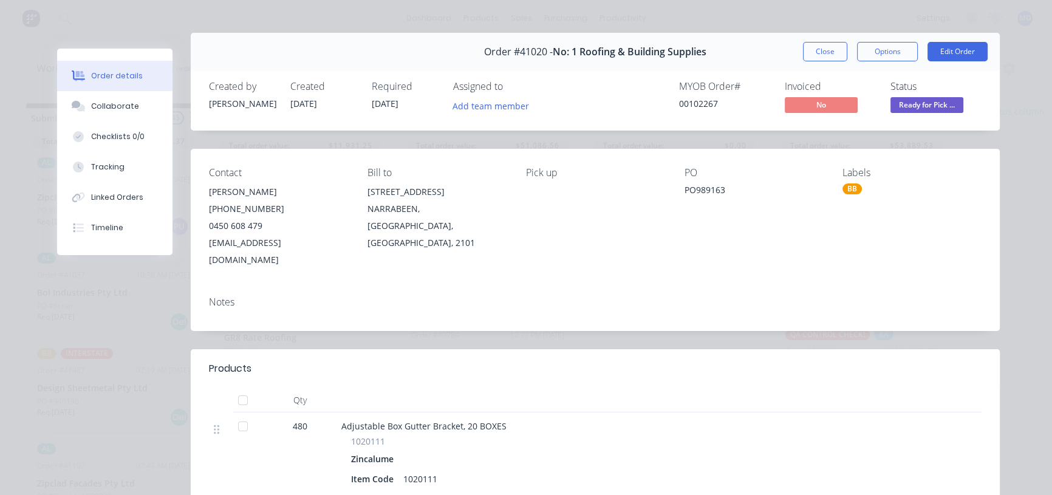
scroll to position [0, 0]
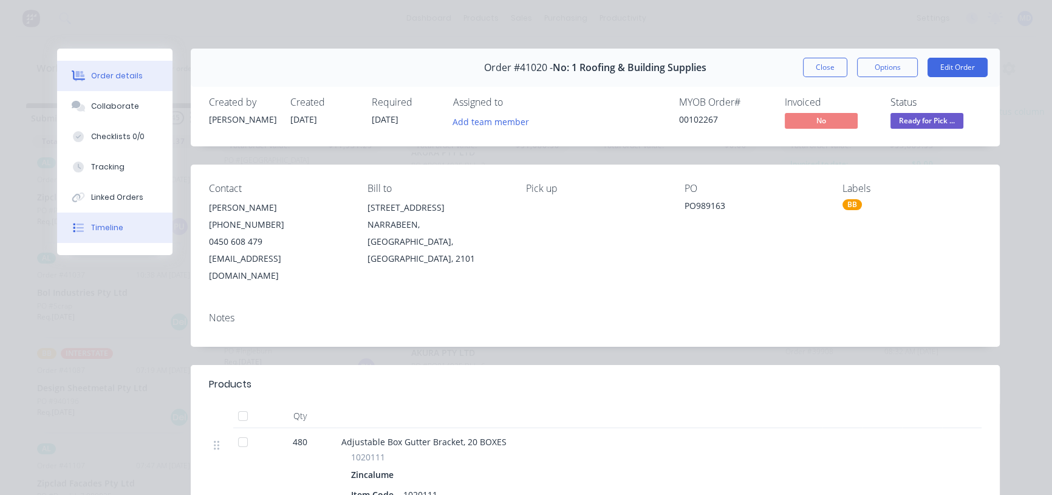
click at [105, 228] on div "Timeline" at bounding box center [107, 227] width 32 height 11
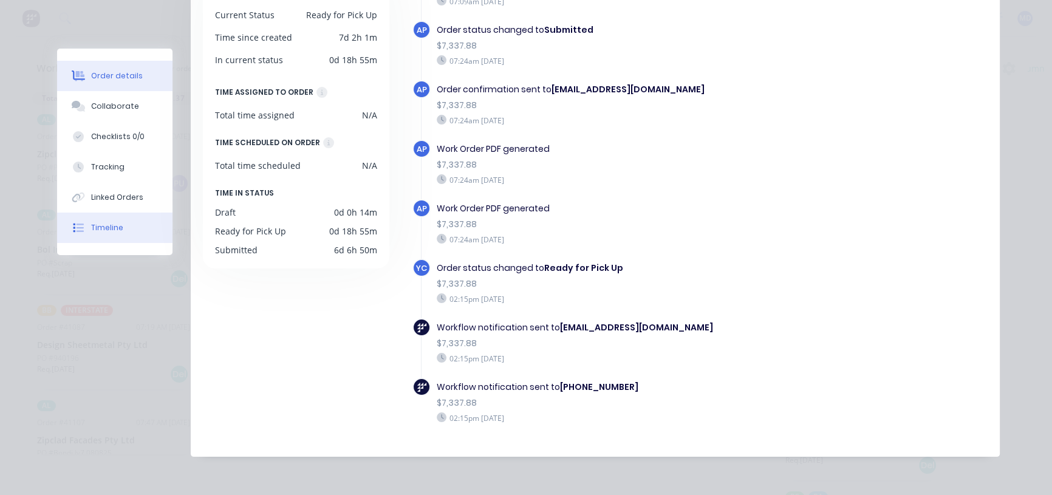
click at [97, 74] on div "Order details" at bounding box center [117, 75] width 52 height 11
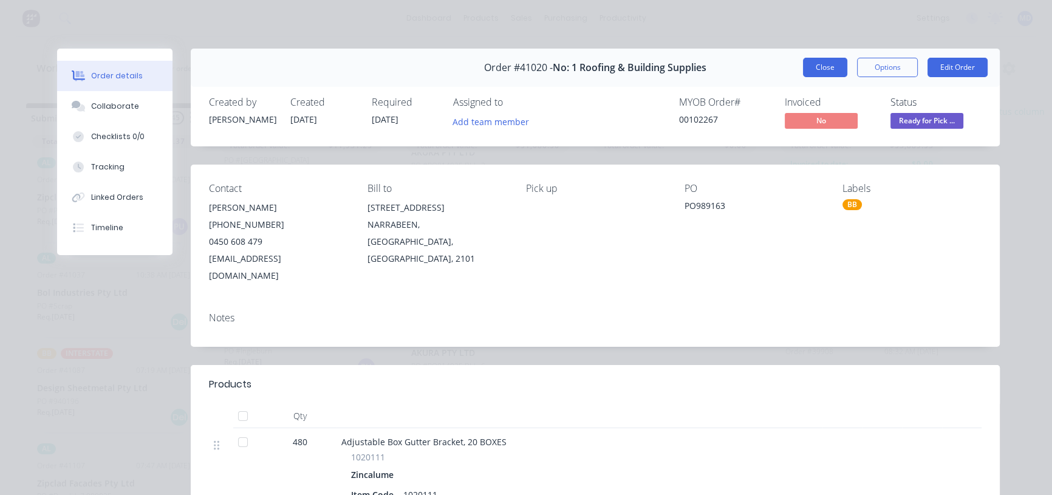
click at [817, 62] on button "Close" at bounding box center [825, 67] width 44 height 19
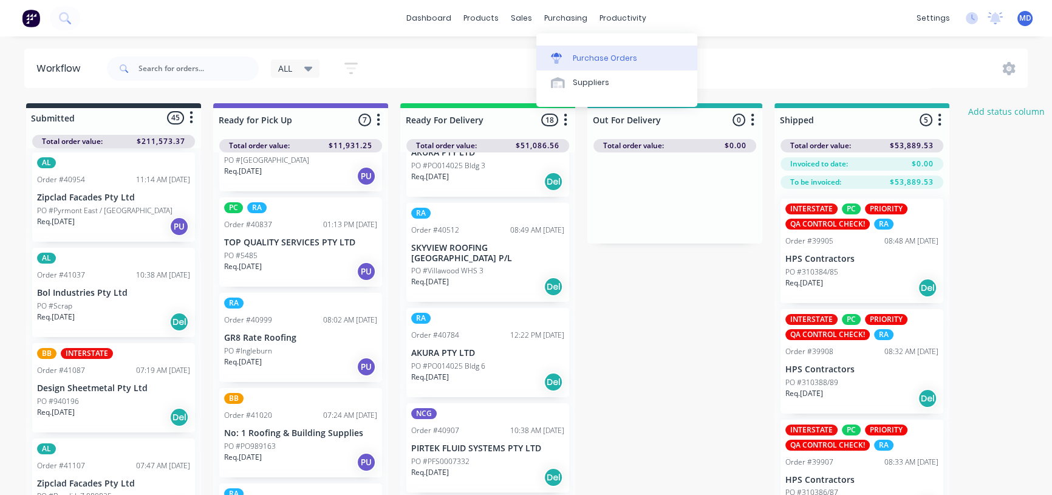
click at [603, 59] on div "Purchase Orders" at bounding box center [605, 58] width 64 height 11
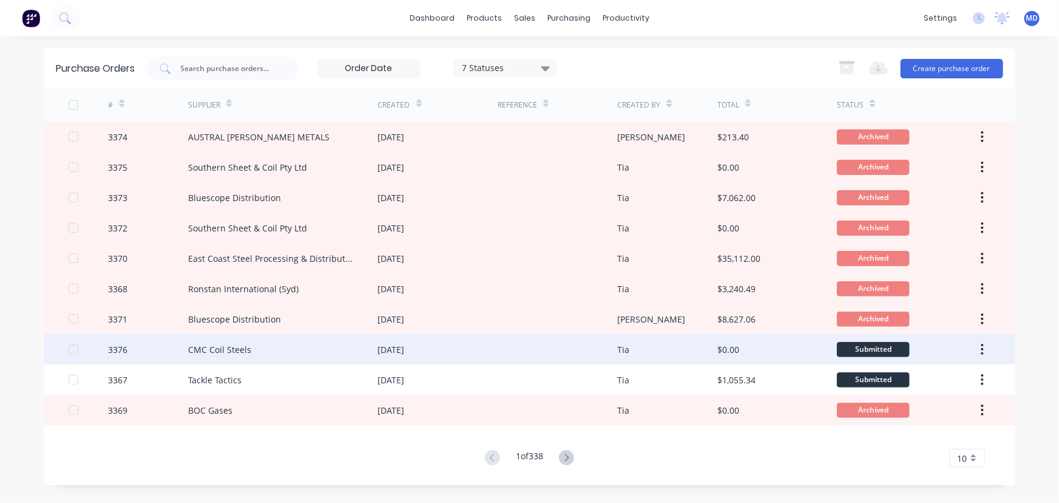
click at [253, 356] on div "CMC Coil Steels" at bounding box center [283, 349] width 190 height 30
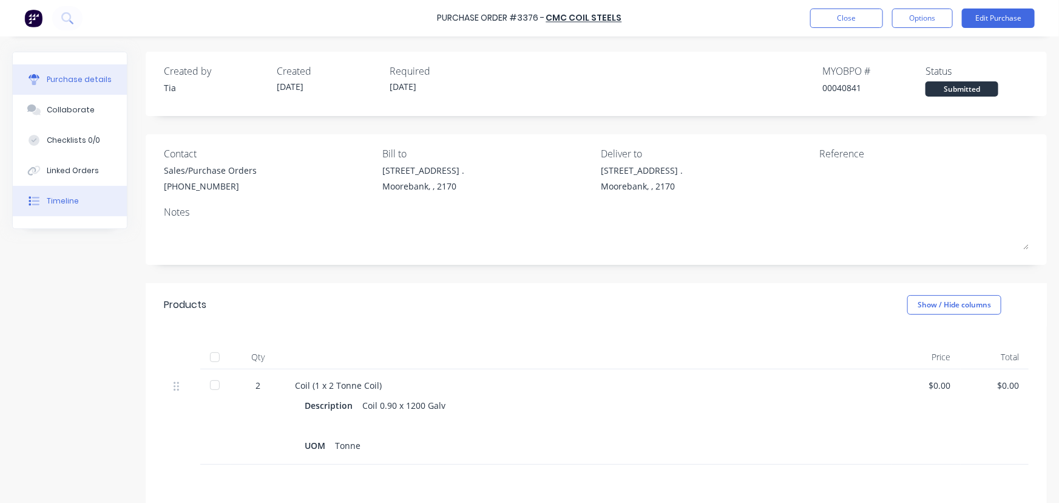
click at [58, 203] on div "Timeline" at bounding box center [63, 200] width 32 height 11
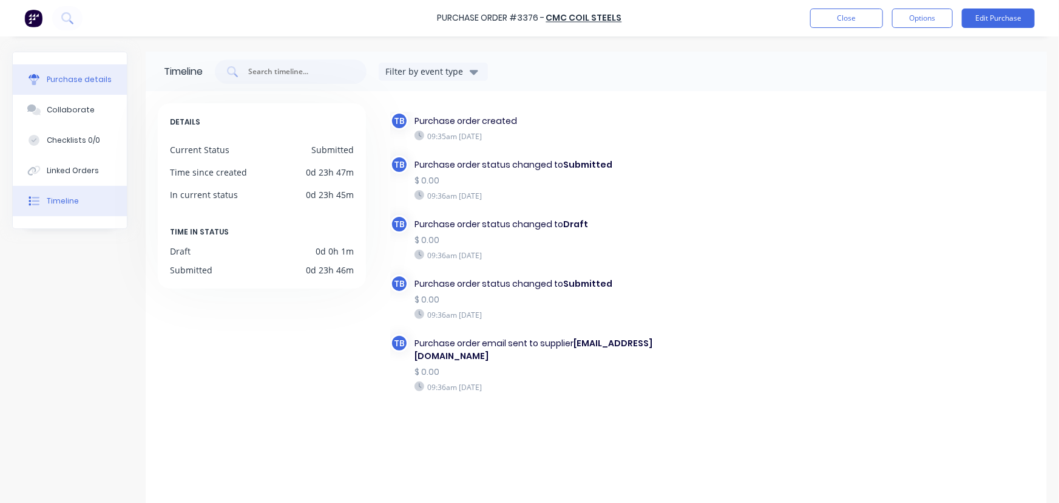
click at [90, 79] on div "Purchase details" at bounding box center [79, 79] width 65 height 11
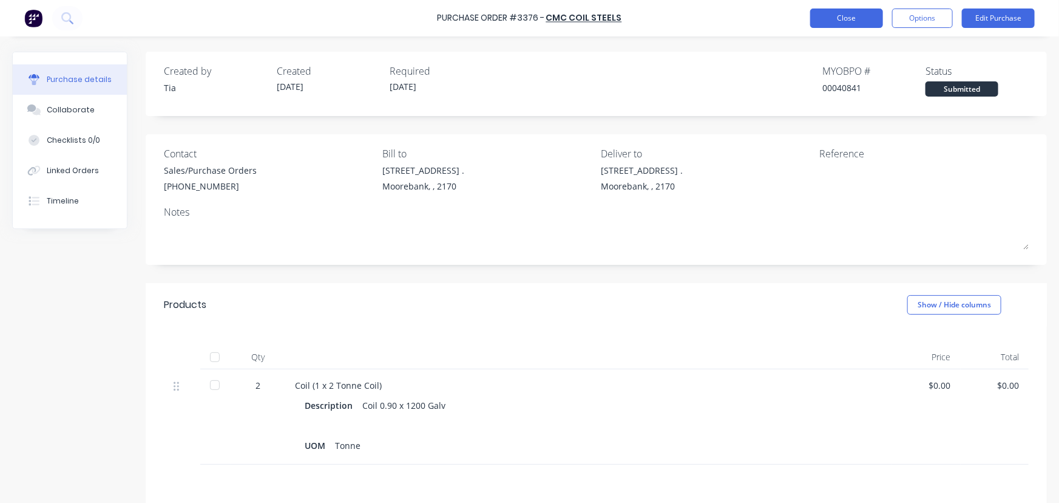
click at [846, 18] on button "Close" at bounding box center [847, 17] width 73 height 19
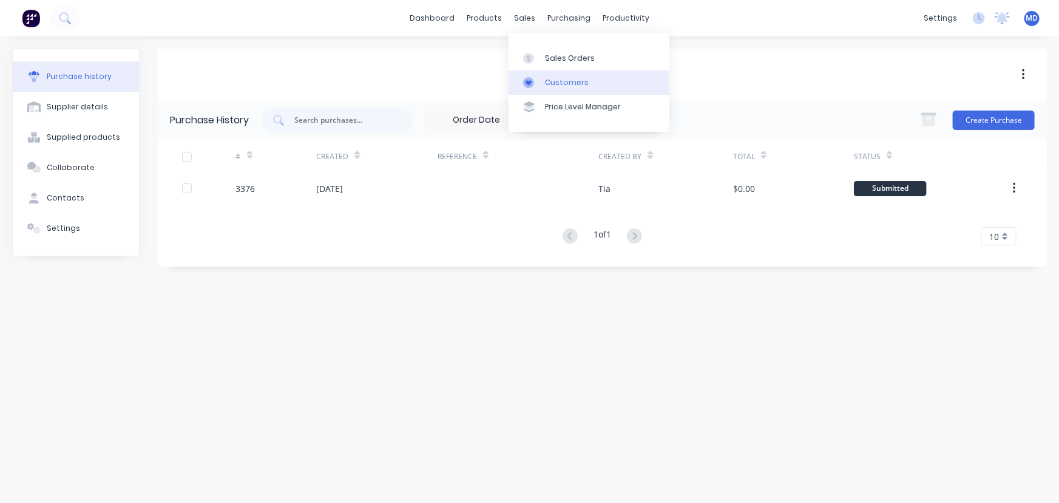
click at [570, 80] on div "Customers" at bounding box center [567, 82] width 44 height 11
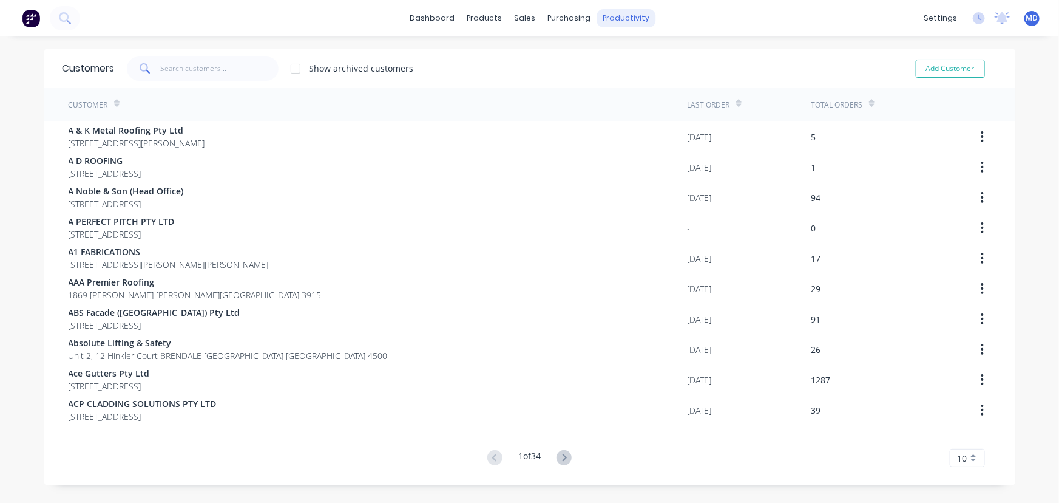
click at [619, 19] on div "productivity" at bounding box center [626, 18] width 59 height 18
click at [686, 104] on div "Delivery Scheduling" at bounding box center [663, 106] width 76 height 11
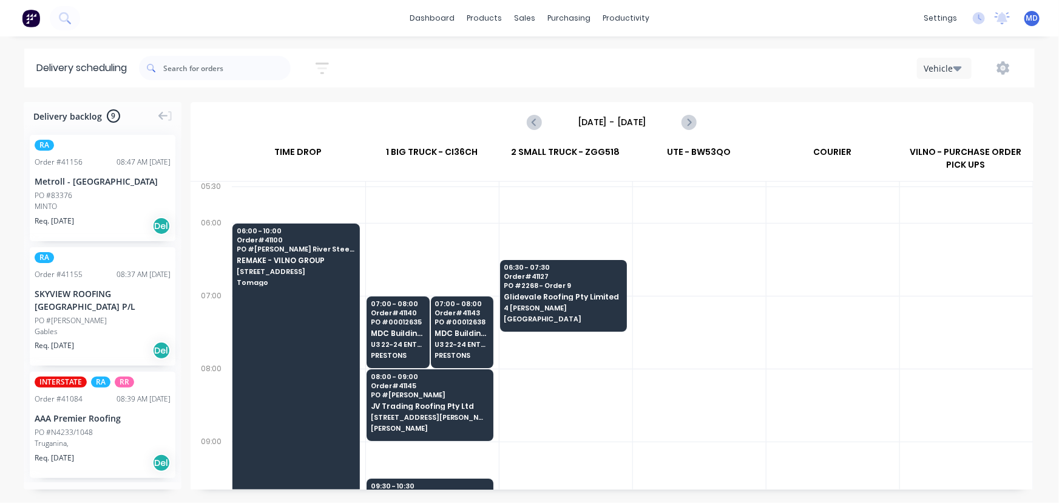
click at [628, 119] on input "[DATE] - [DATE]" at bounding box center [612, 122] width 120 height 18
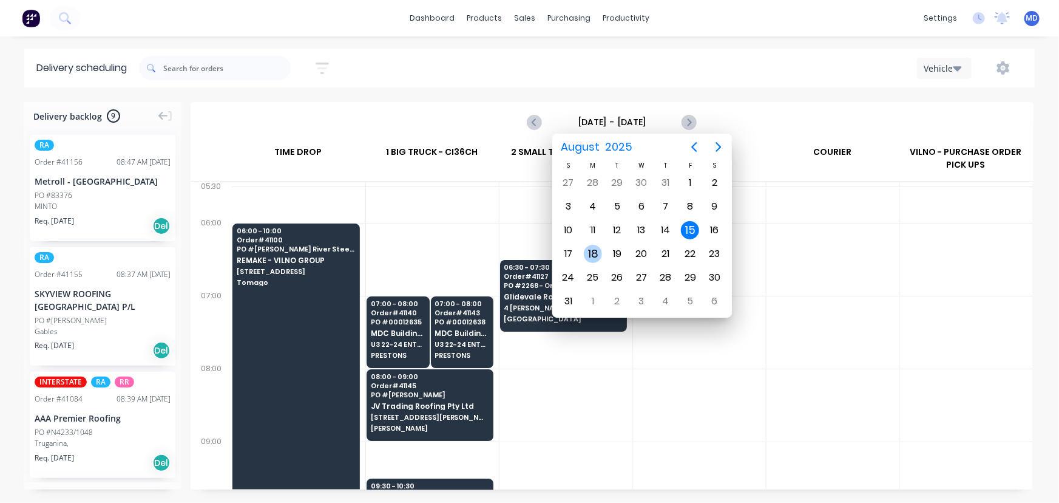
click at [593, 251] on div "18" at bounding box center [593, 254] width 18 height 18
type input "[DATE] - [DATE]"
